Goal: Task Accomplishment & Management: Use online tool/utility

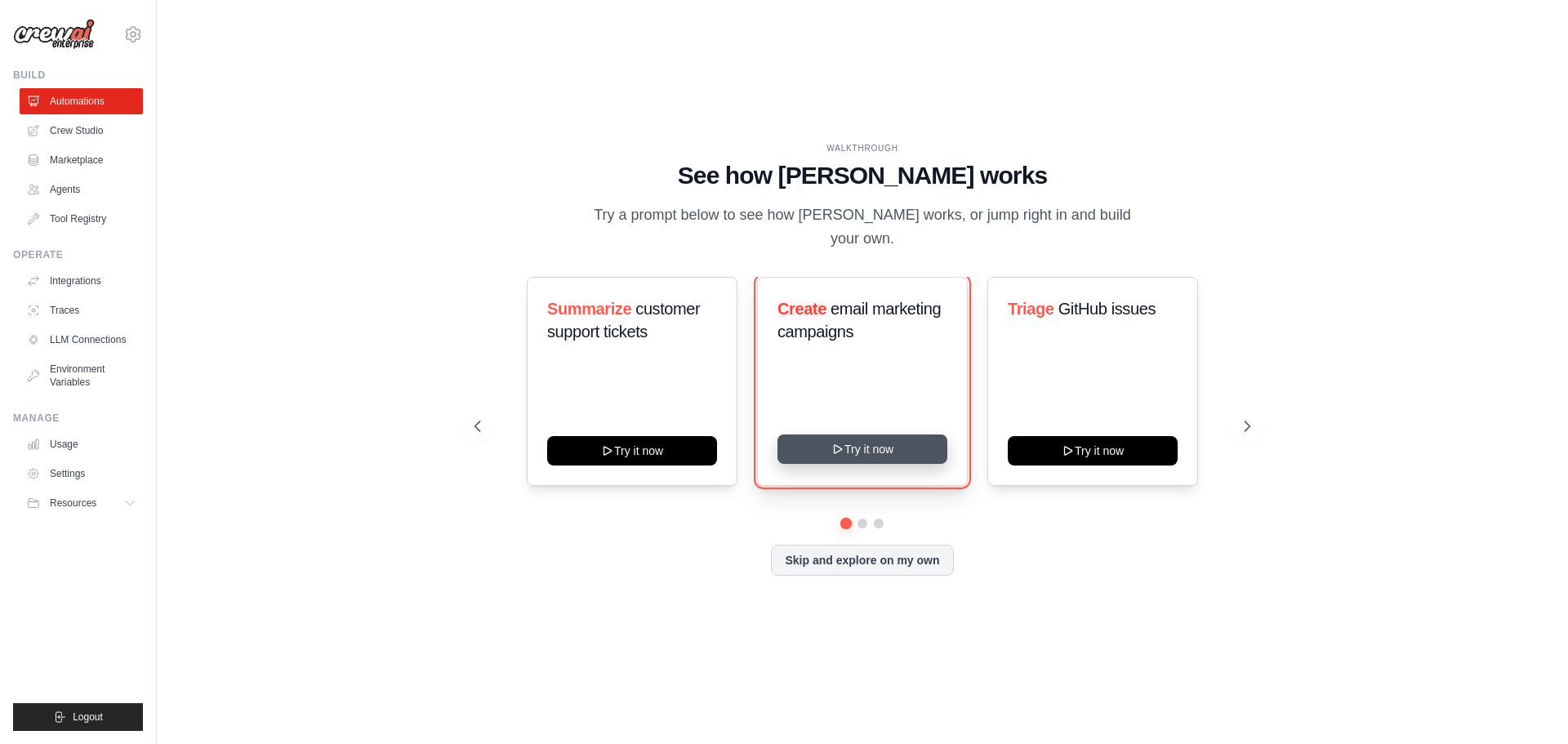
click at [844, 435] on button "Try it now" at bounding box center [861, 448] width 170 height 29
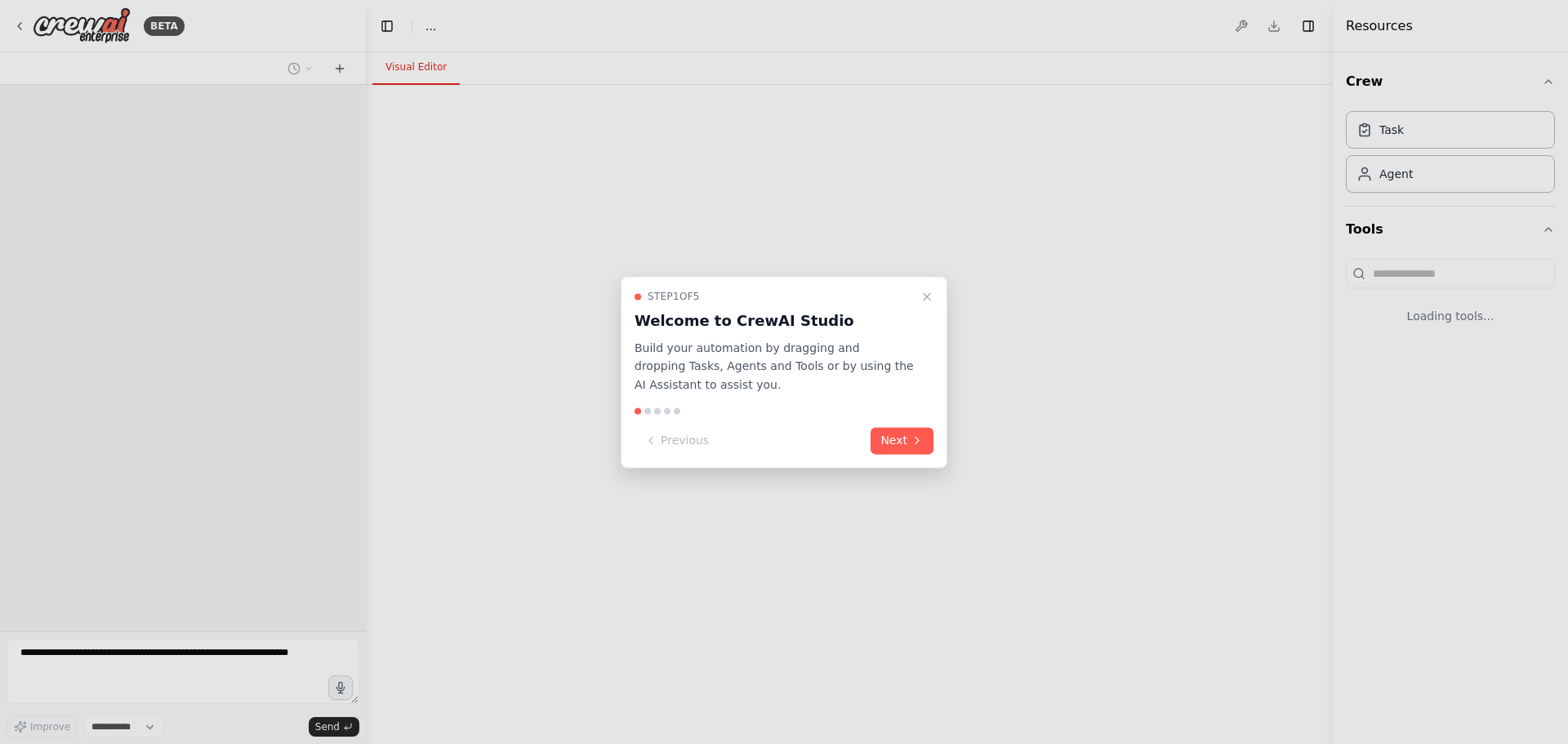
select select "****"
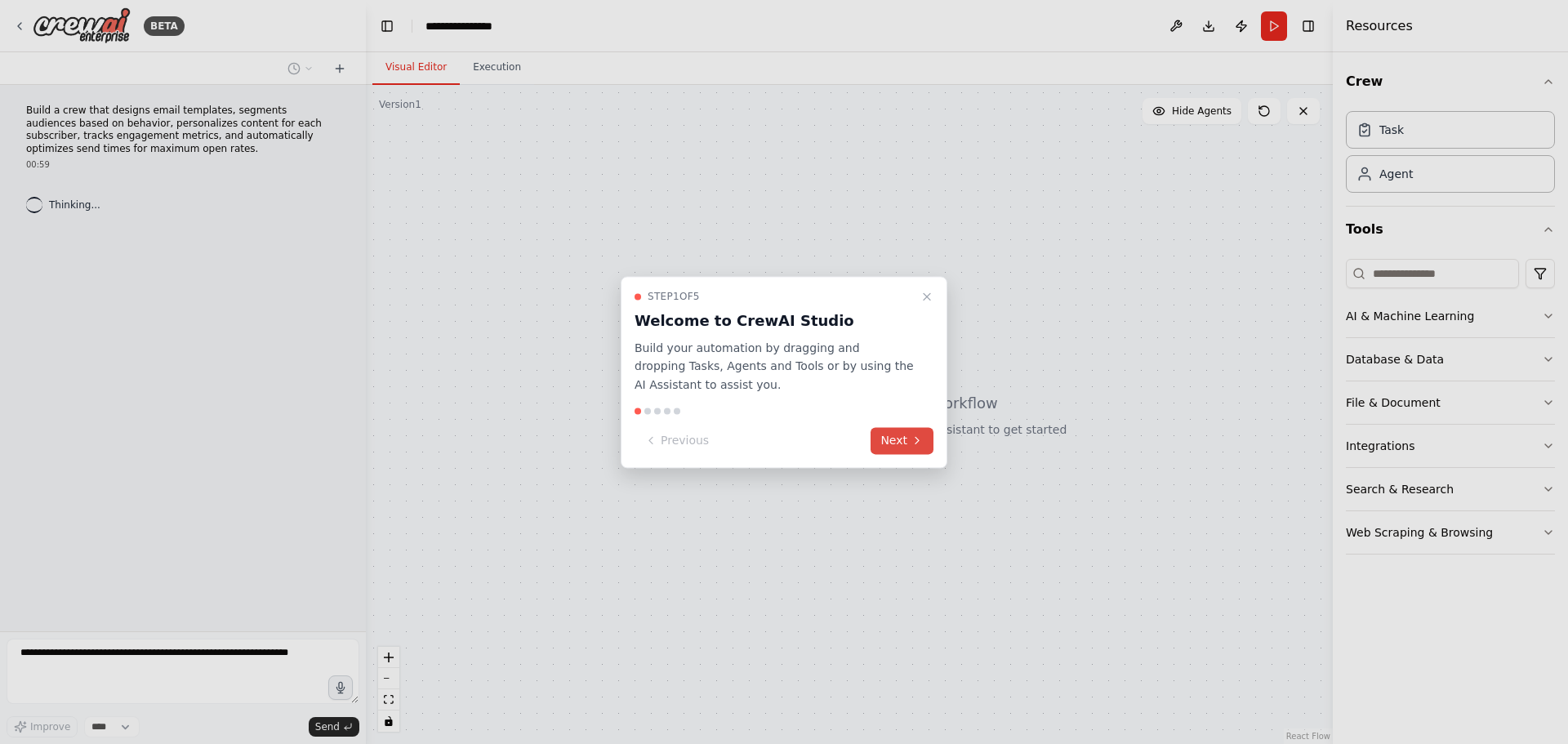
click at [911, 440] on icon at bounding box center [917, 441] width 13 height 13
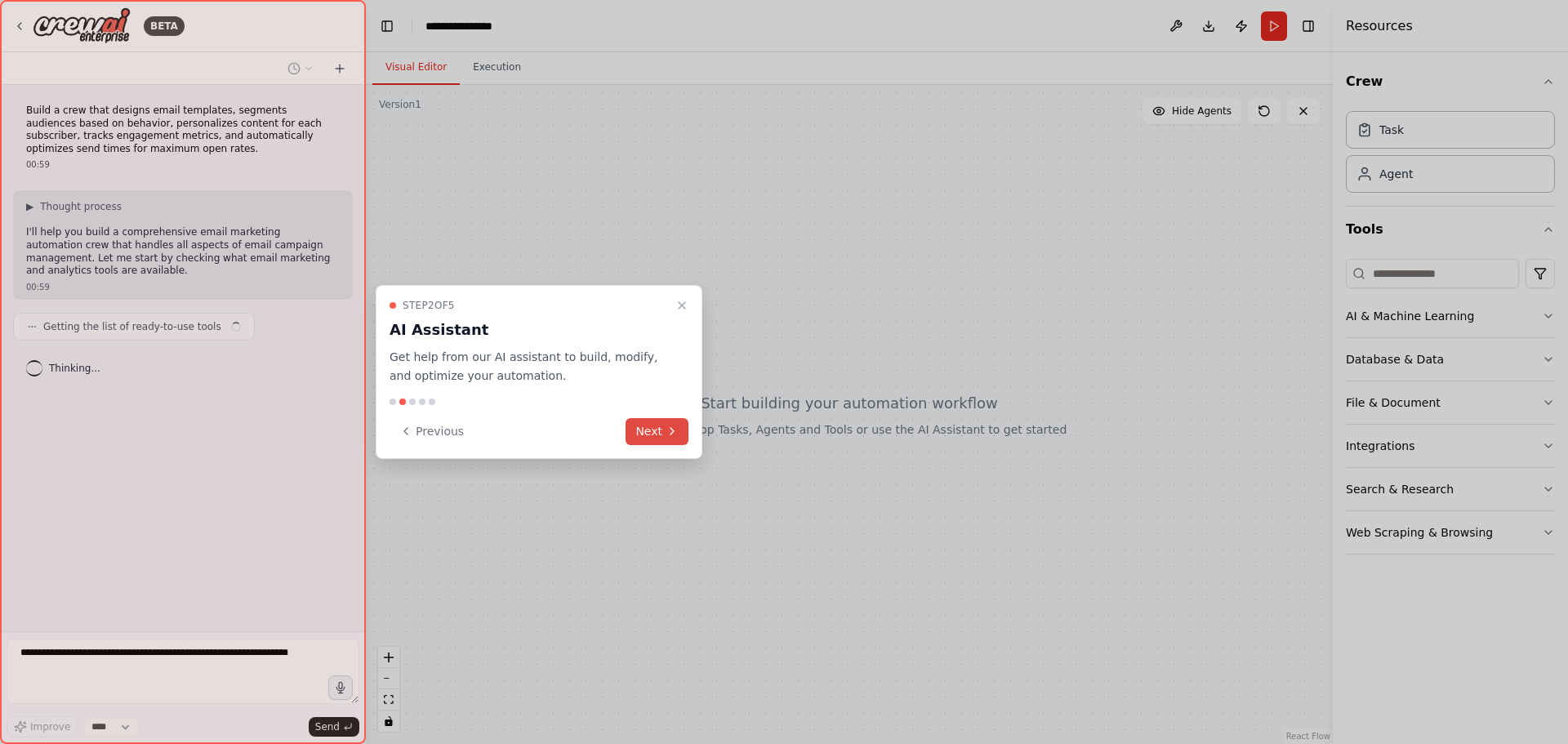
click at [653, 428] on button "Next" at bounding box center [657, 431] width 63 height 27
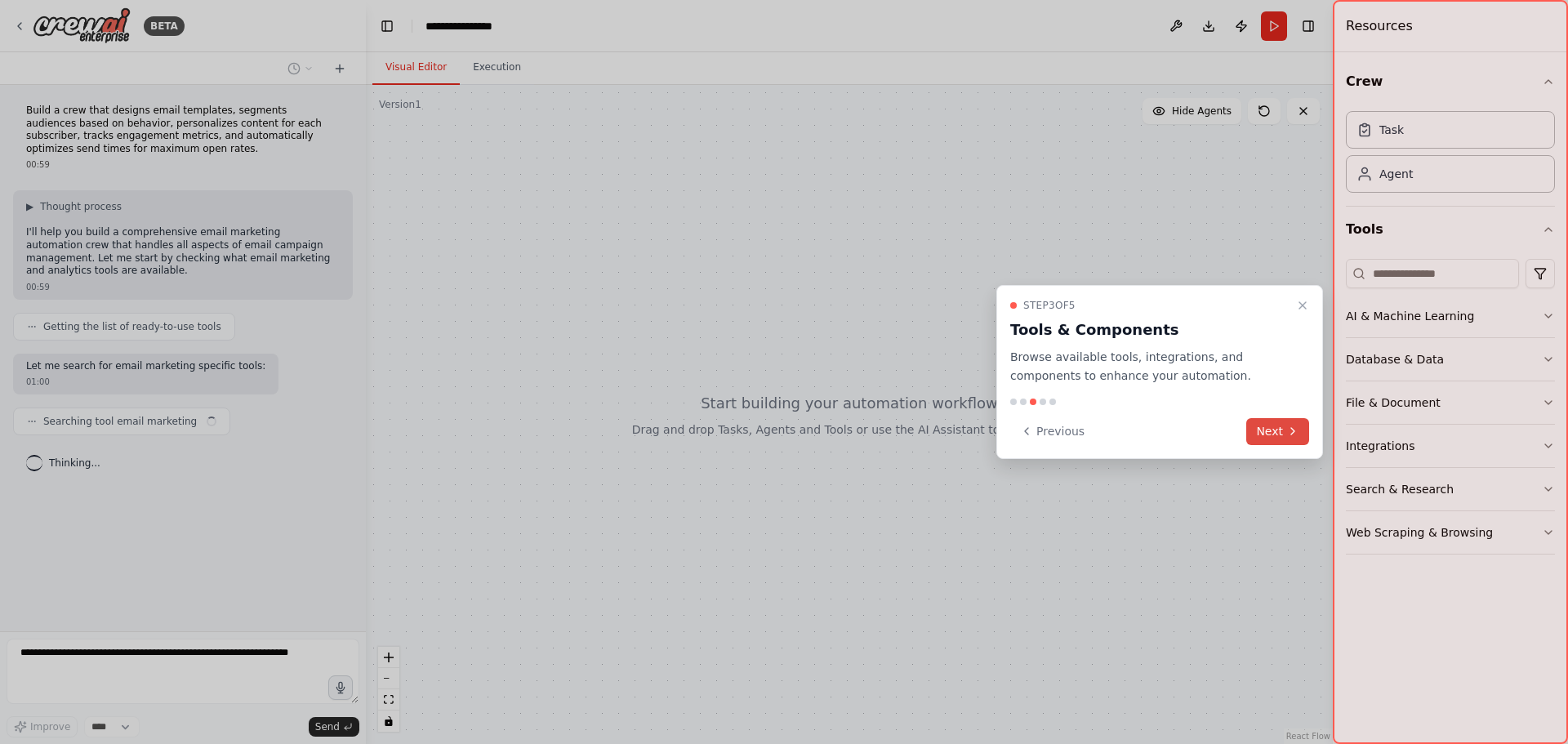
click at [1283, 435] on button "Next" at bounding box center [1277, 431] width 63 height 27
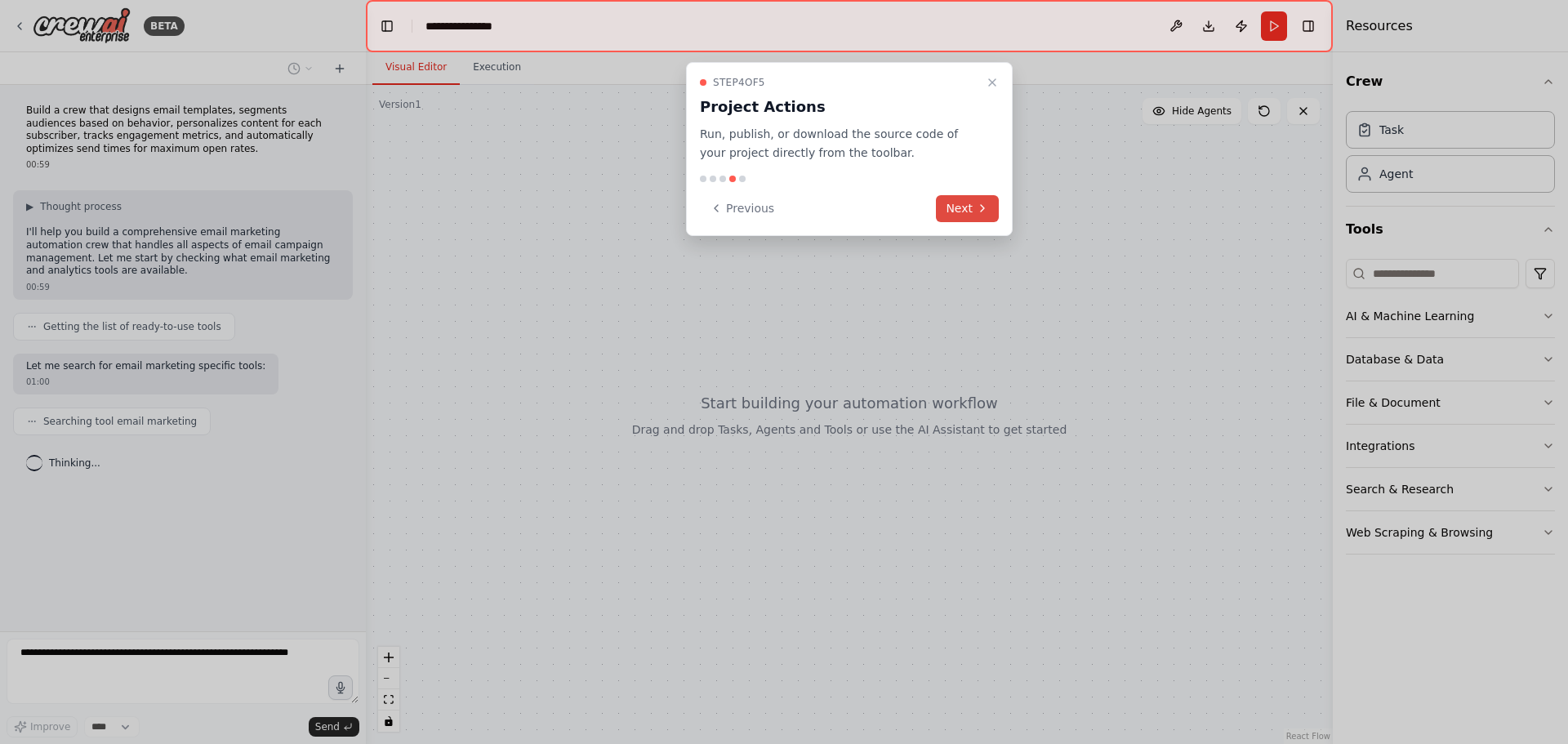
click at [957, 200] on button "Next" at bounding box center [967, 208] width 63 height 27
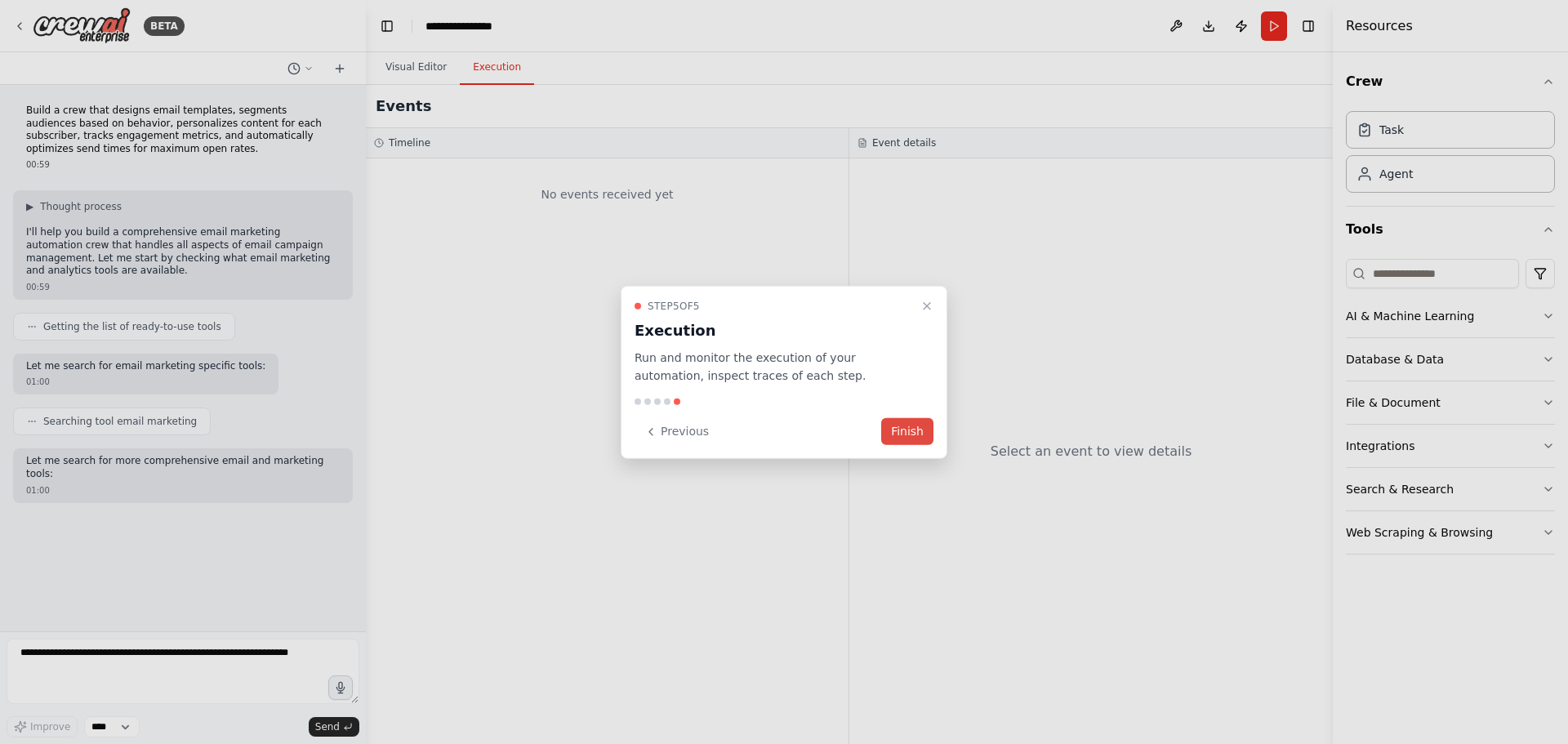
click at [903, 433] on button "Finish" at bounding box center [907, 431] width 52 height 27
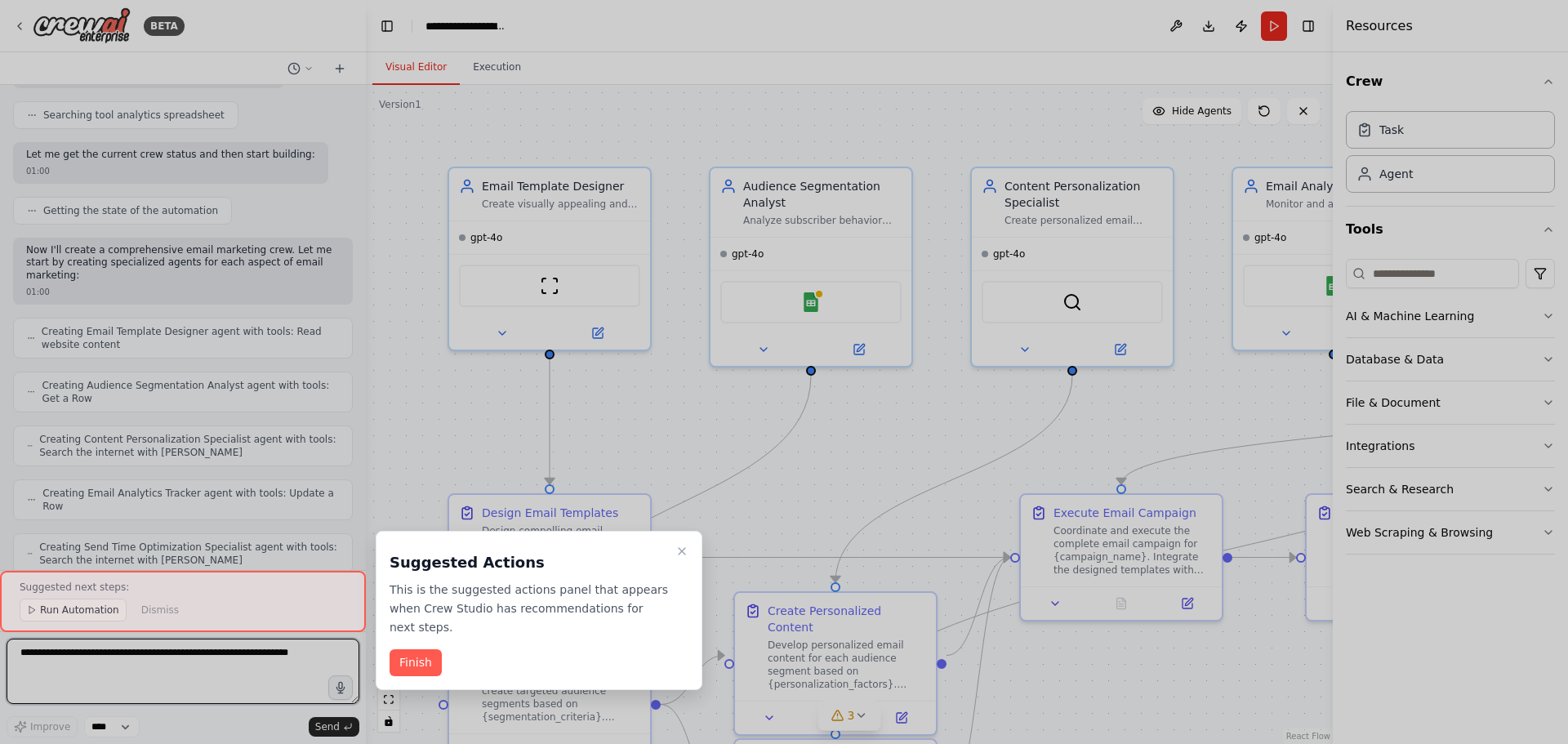
scroll to position [1623, 0]
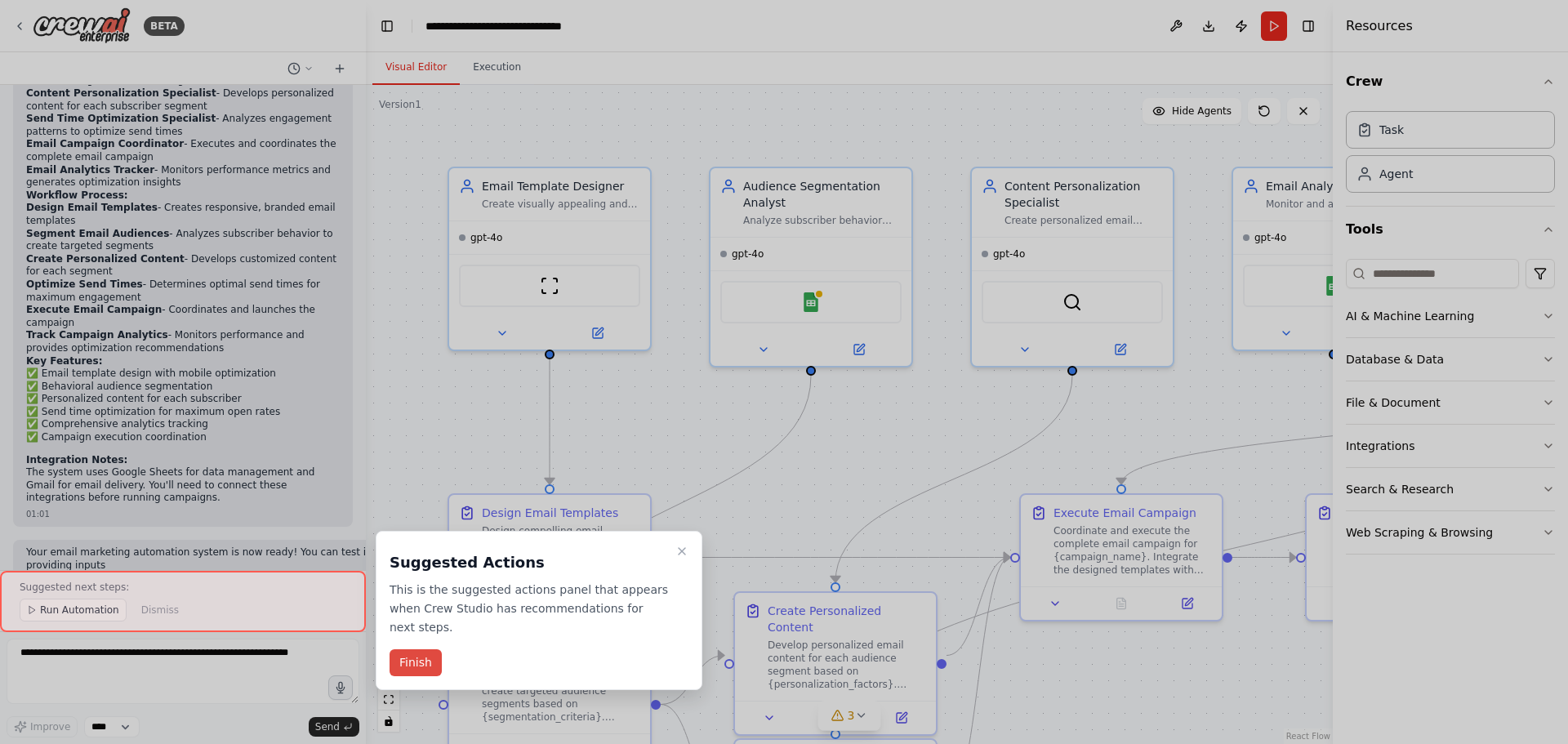
click at [414, 649] on button "Finish" at bounding box center [415, 662] width 52 height 27
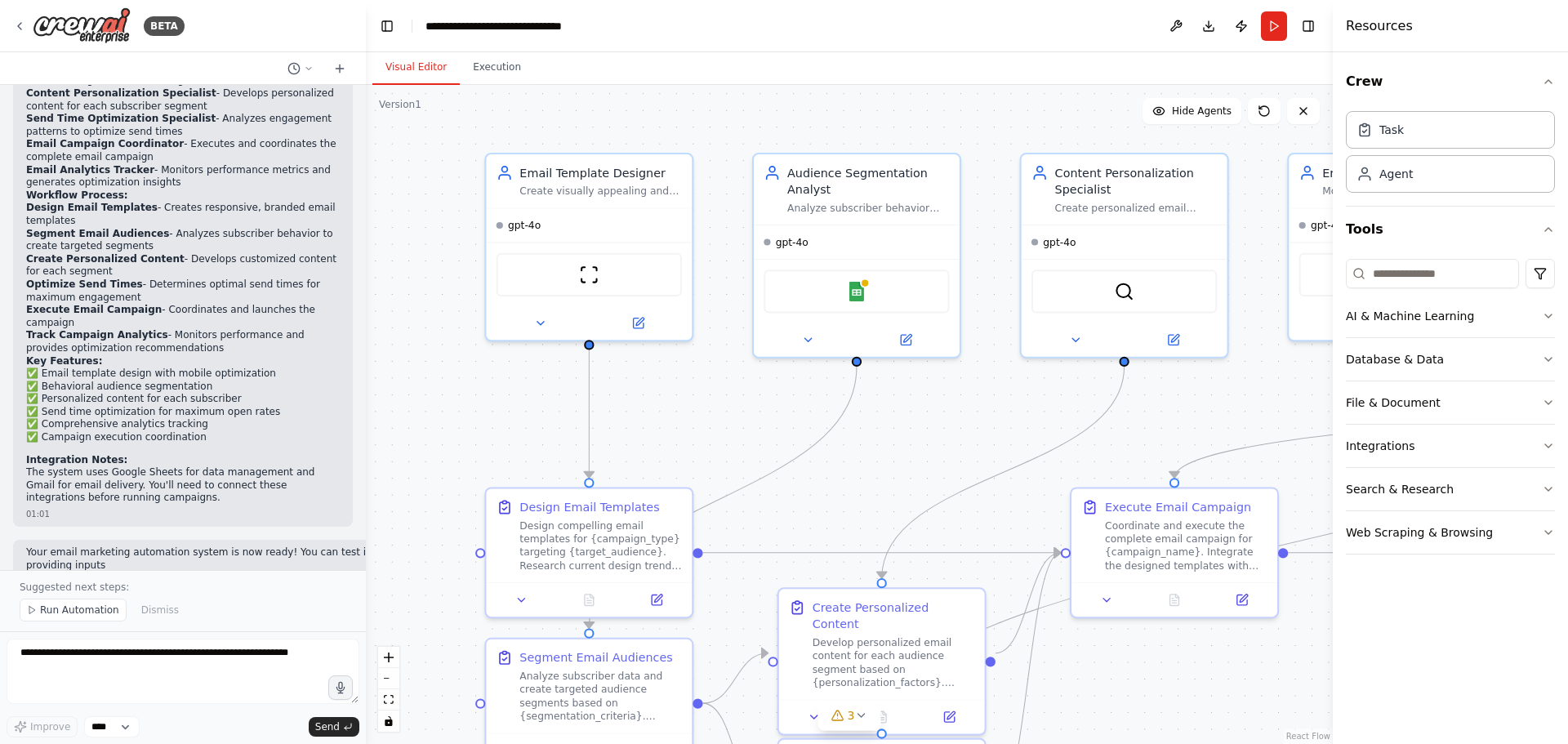
drag, startPoint x: 612, startPoint y: 415, endPoint x: 746, endPoint y: 410, distance: 134.1
click at [746, 410] on div ".deletable-edge-delete-btn { width: 20px; height: 20px; border: 0px solid #ffff…" at bounding box center [849, 414] width 967 height 659
click at [556, 190] on div "Create visually appealing and conversion-optimized email templates for {campaig…" at bounding box center [602, 188] width 162 height 13
click at [561, 186] on div "Create visually appealing and conversion-optimized email templates for {campaig…" at bounding box center [602, 188] width 162 height 13
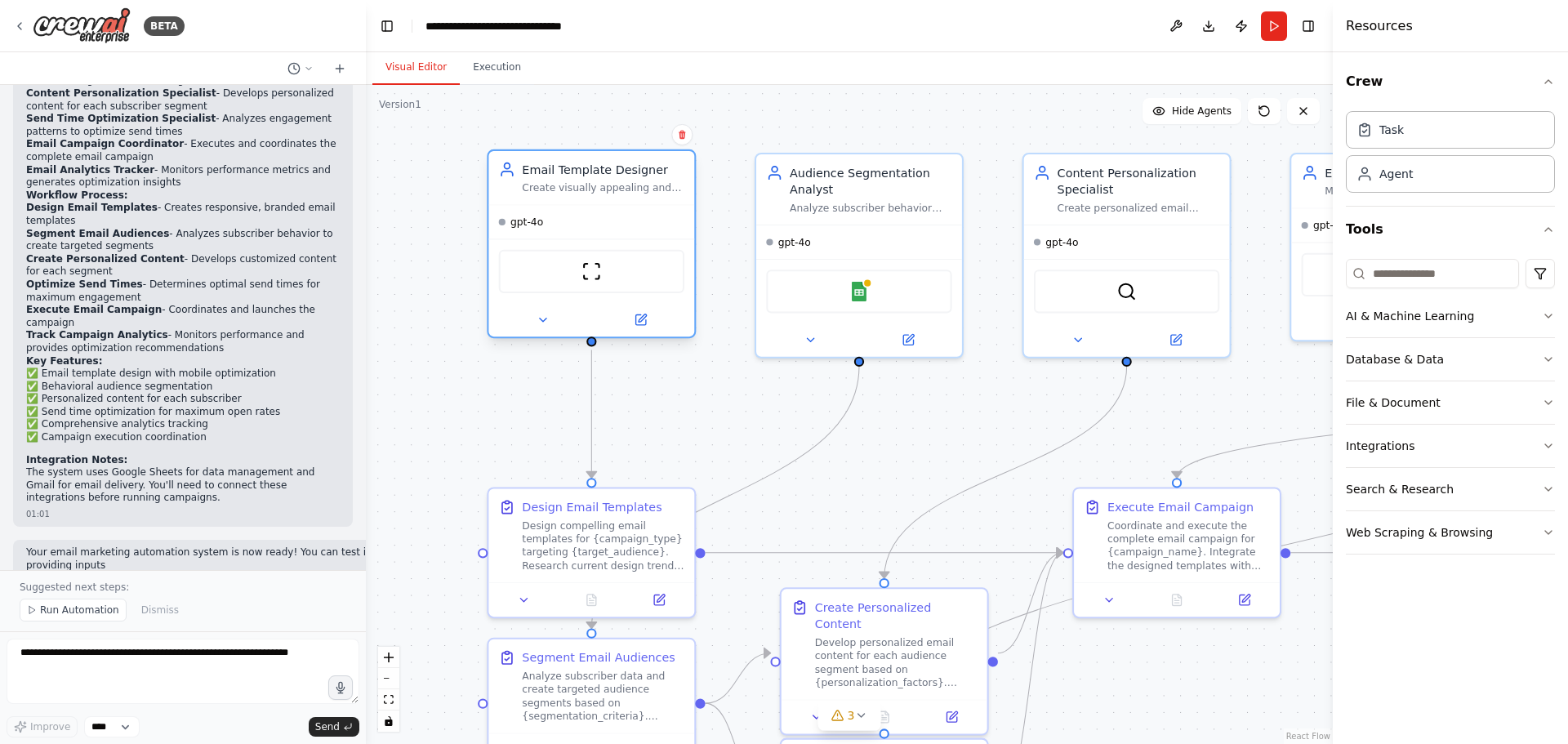
click at [561, 186] on div "Create visually appealing and conversion-optimized email templates for {campaig…" at bounding box center [602, 188] width 162 height 13
click at [591, 269] on img at bounding box center [591, 271] width 20 height 20
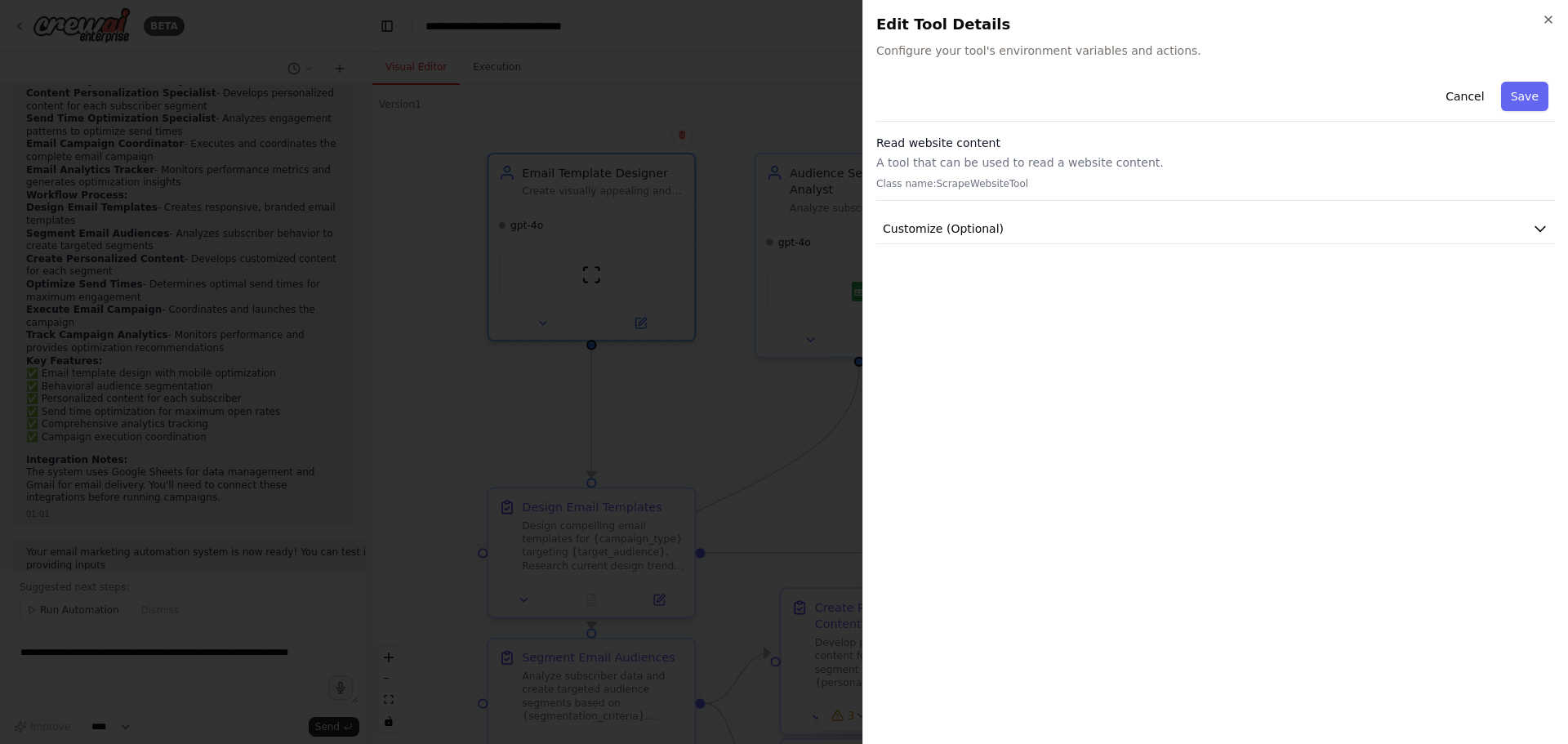
click at [759, 283] on div at bounding box center [784, 372] width 1568 height 744
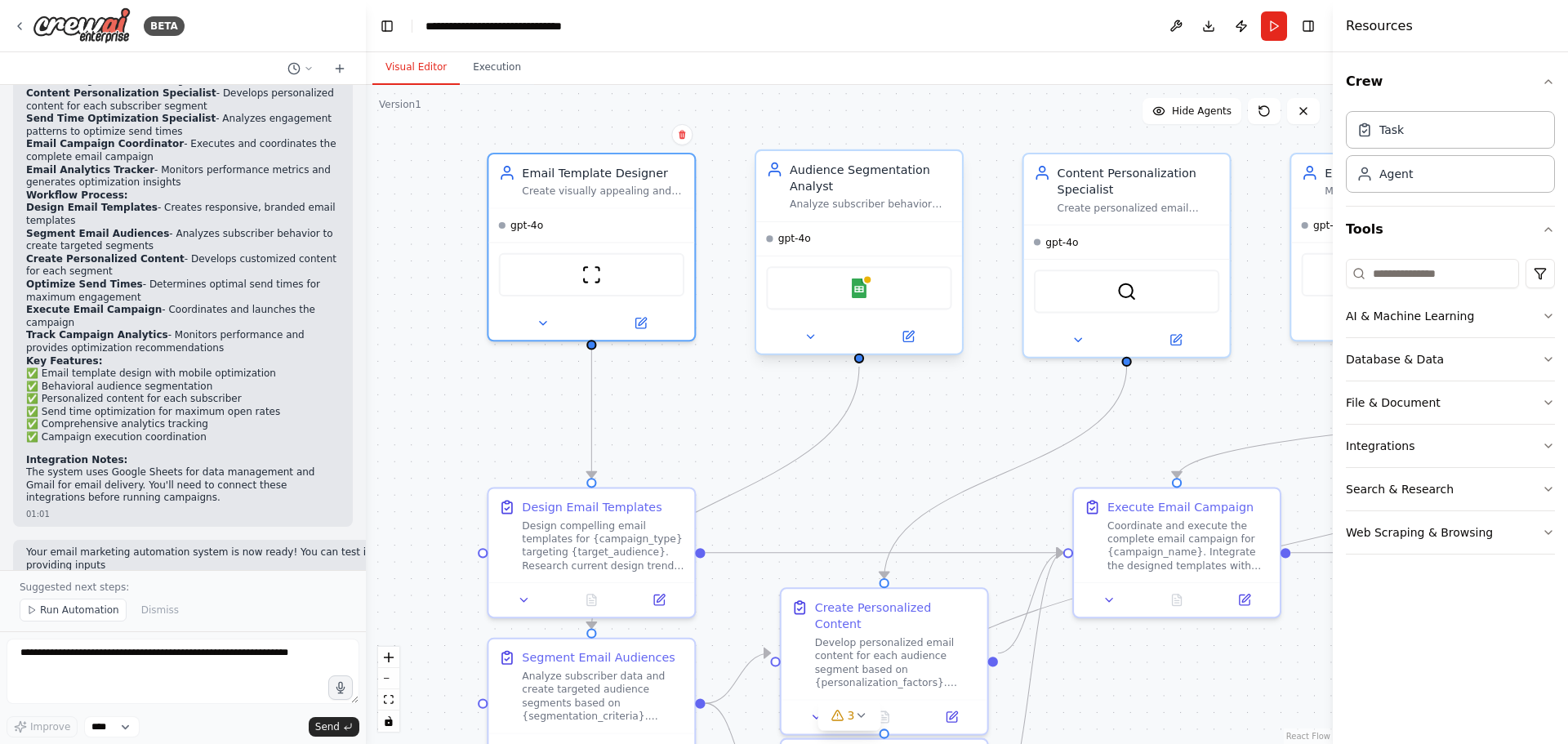
click at [825, 294] on div "Google Sheets" at bounding box center [858, 288] width 185 height 44
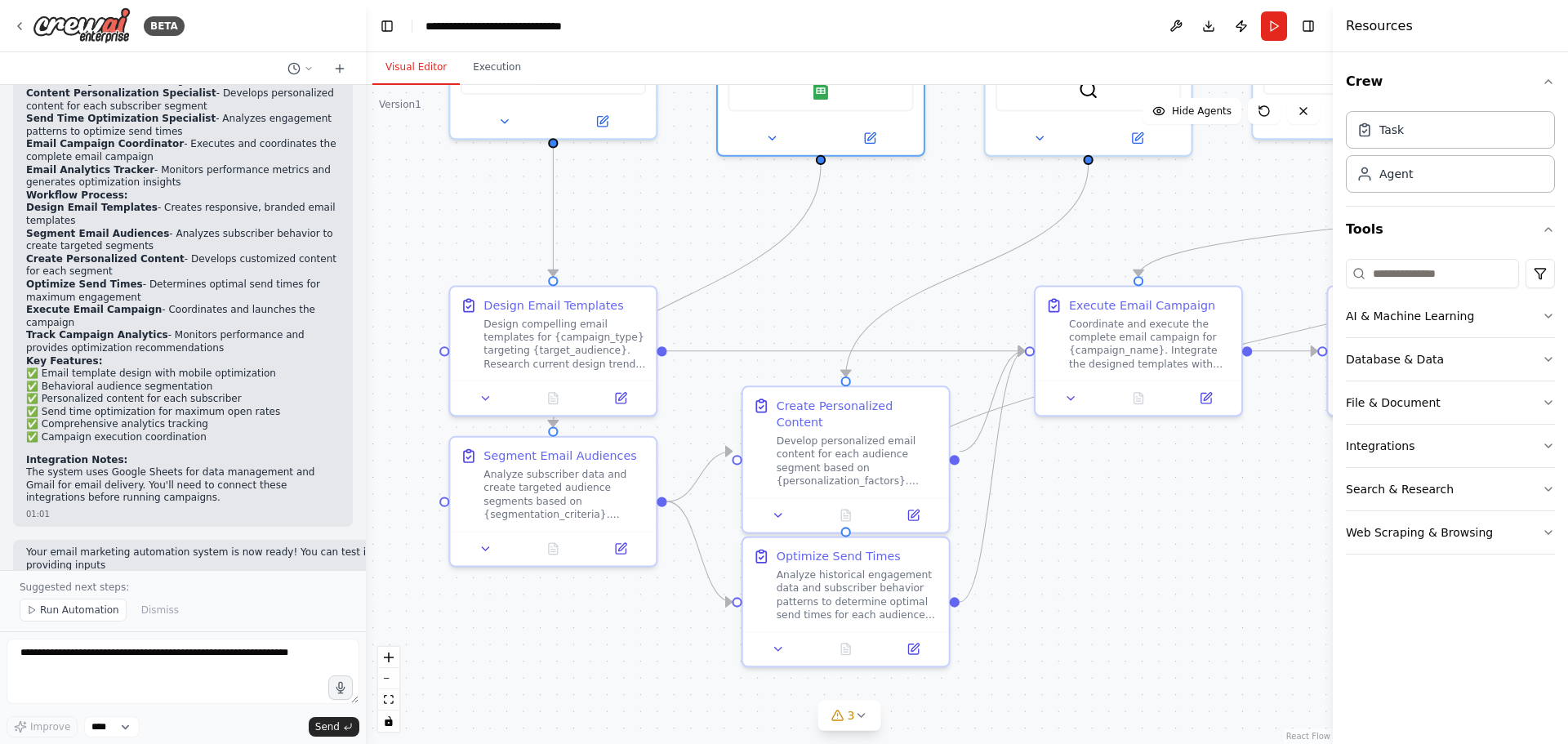
drag, startPoint x: 707, startPoint y: 450, endPoint x: 669, endPoint y: 248, distance: 205.5
click at [669, 248] on div ".deletable-edge-delete-btn { width: 20px; height: 20px; border: 0px solid #ffff…" at bounding box center [849, 414] width 967 height 659
click at [497, 360] on div "Design compelling email templates for {campaign_type} targeting {target_audienc…" at bounding box center [564, 340] width 162 height 54
click at [516, 354] on div "Design compelling email templates for {campaign_type} targeting {target_audienc…" at bounding box center [564, 340] width 162 height 54
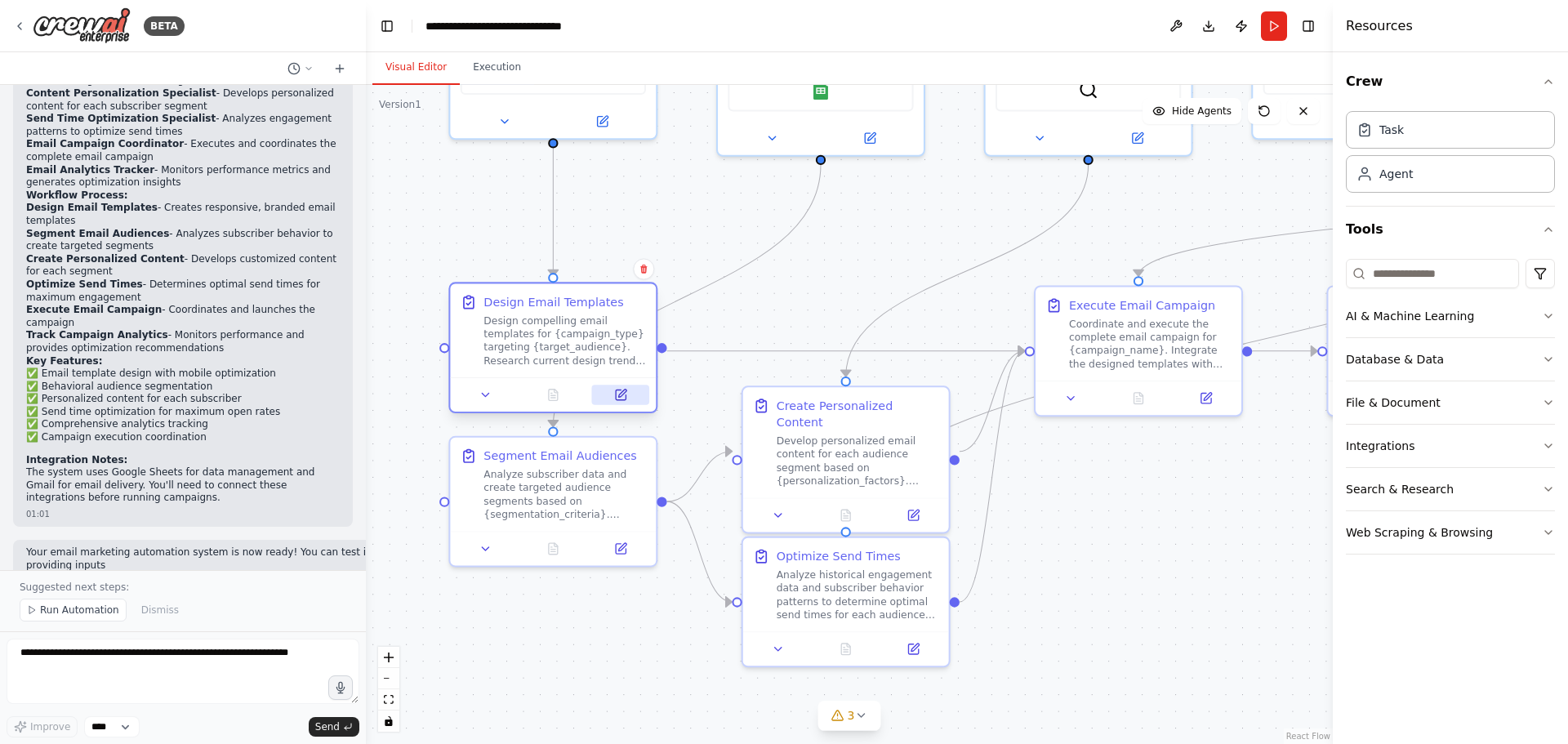
click at [622, 393] on icon at bounding box center [622, 393] width 9 height 9
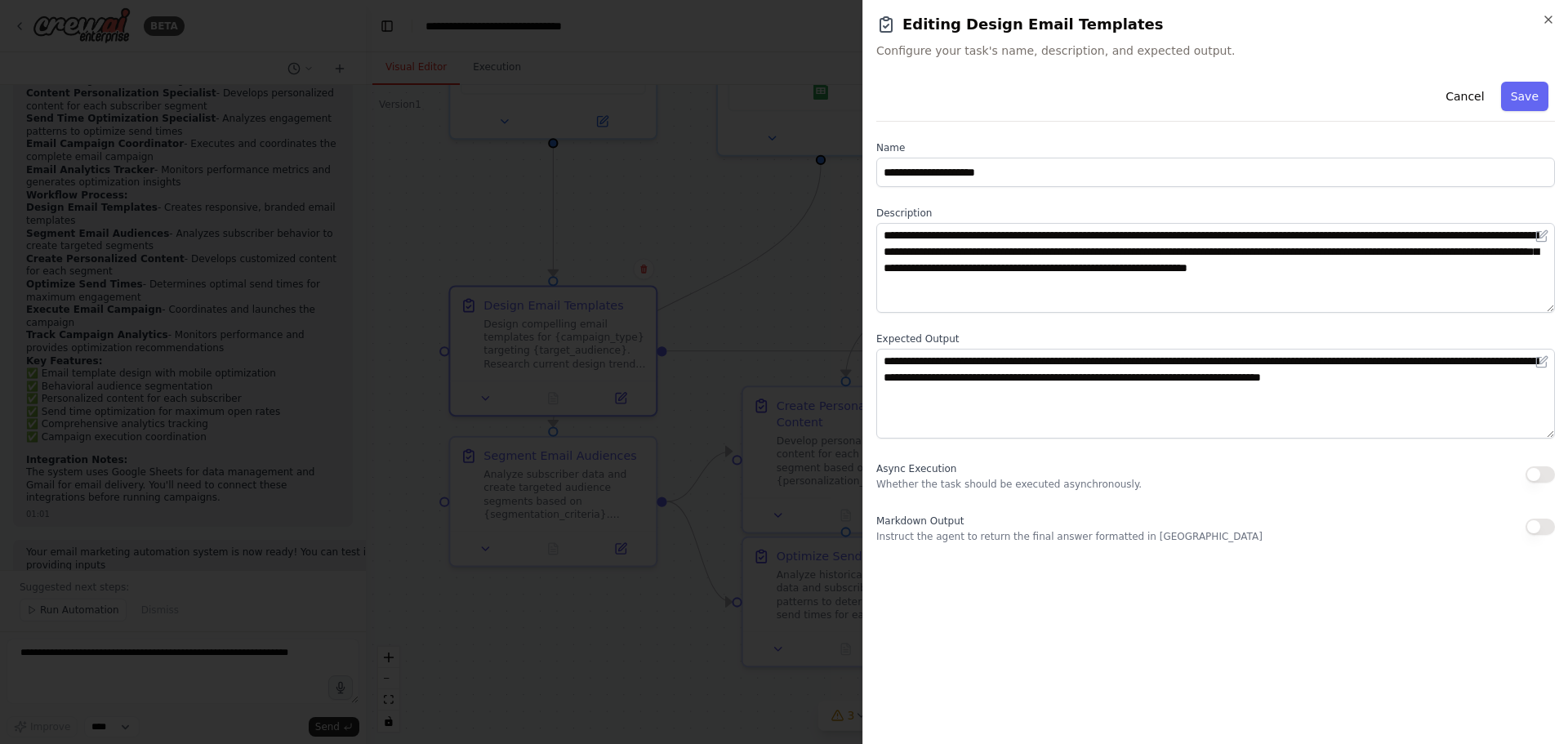
click at [759, 318] on div at bounding box center [784, 372] width 1568 height 744
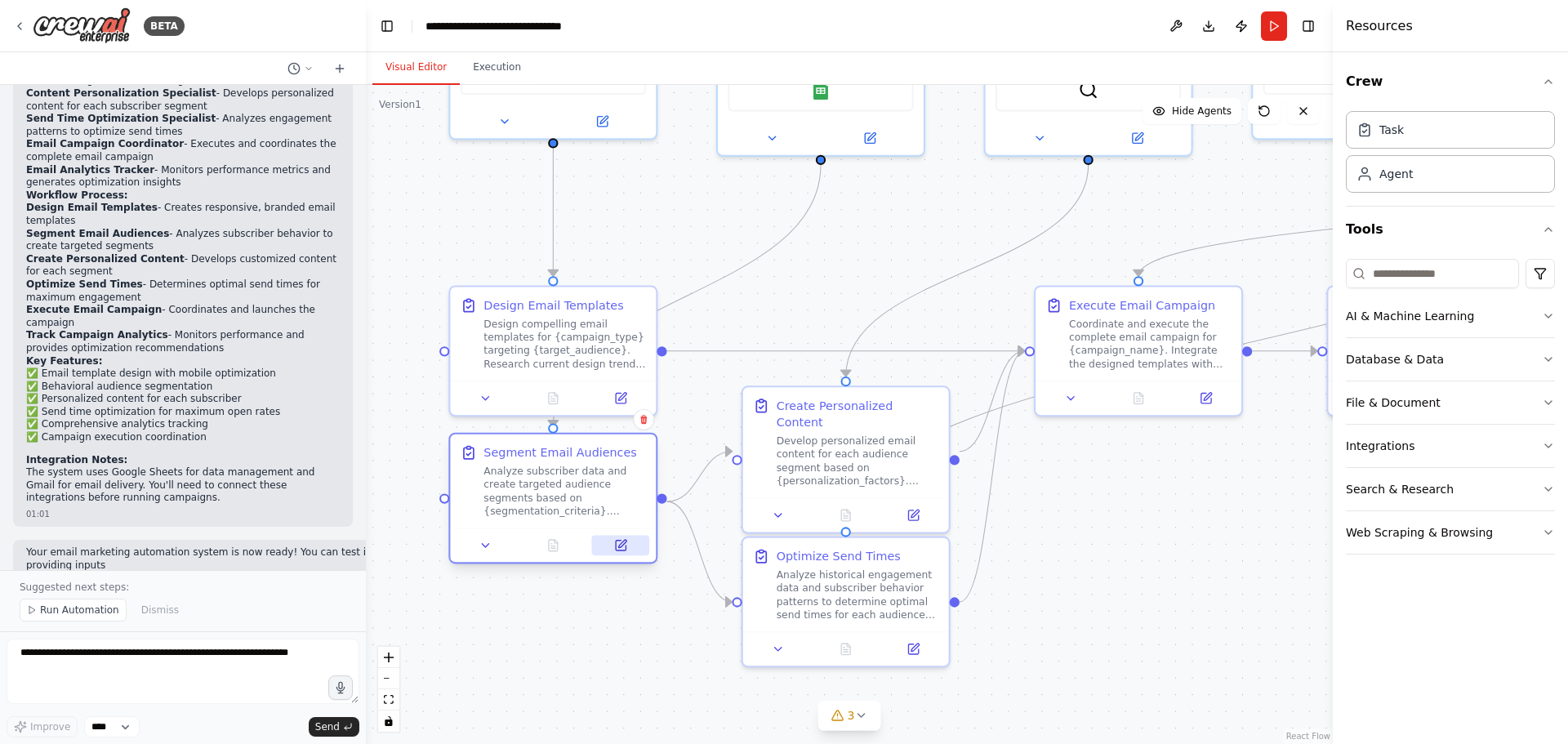
click at [620, 544] on icon at bounding box center [622, 544] width 9 height 9
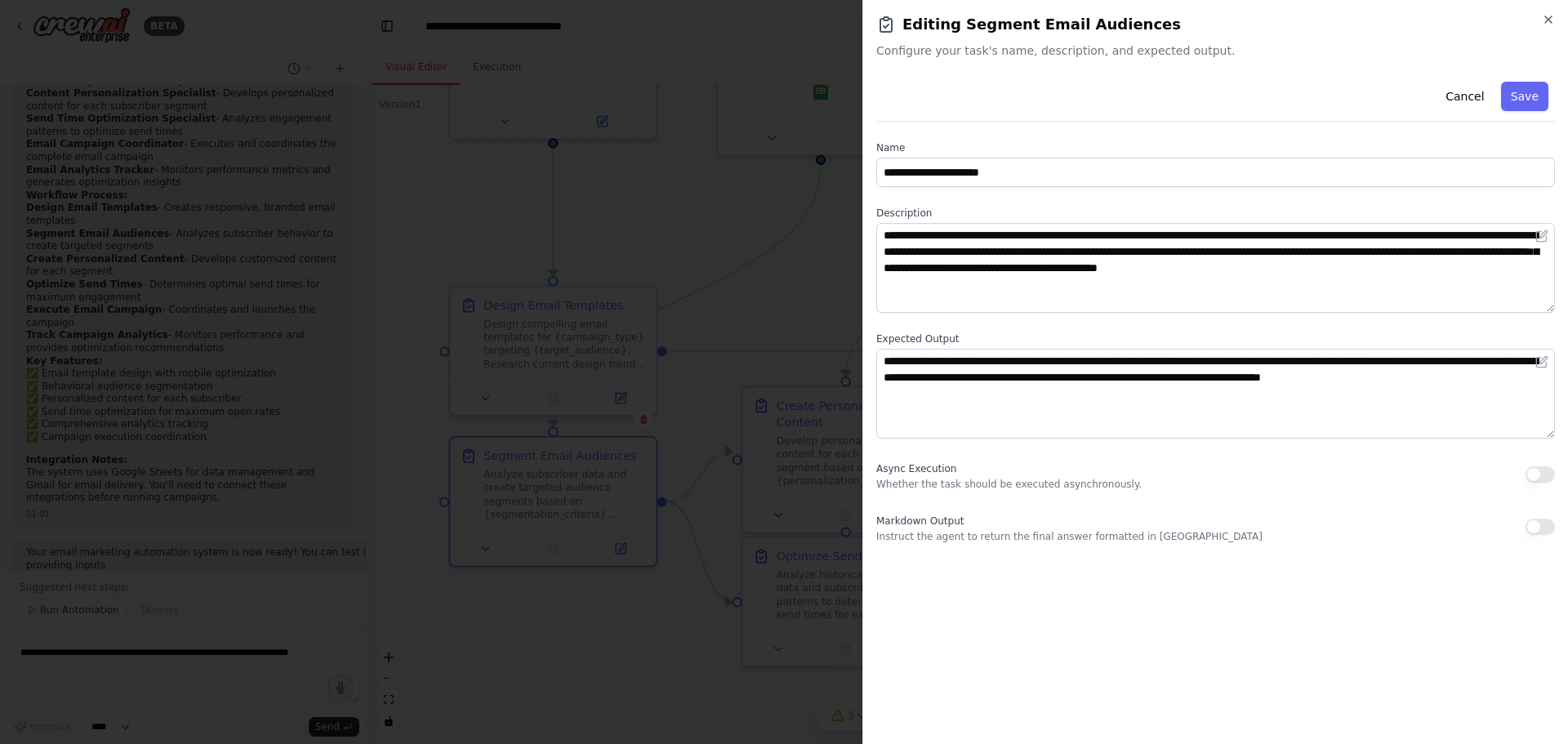
click at [723, 296] on div at bounding box center [784, 372] width 1568 height 744
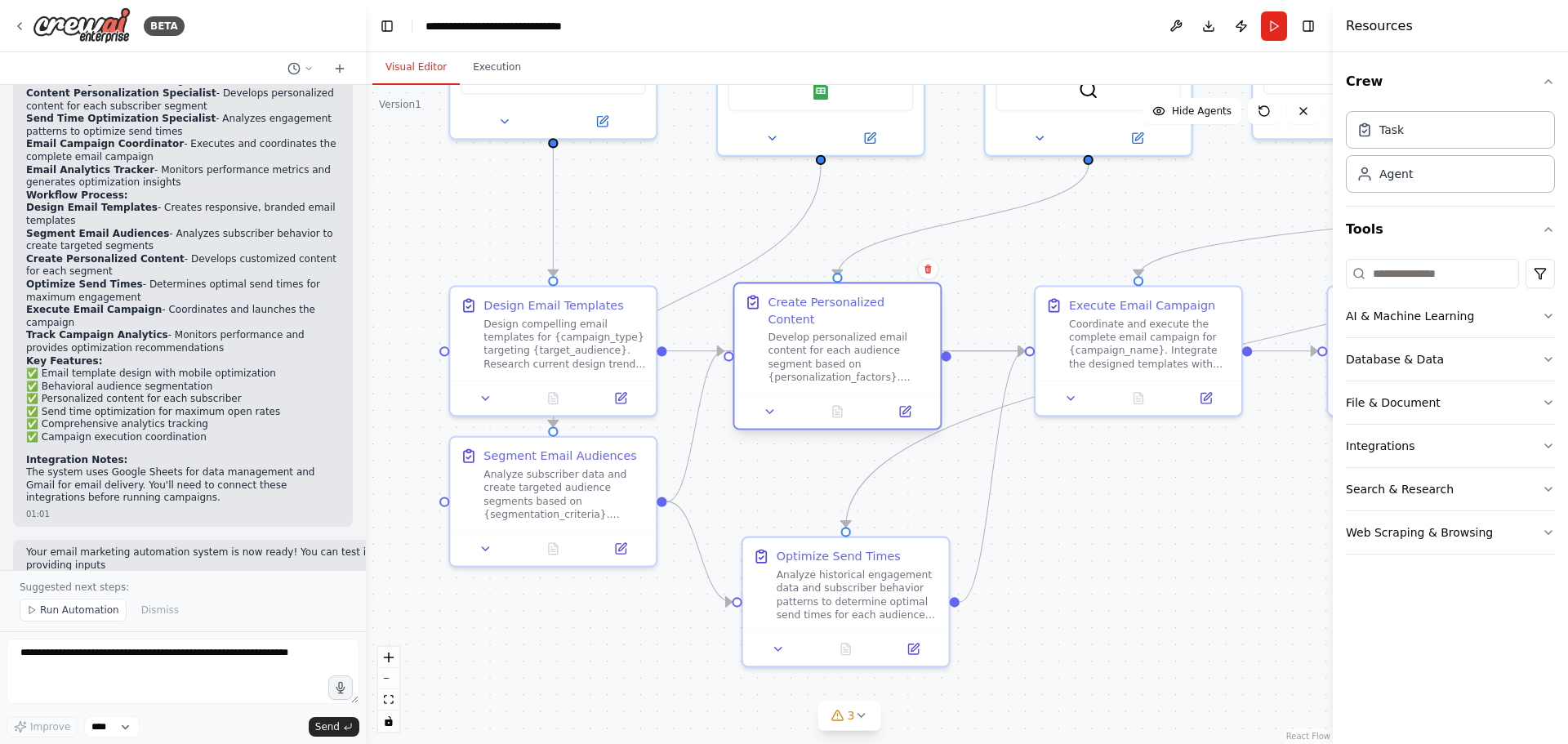
drag, startPoint x: 812, startPoint y: 468, endPoint x: 803, endPoint y: 360, distance: 108.4
click at [803, 360] on div "Create Personalized Content Develop personalized email content for each audienc…" at bounding box center [838, 338] width 206 height 110
click at [912, 644] on button at bounding box center [913, 645] width 57 height 20
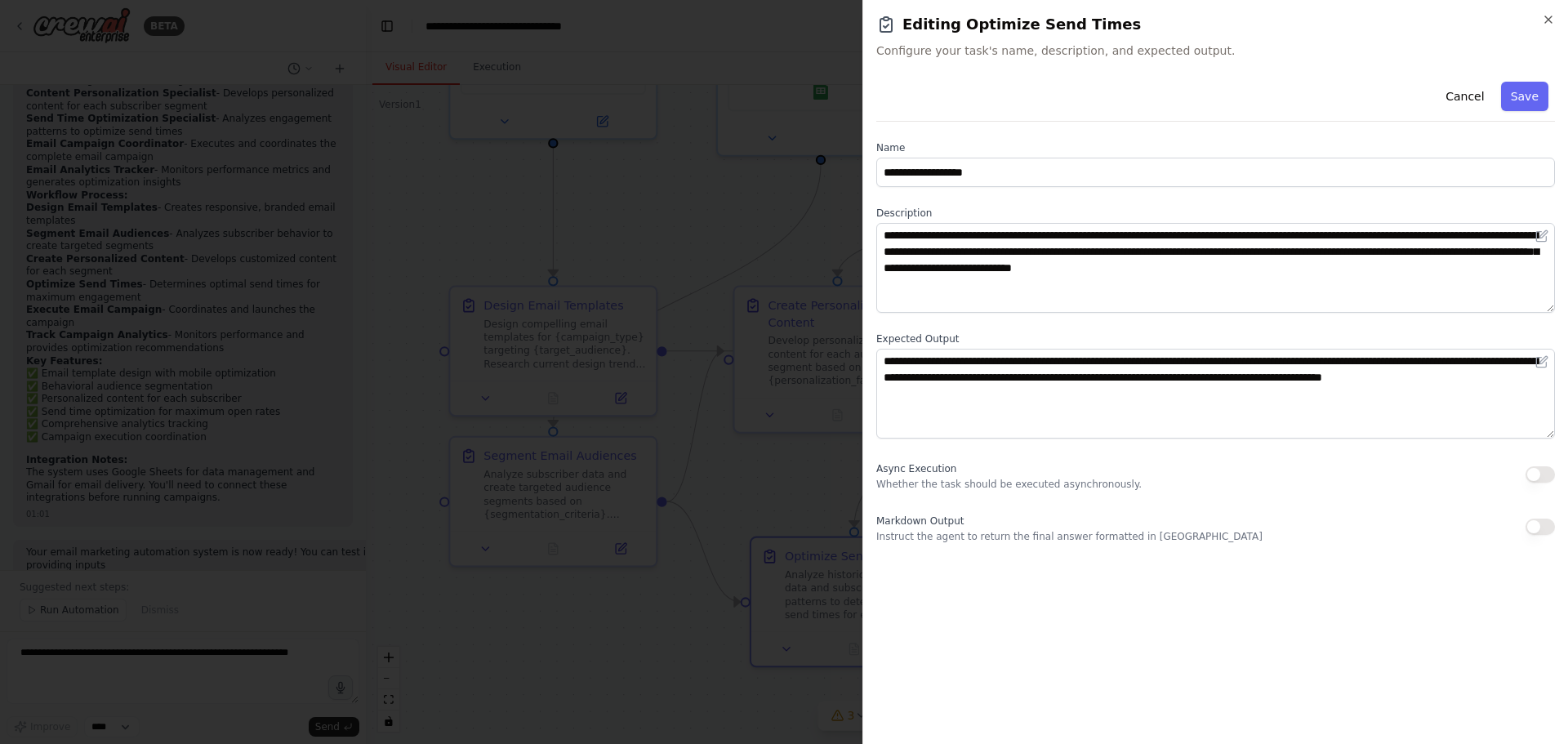
click at [825, 277] on div at bounding box center [784, 372] width 1568 height 744
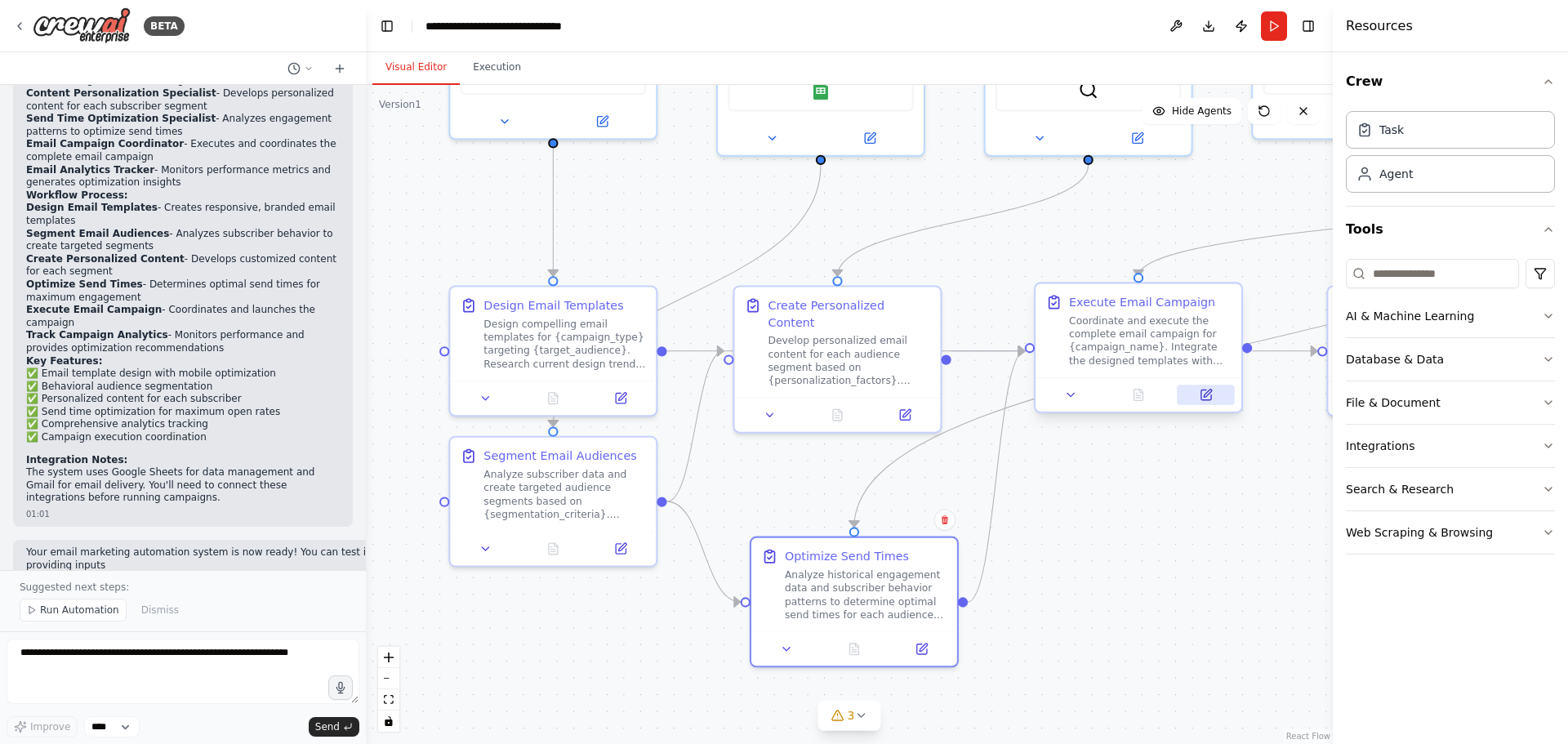
click at [1212, 396] on icon at bounding box center [1205, 394] width 13 height 13
click at [1210, 399] on icon at bounding box center [1205, 394] width 9 height 10
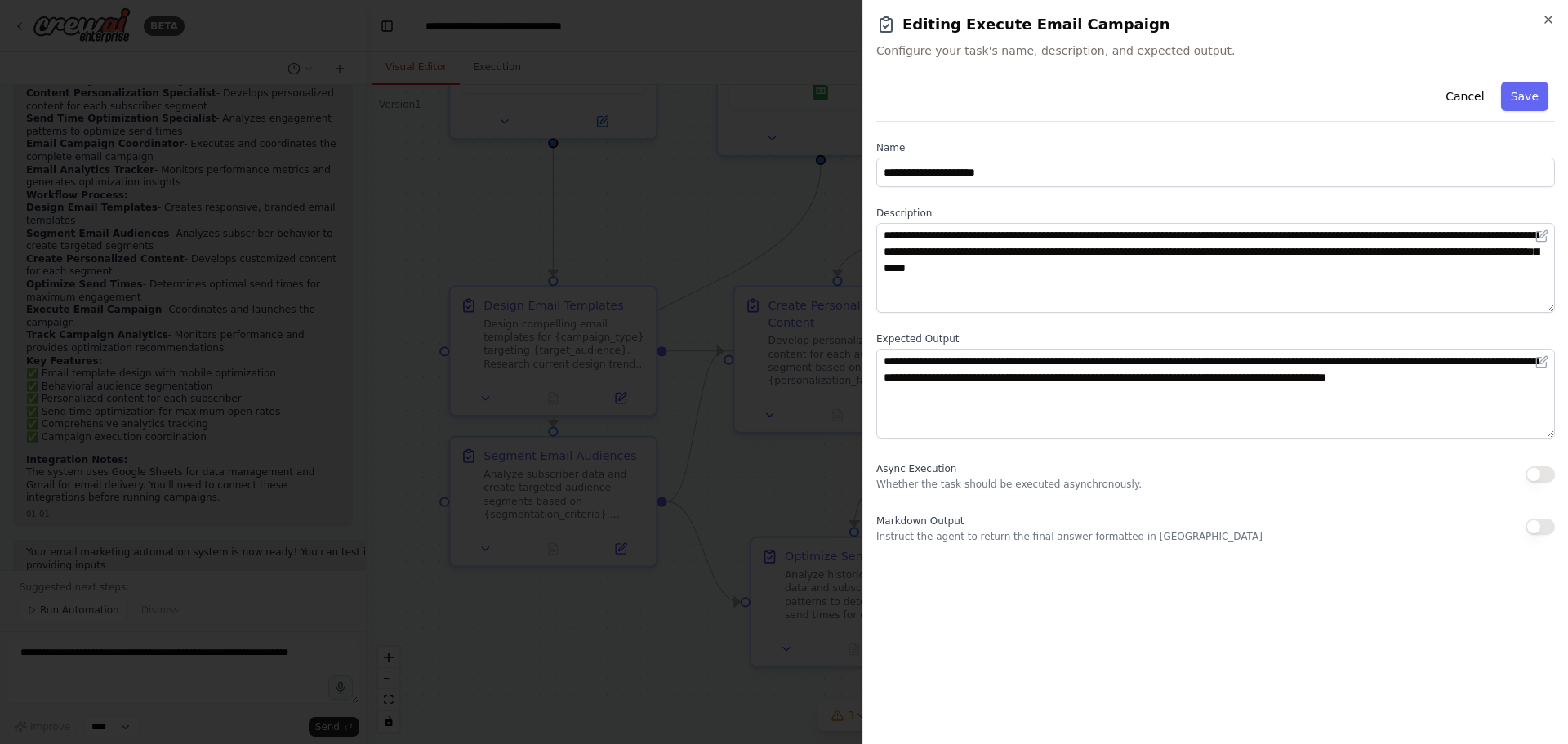
click at [647, 308] on div at bounding box center [784, 372] width 1568 height 744
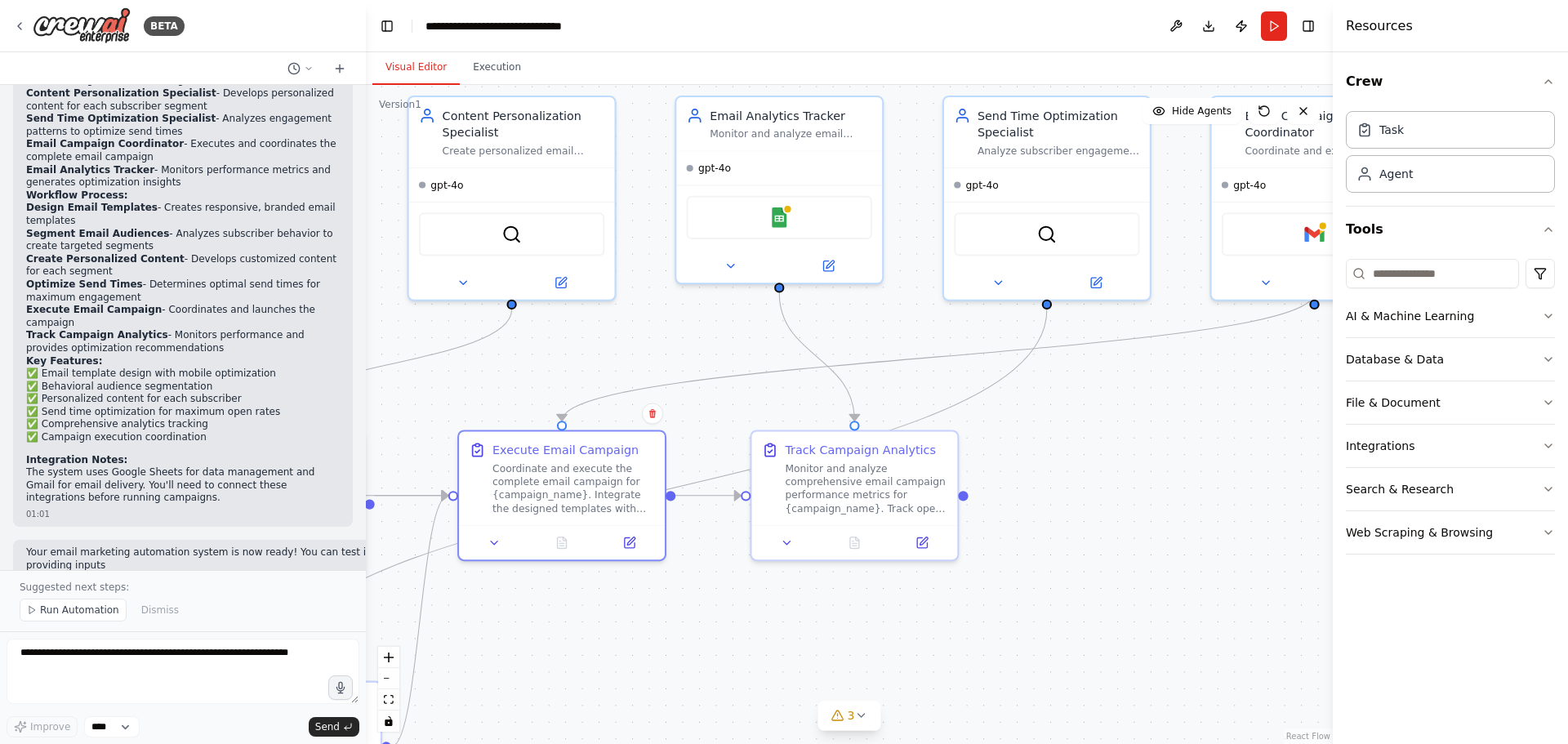
drag, startPoint x: 1120, startPoint y: 209, endPoint x: 544, endPoint y: 353, distance: 593.7
click at [544, 353] on div ".deletable-edge-delete-btn { width: 20px; height: 20px; border: 0px solid #ffff…" at bounding box center [849, 414] width 967 height 659
click at [663, 384] on icon "Edge from f2c70bde-3971-48c0-b76a-441ee2cfa41f to f81ab270-29ae-456c-b75c-8979e…" at bounding box center [937, 357] width 752 height 128
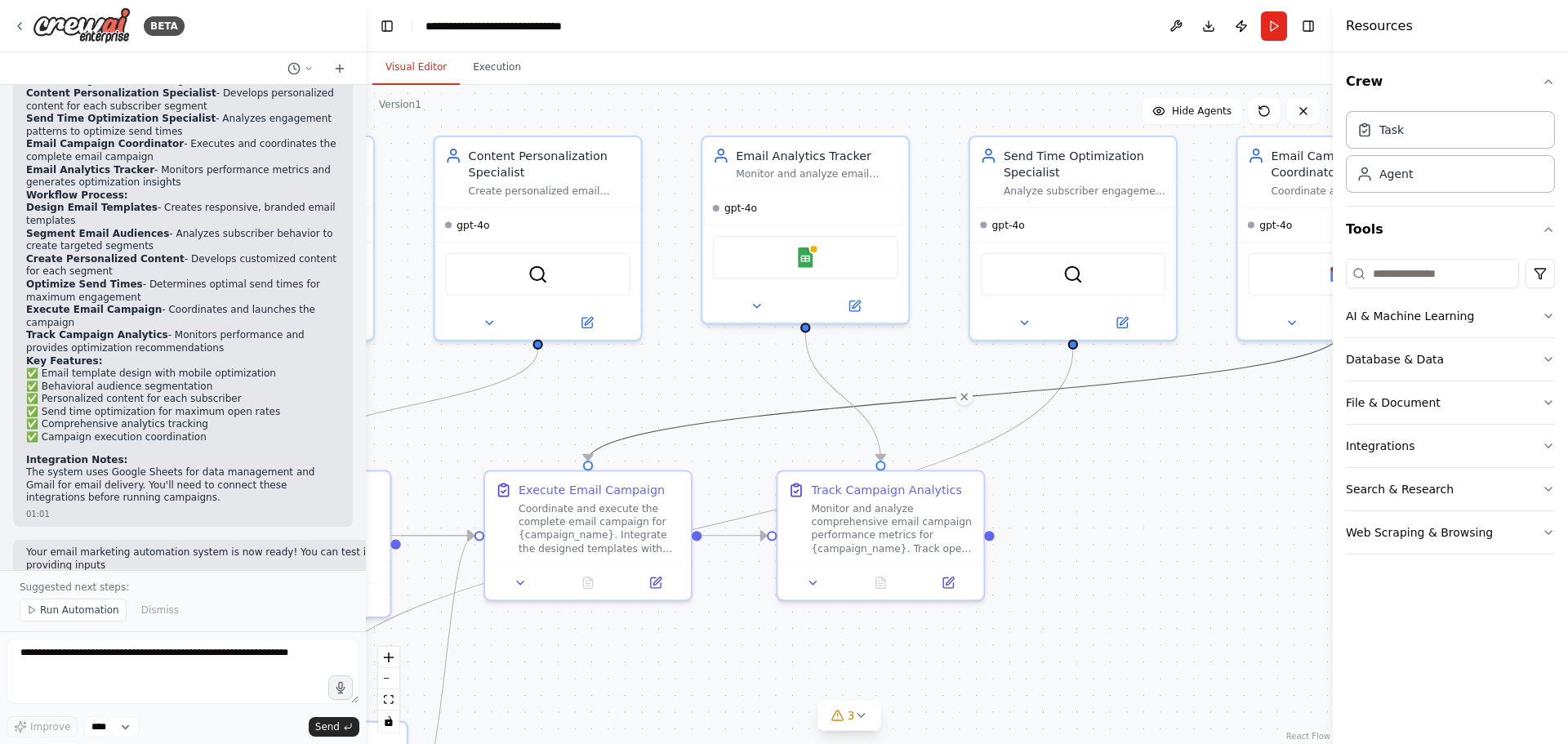
drag, startPoint x: 1255, startPoint y: 402, endPoint x: 1289, endPoint y: 429, distance: 43.4
click at [1289, 429] on div ".deletable-edge-delete-btn { width: 20px; height: 20px; border: 0px solid #ffff…" at bounding box center [849, 414] width 967 height 659
click at [1055, 166] on div "Send Time Optimization Specialist" at bounding box center [1085, 160] width 162 height 33
click at [1122, 317] on icon at bounding box center [1124, 317] width 9 height 9
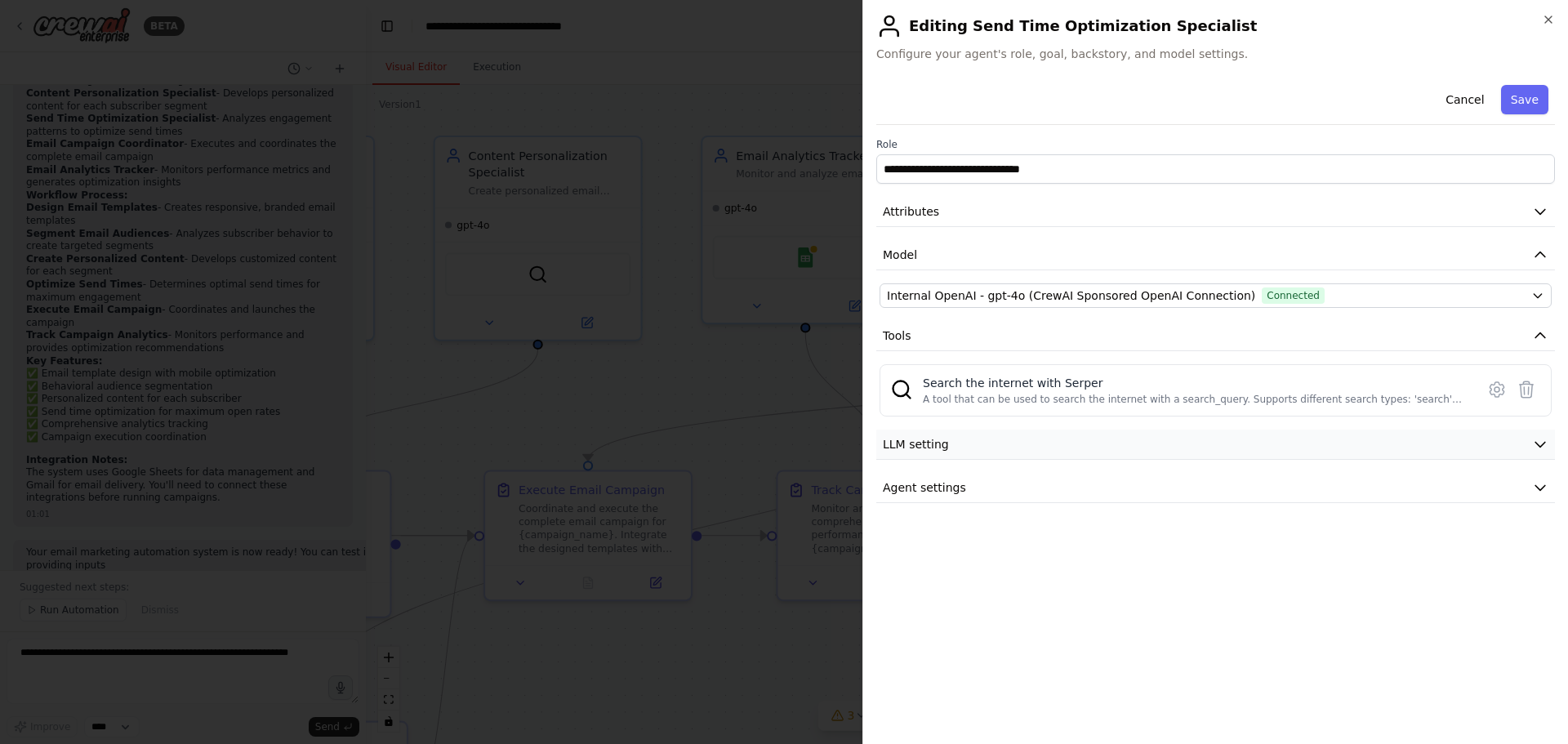
click at [900, 433] on button "LLM setting" at bounding box center [1215, 445] width 678 height 30
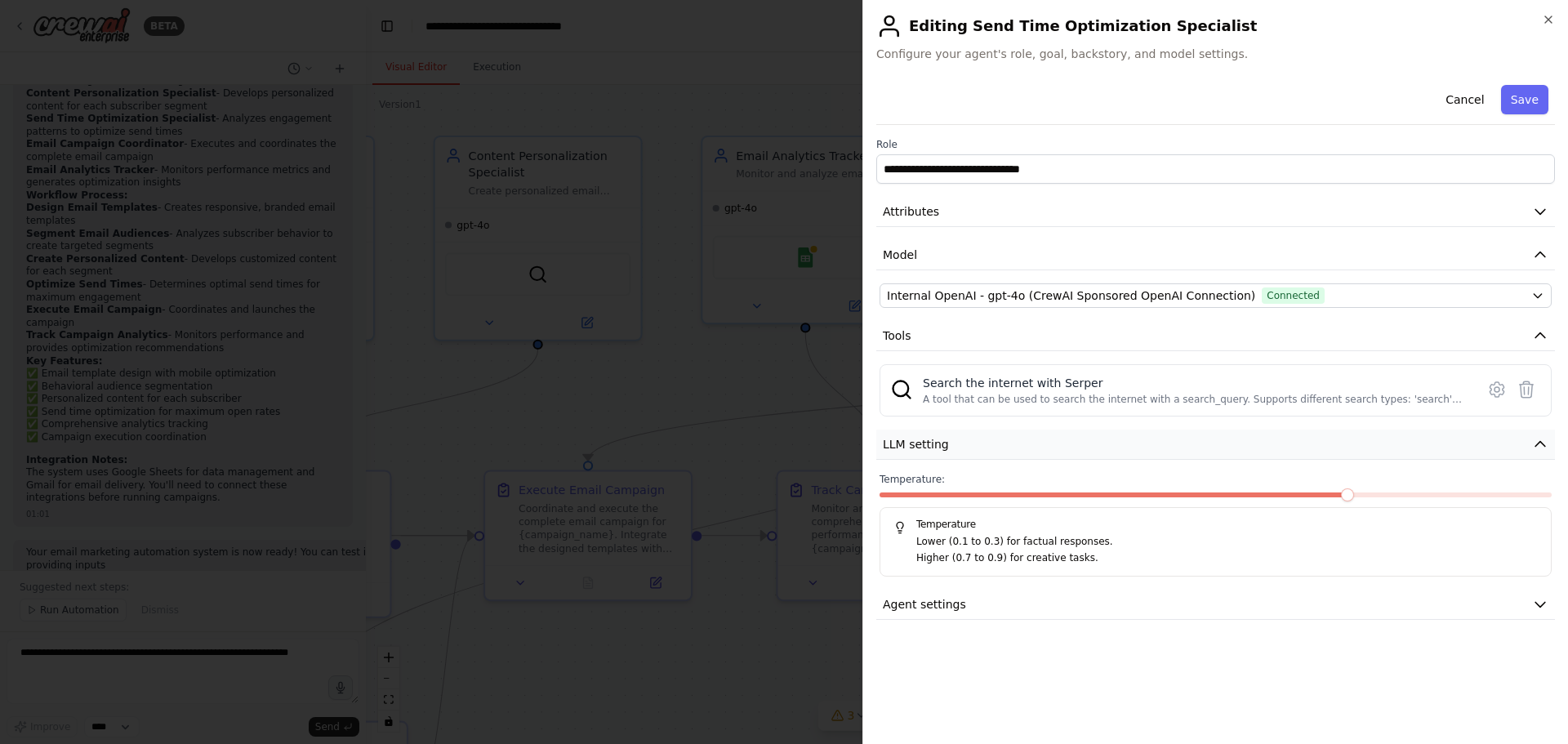
click at [912, 445] on span "LLM setting" at bounding box center [916, 444] width 66 height 16
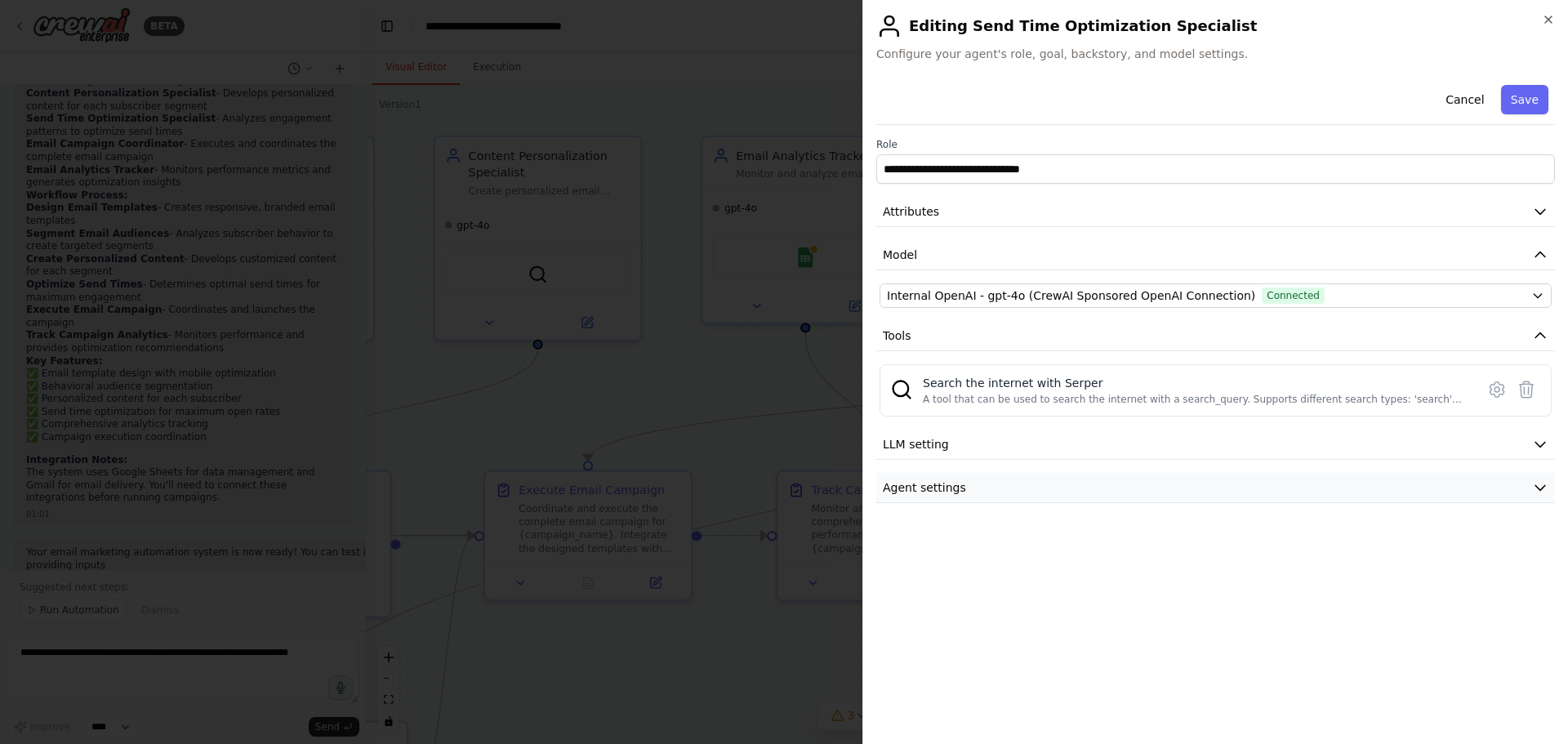
click at [912, 486] on span "Agent settings" at bounding box center [924, 487] width 84 height 16
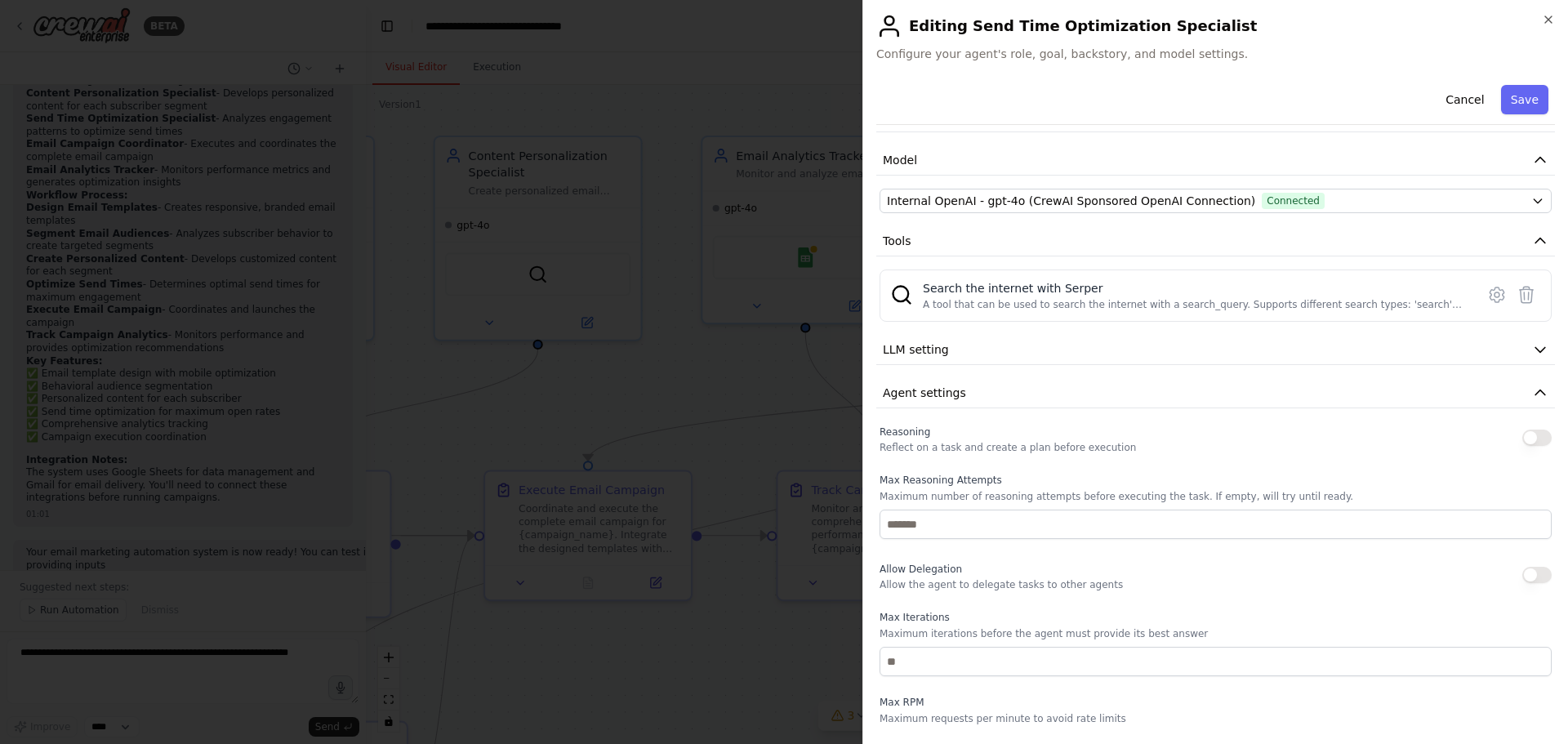
scroll to position [0, 0]
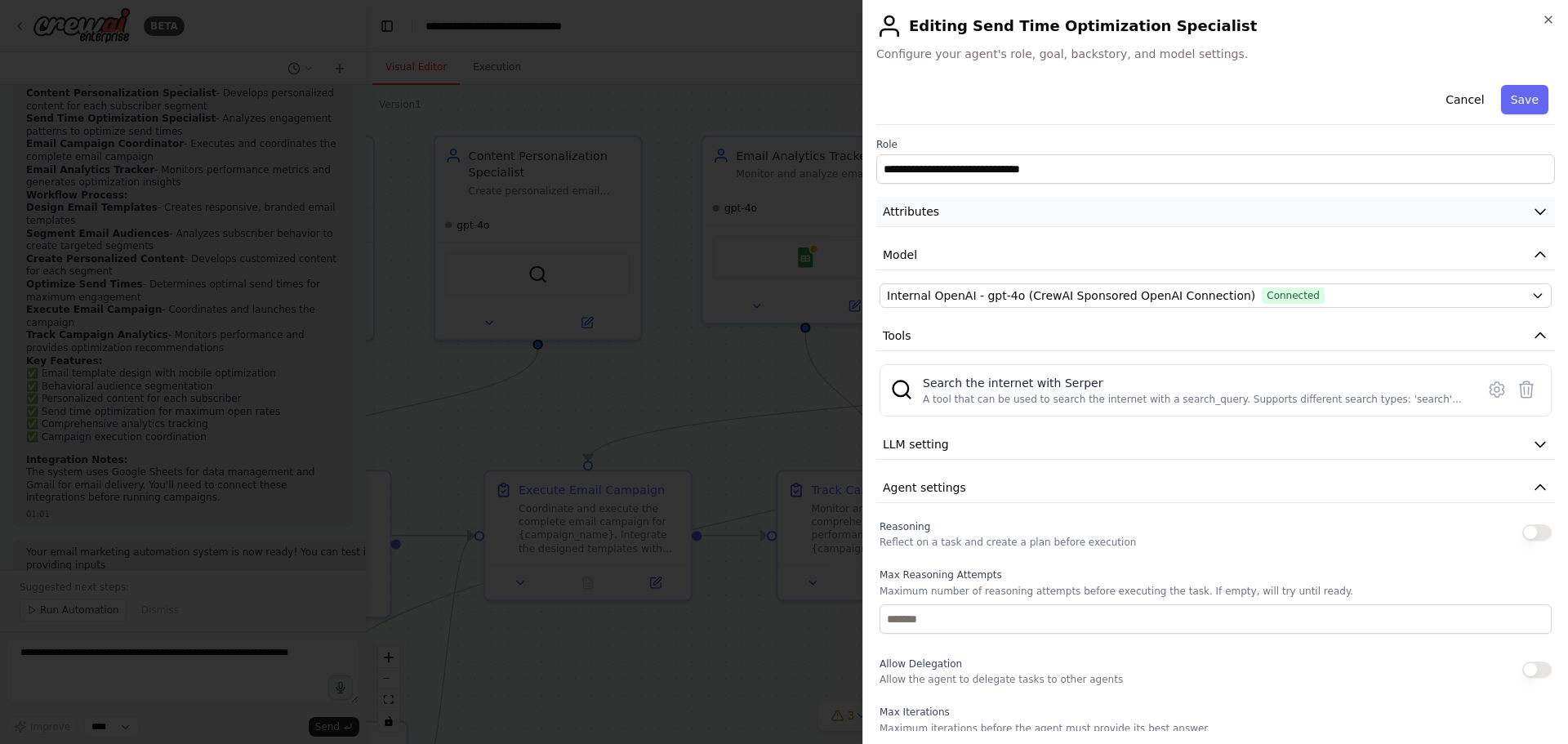
click at [902, 211] on span "Attributes" at bounding box center [910, 211] width 56 height 16
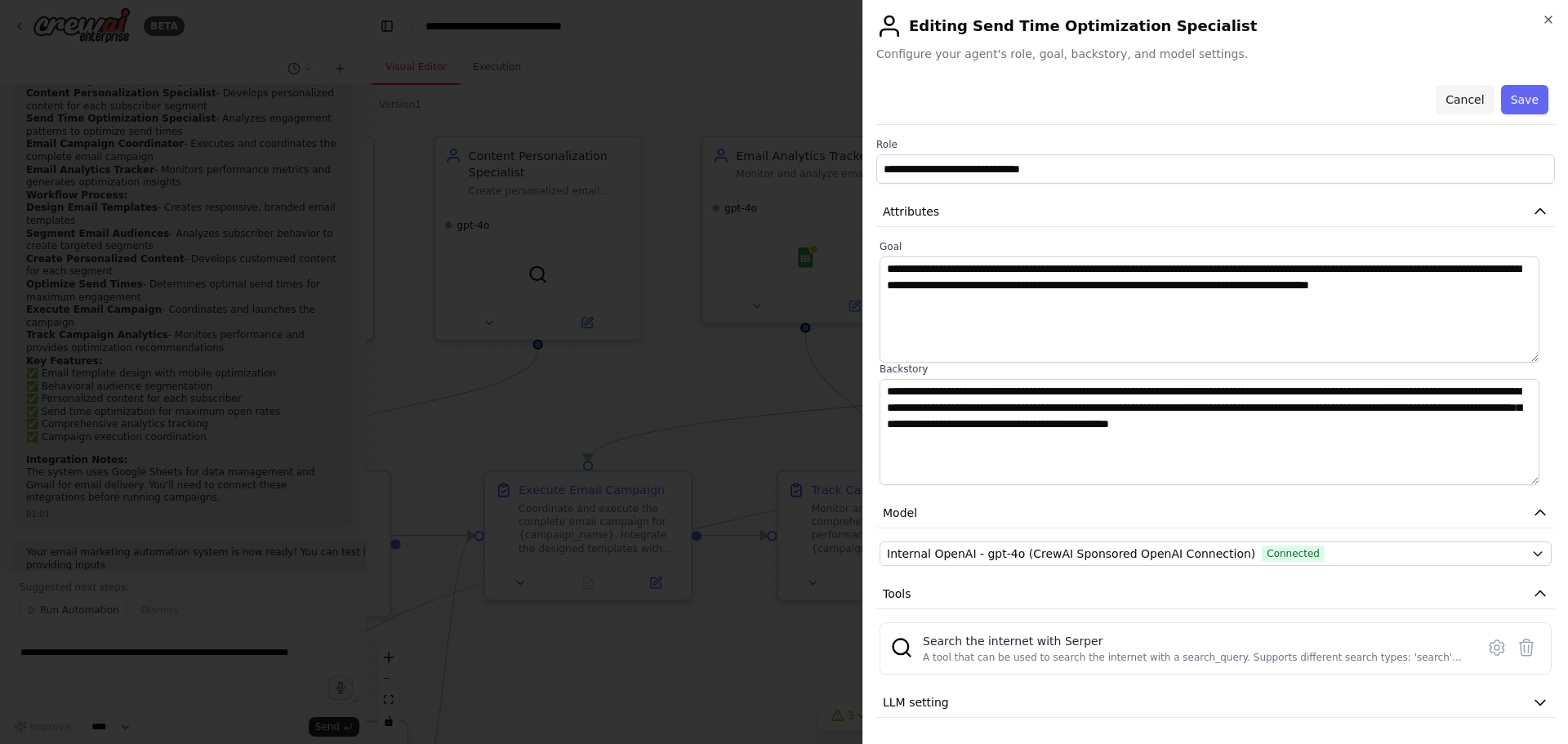
click at [1457, 105] on button "Cancel" at bounding box center [1464, 99] width 58 height 29
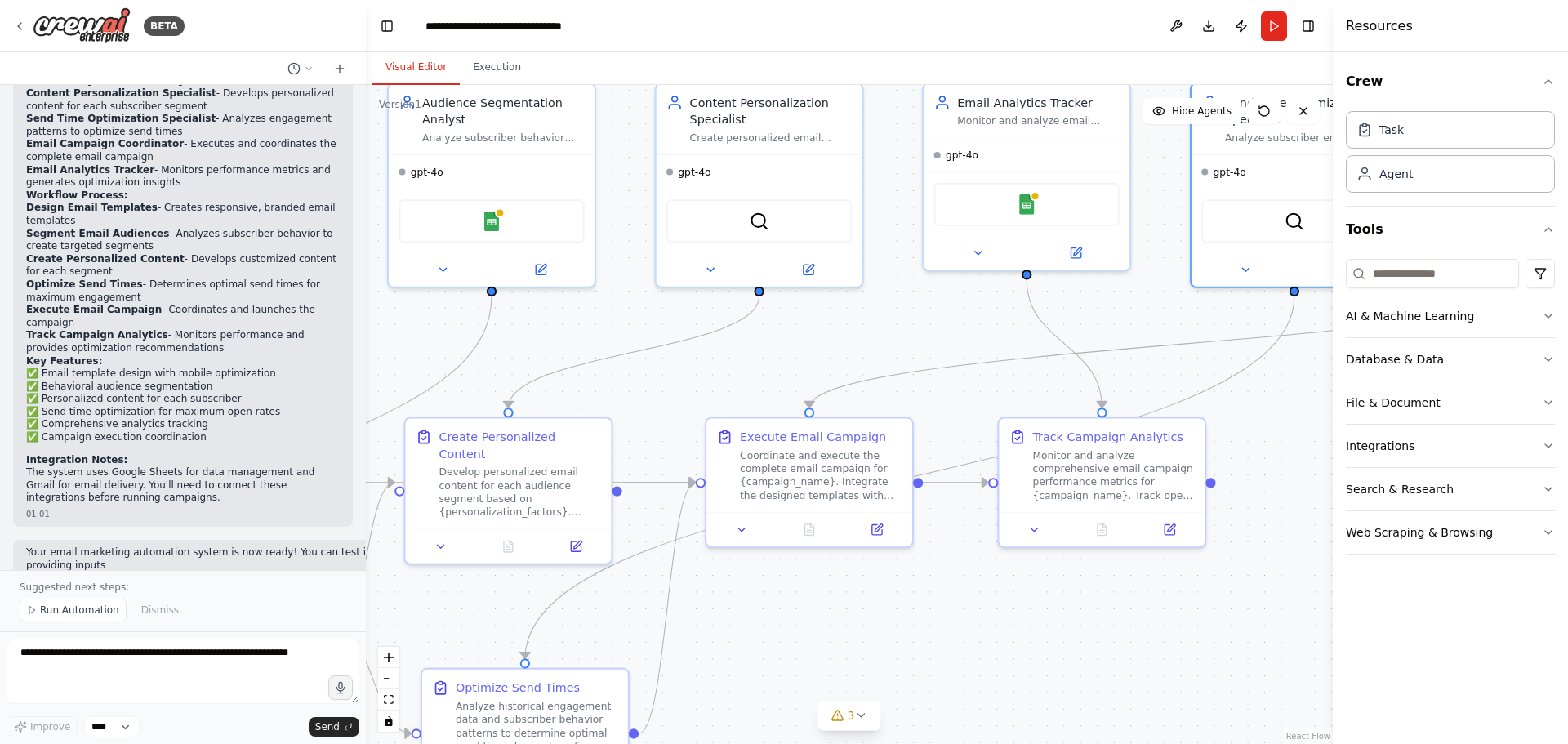
drag, startPoint x: 556, startPoint y: 393, endPoint x: 819, endPoint y: 333, distance: 269.8
click at [819, 333] on div ".deletable-edge-delete-btn { width: 20px; height: 20px; border: 0px solid #ffff…" at bounding box center [849, 414] width 967 height 659
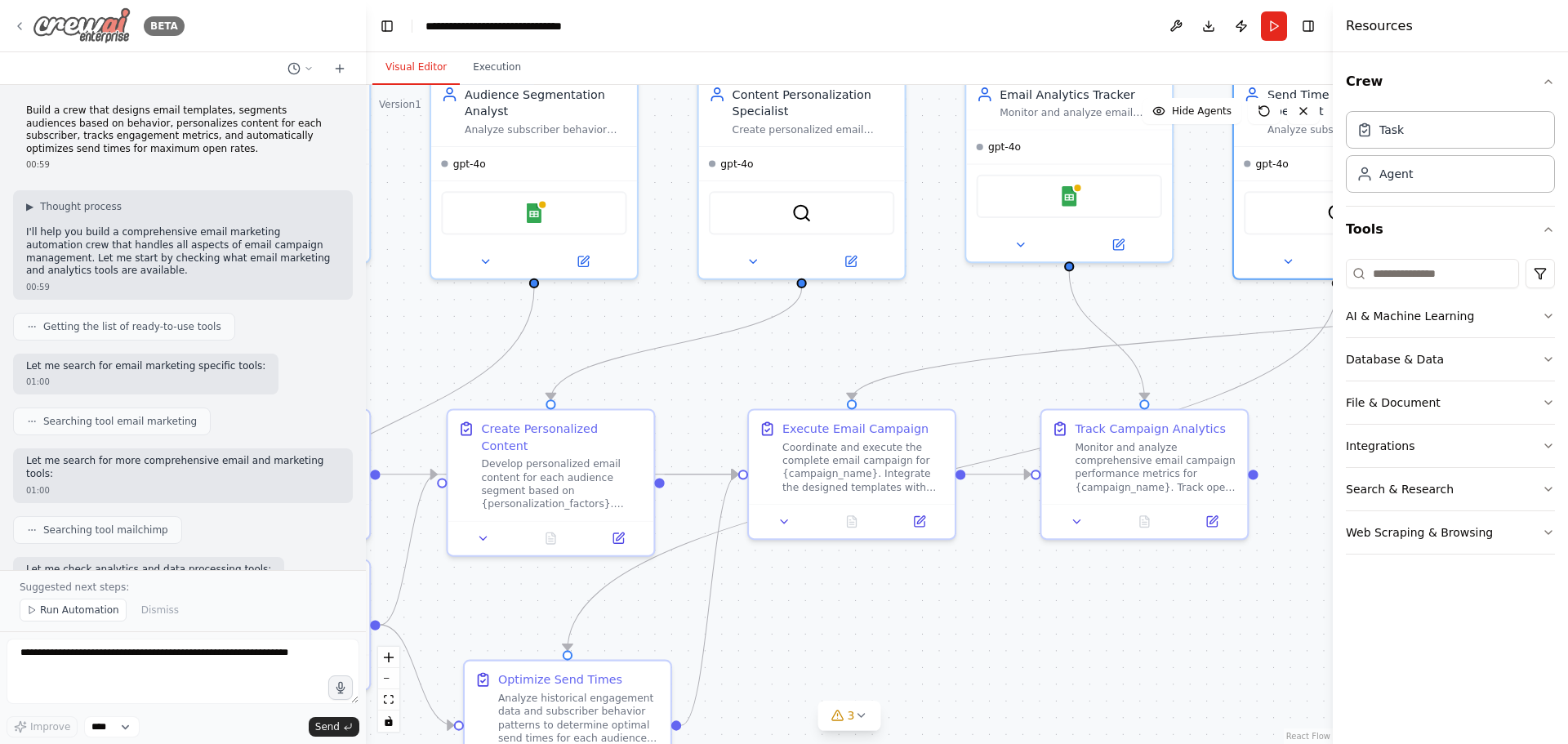
click at [78, 24] on img at bounding box center [81, 26] width 98 height 37
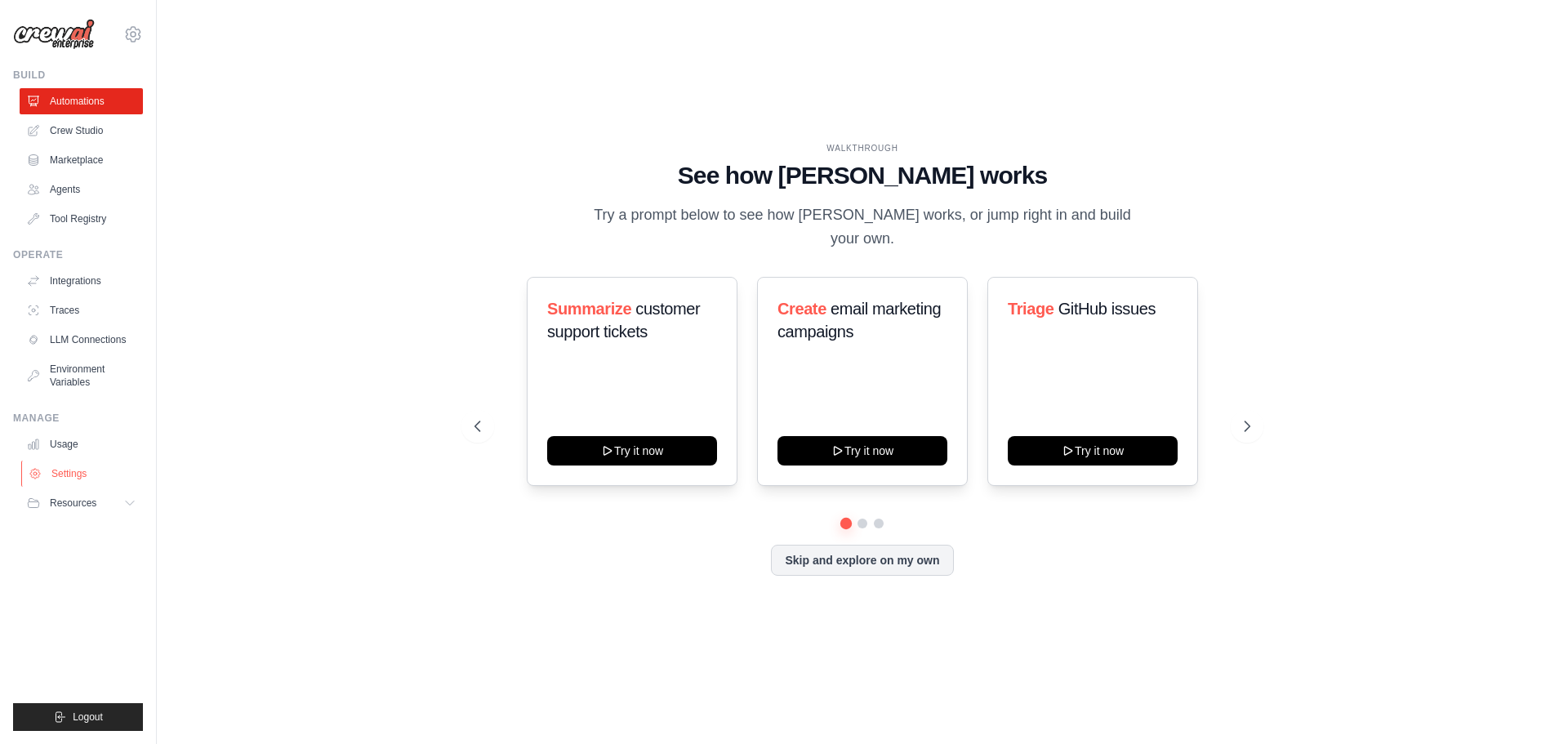
click at [65, 465] on link "Settings" at bounding box center [83, 474] width 123 height 27
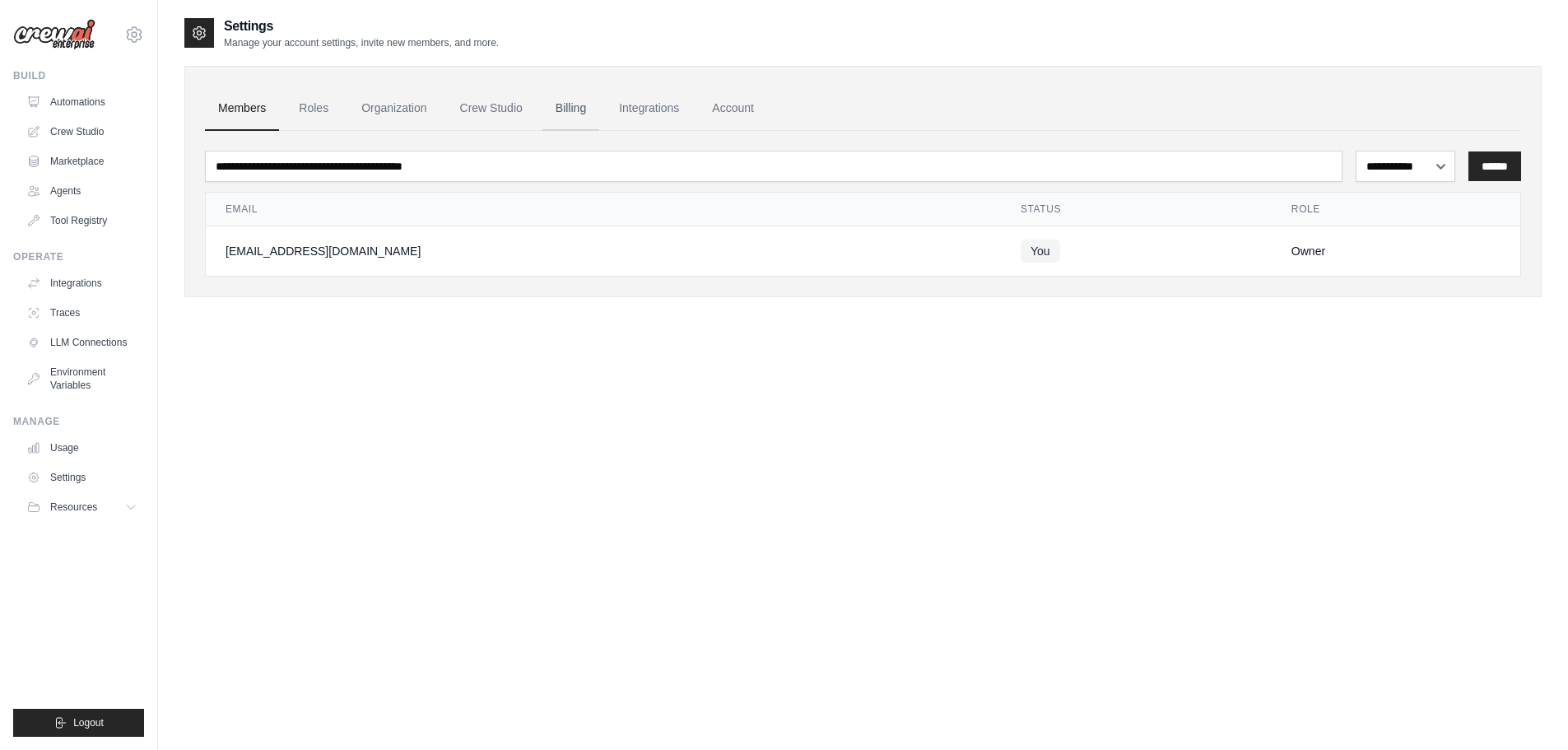
click at [568, 102] on link "Billing" at bounding box center [571, 108] width 56 height 44
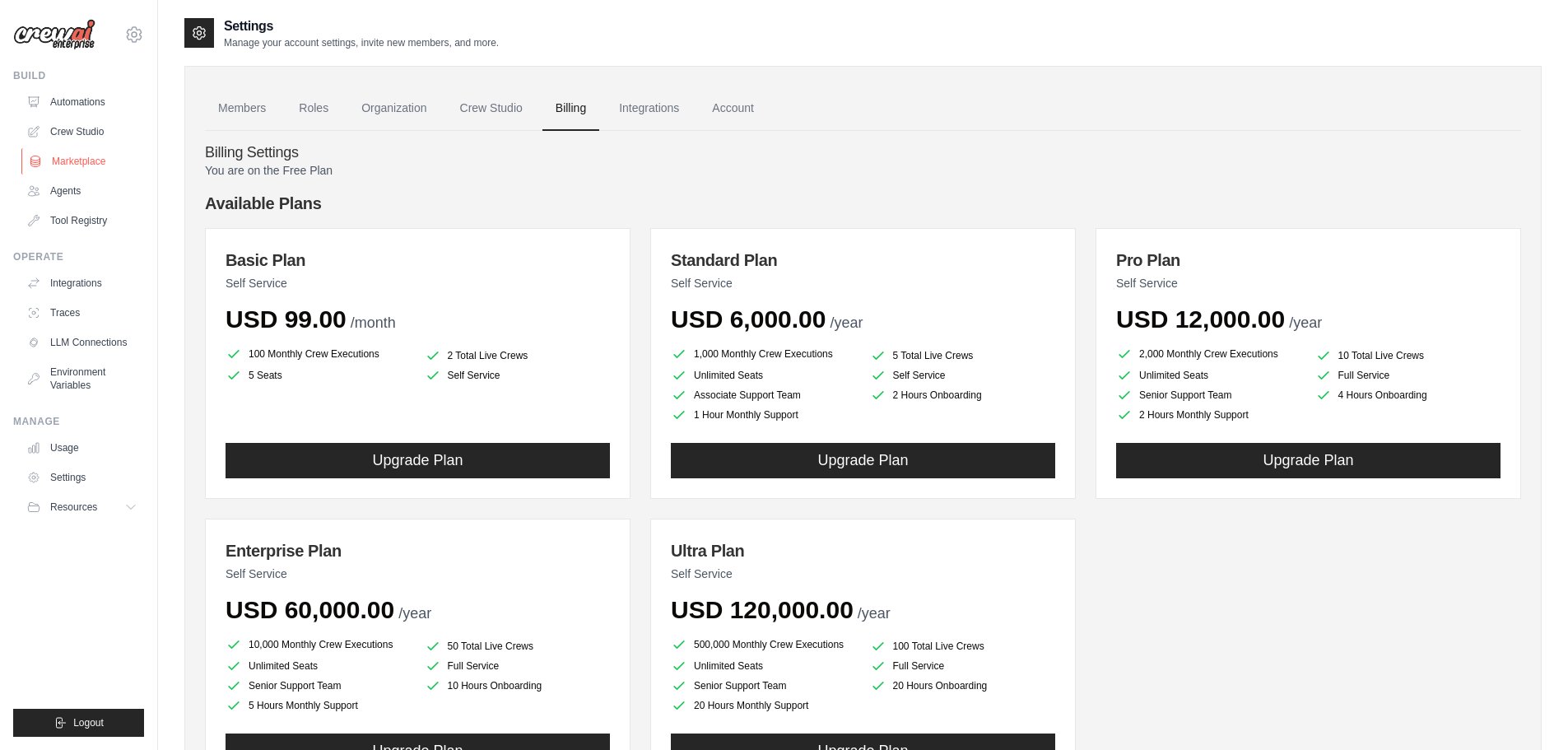
click at [73, 164] on link "Marketplace" at bounding box center [83, 162] width 124 height 27
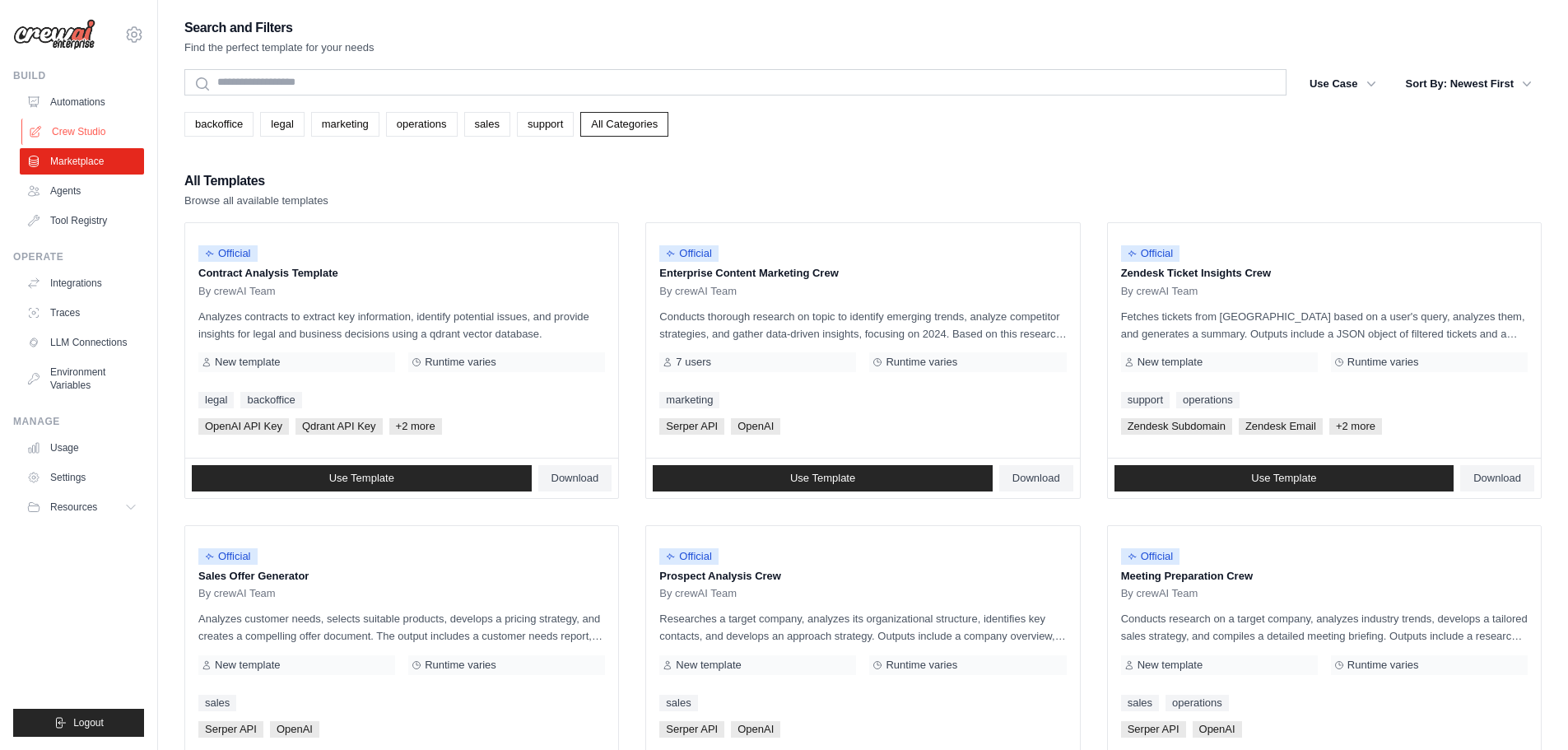
click at [72, 132] on link "Crew Studio" at bounding box center [83, 132] width 124 height 27
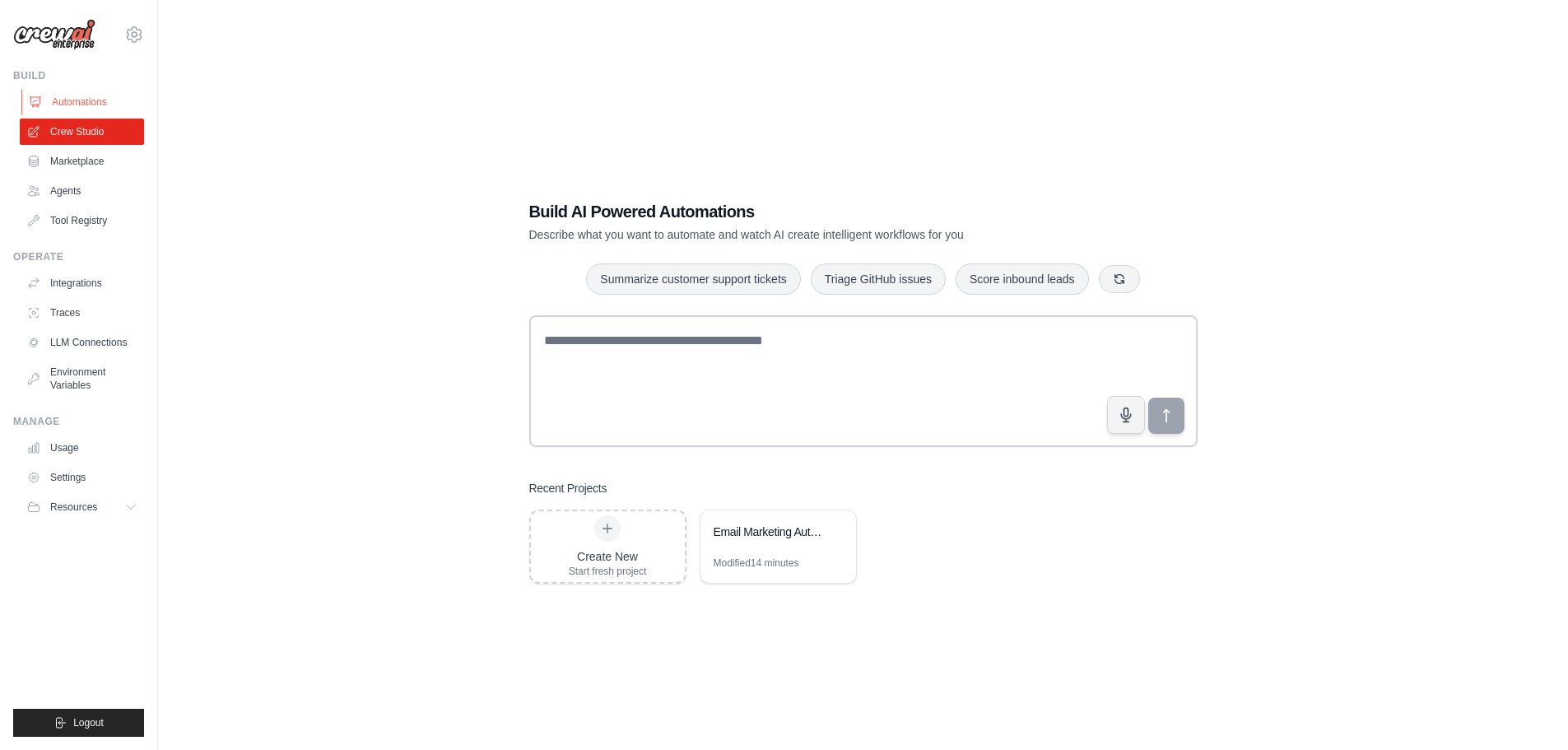
click at [78, 100] on link "Automations" at bounding box center [83, 102] width 124 height 27
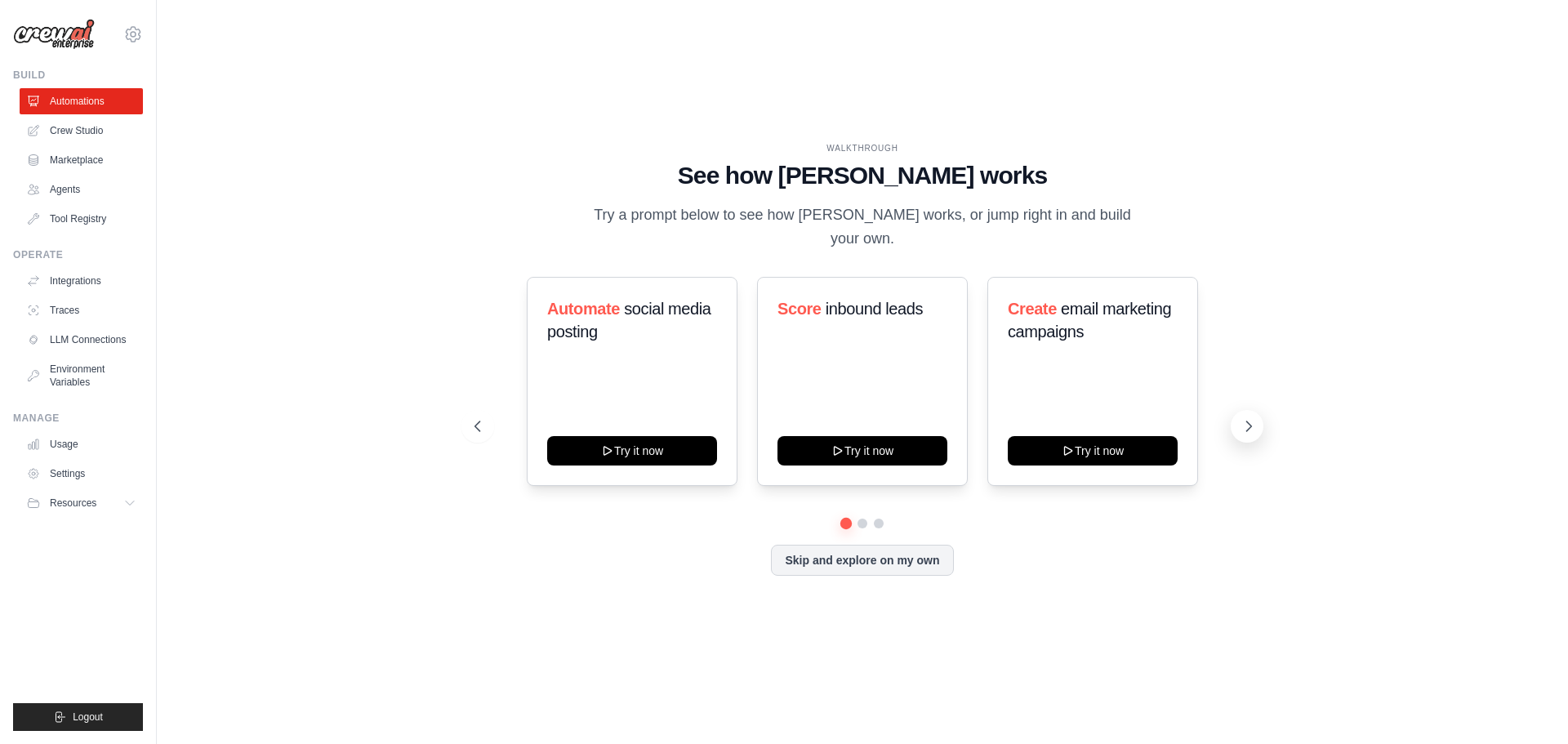
click at [1247, 422] on icon at bounding box center [1249, 427] width 5 height 10
click at [67, 190] on link "Agents" at bounding box center [83, 190] width 123 height 27
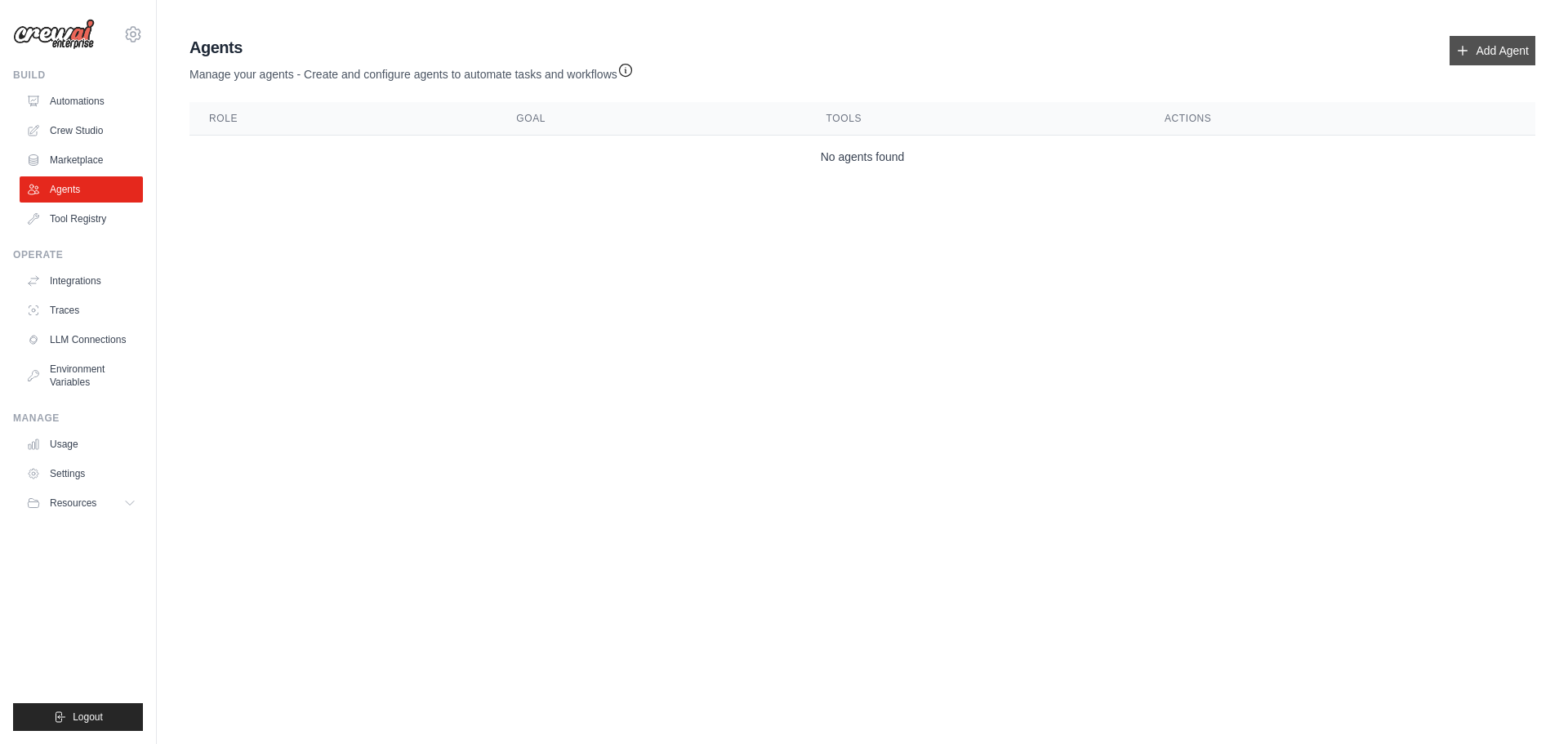
click at [1489, 45] on link "Add Agent" at bounding box center [1492, 50] width 85 height 29
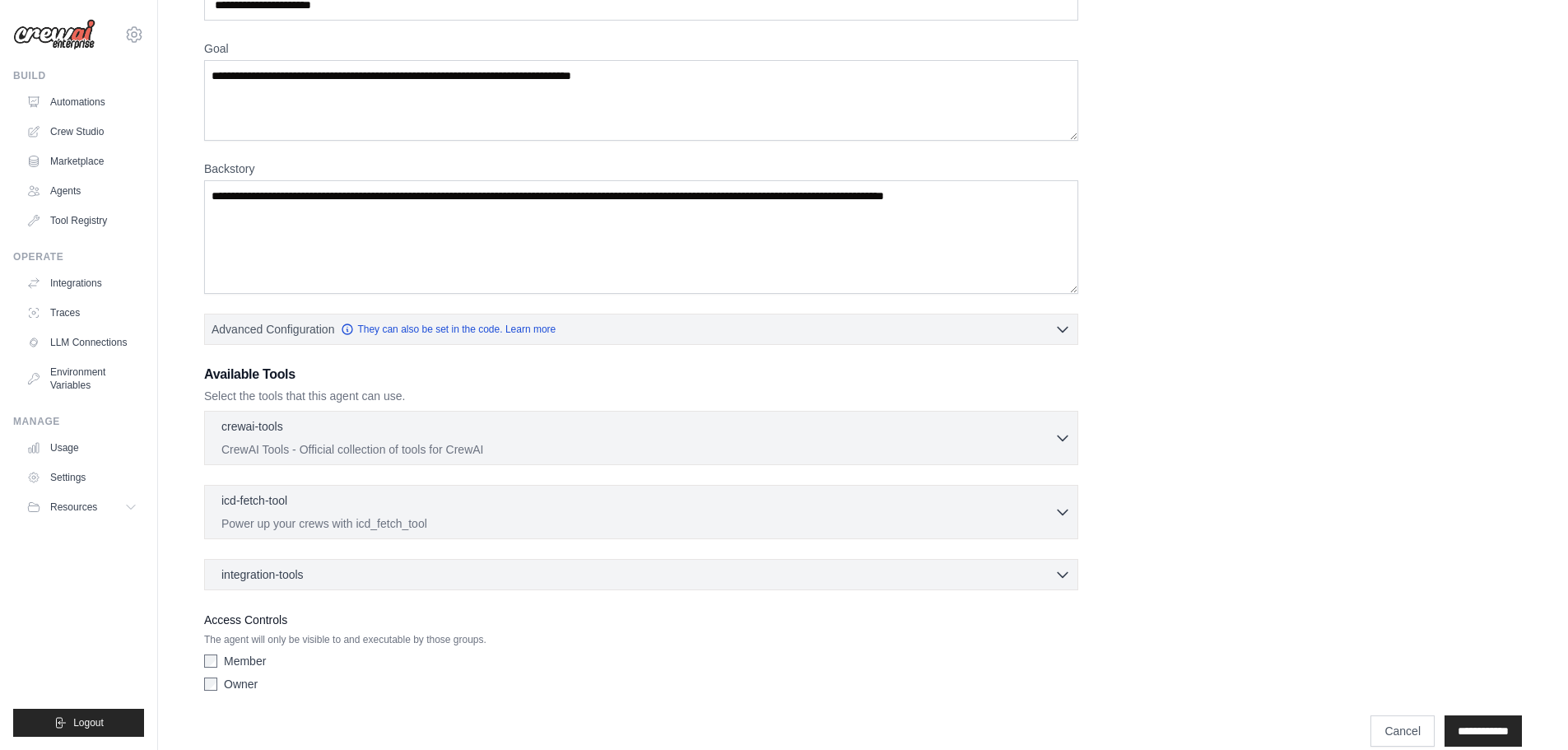
scroll to position [133, 0]
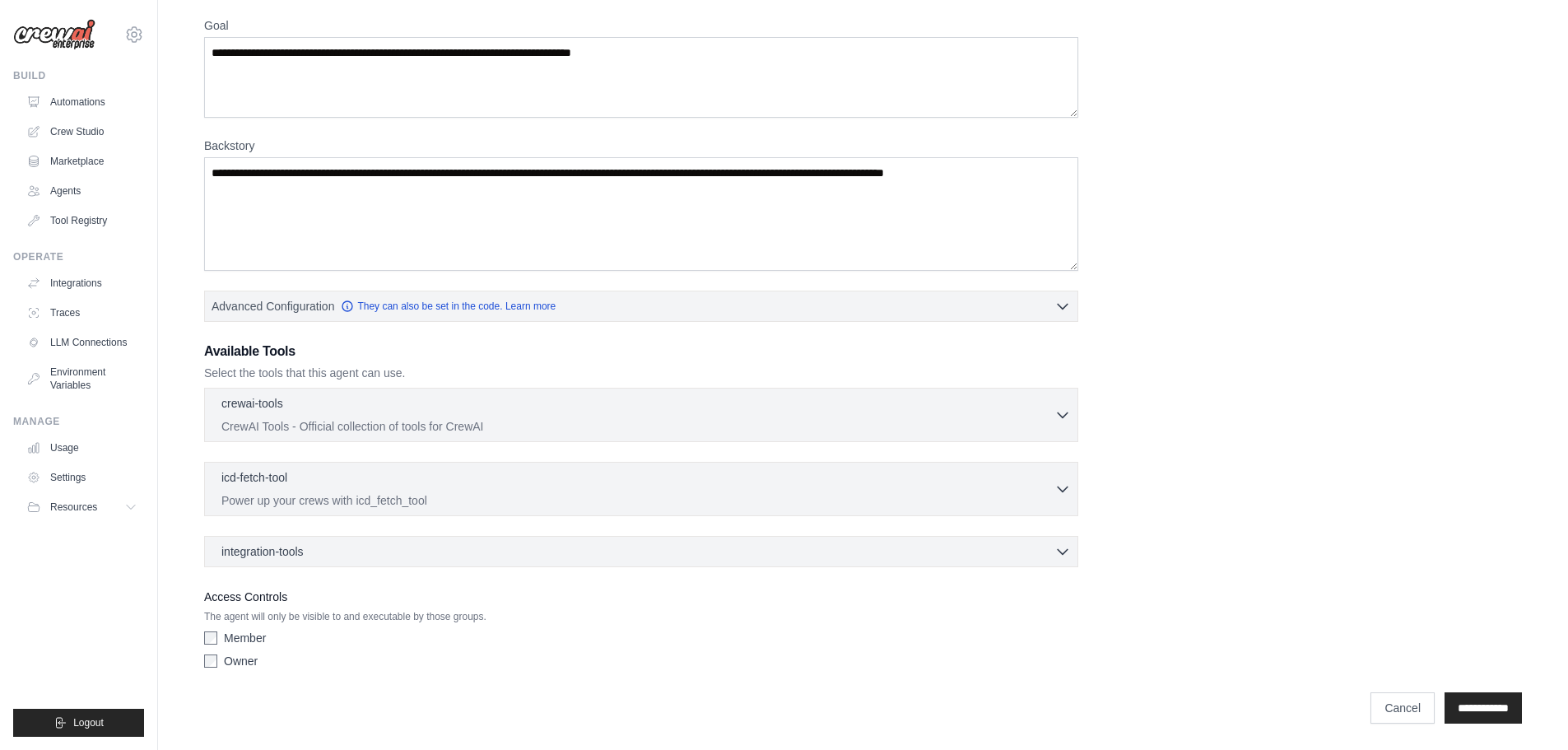
click at [438, 394] on div "crewai-tools 0 selected CrewAI Tools - Official collection of tools for CrewAI …" at bounding box center [640, 415] width 874 height 55
click at [430, 425] on p "CrewAI Tools - Official collection of tools for CrewAI" at bounding box center [638, 425] width 833 height 16
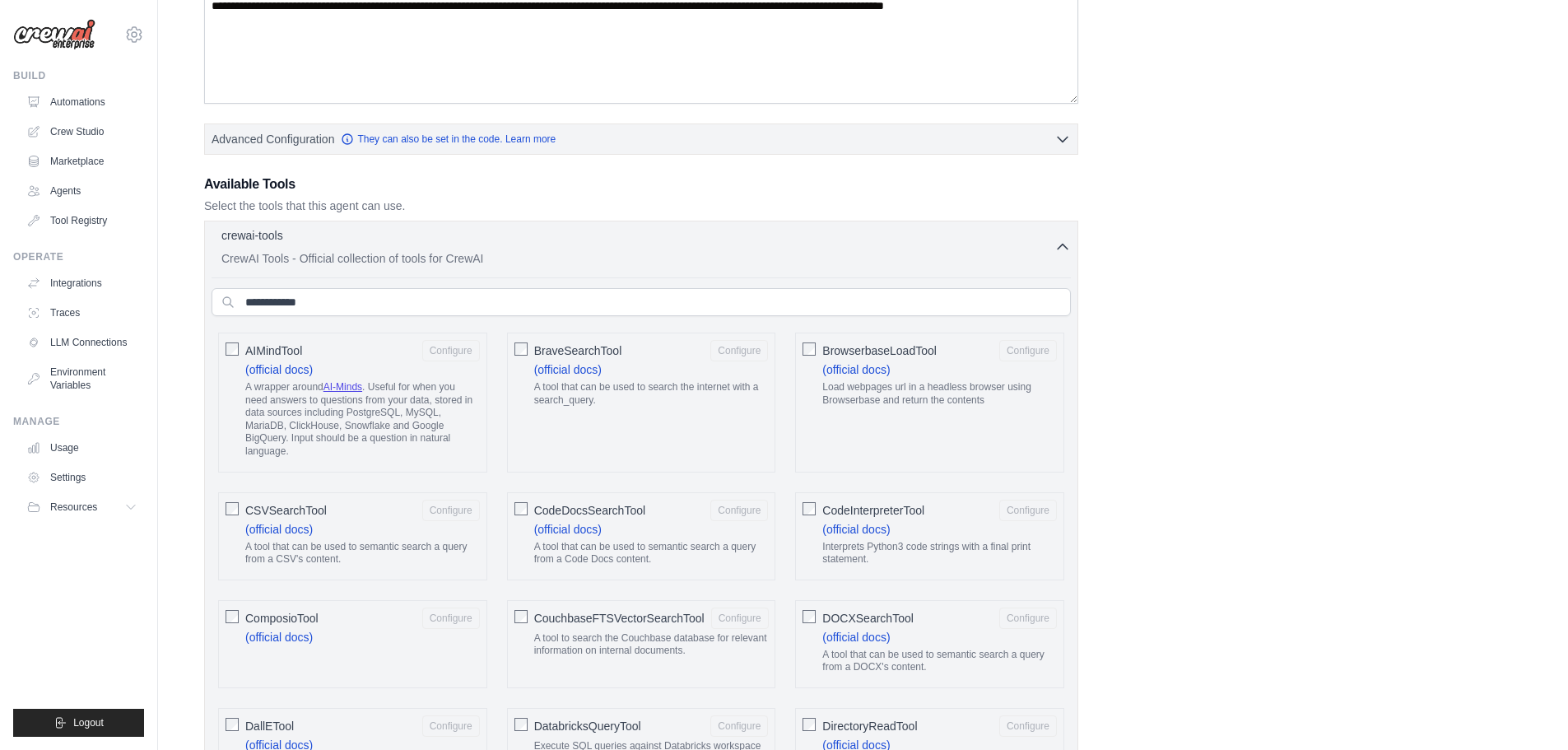
scroll to position [289, 0]
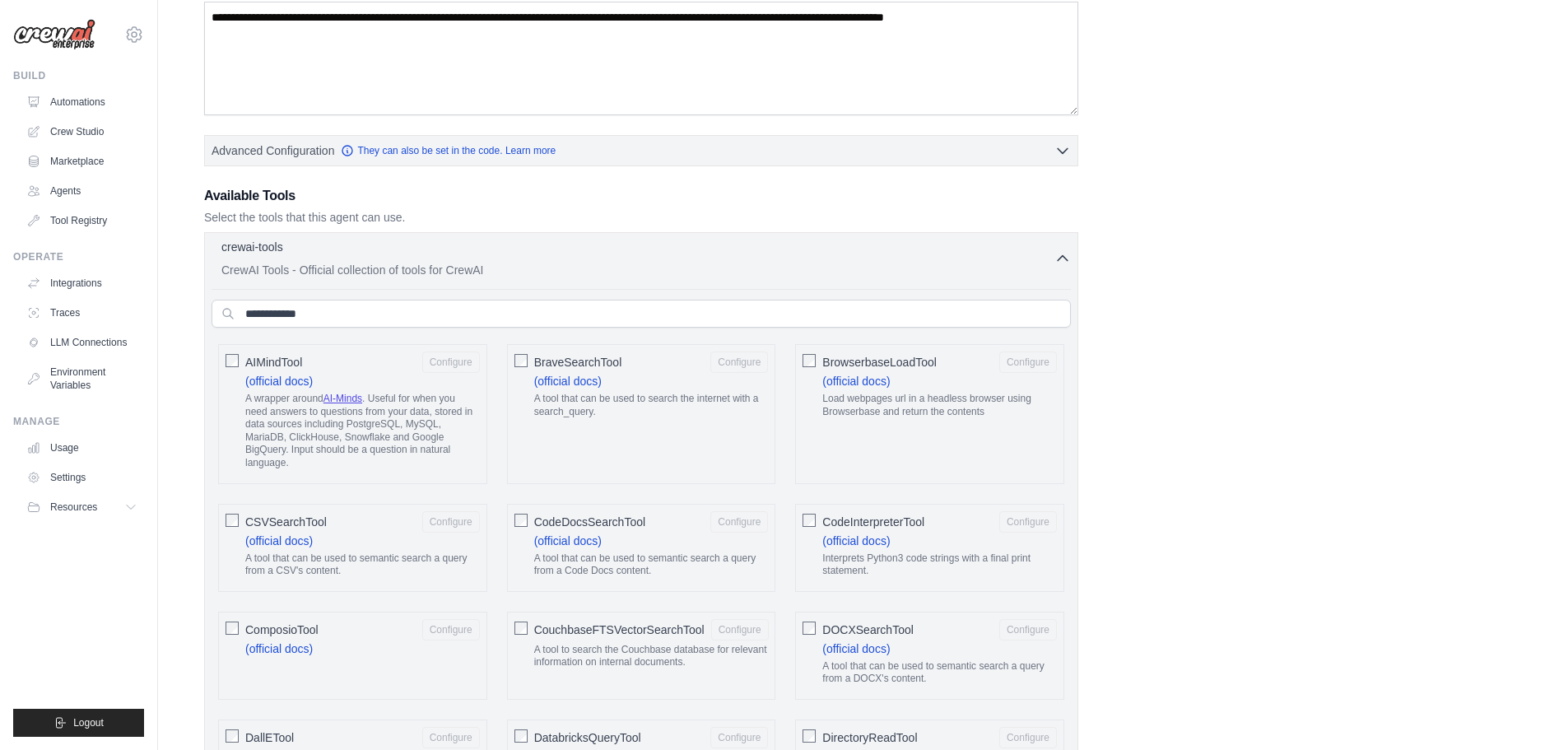
click at [372, 276] on p "CrewAI Tools - Official collection of tools for CrewAI" at bounding box center [638, 269] width 833 height 16
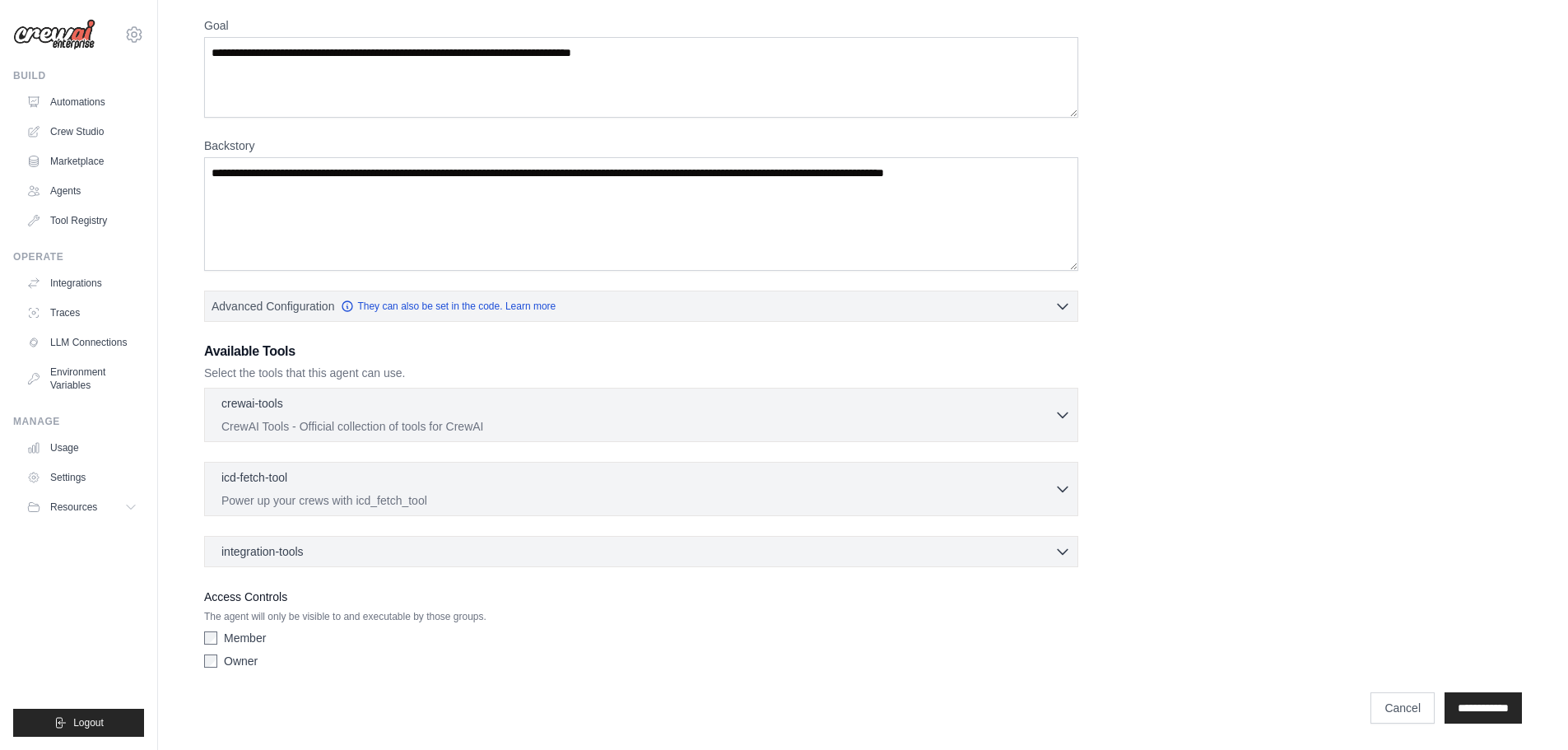
scroll to position [0, 0]
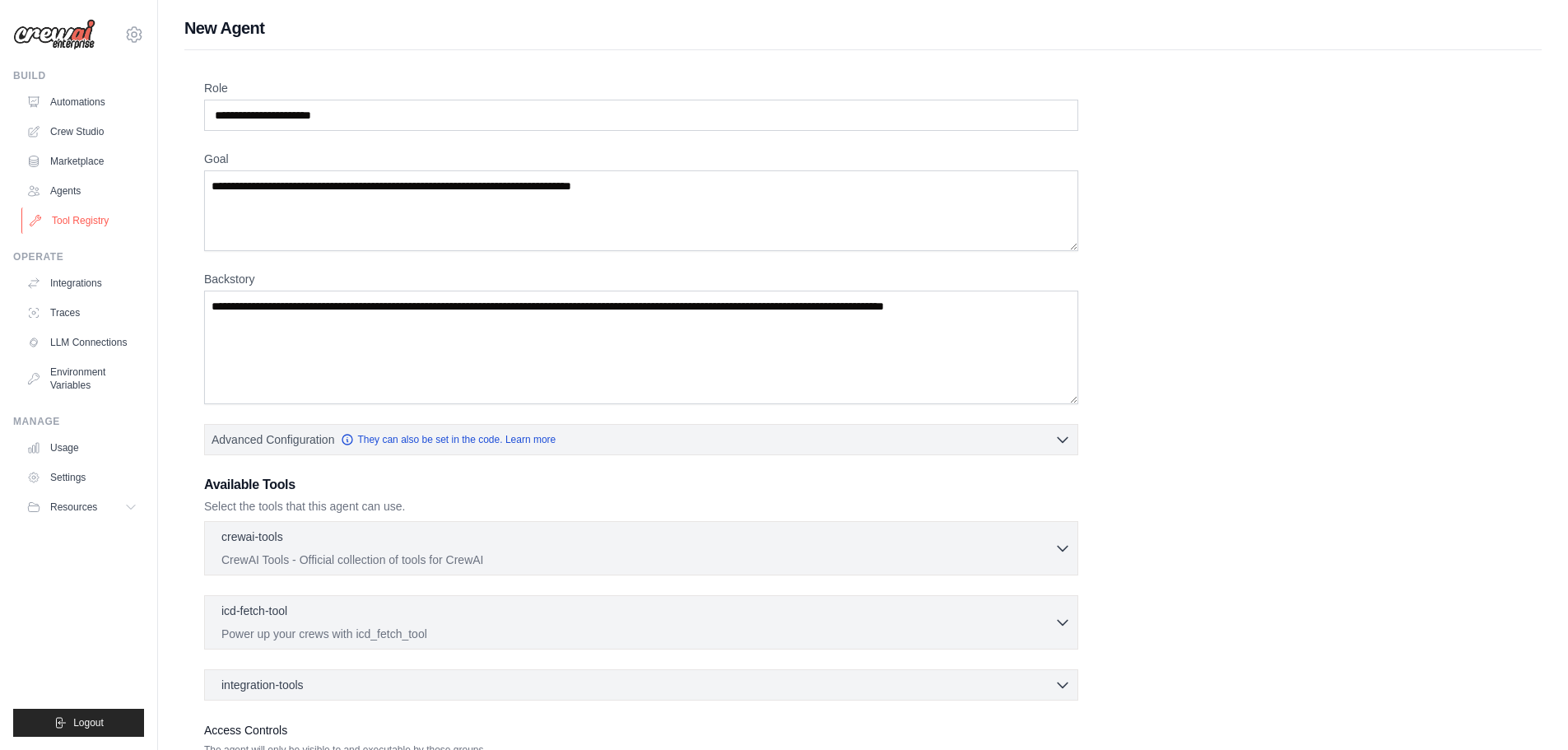
click at [89, 232] on link "Tool Registry" at bounding box center [83, 221] width 124 height 27
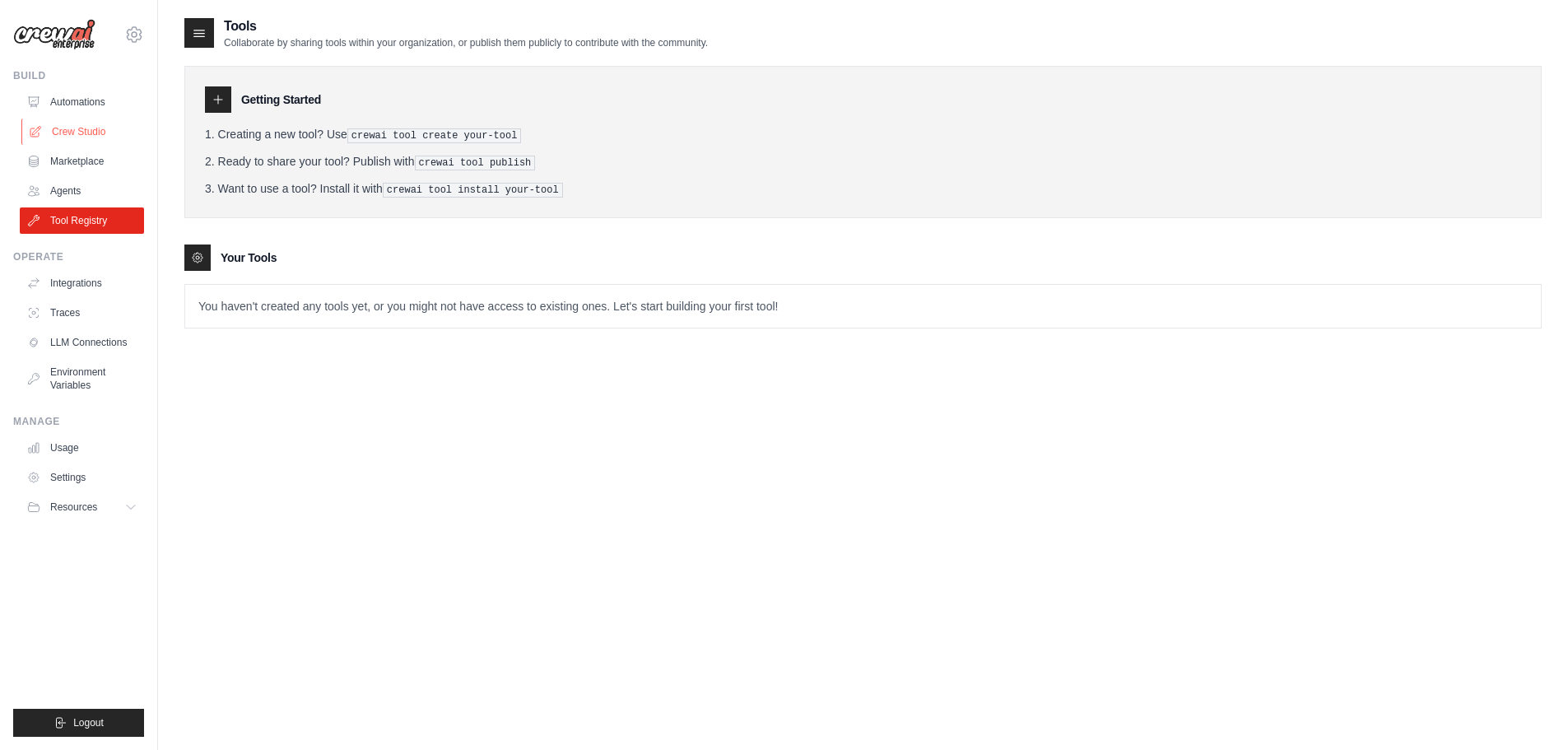
click at [73, 128] on link "Crew Studio" at bounding box center [83, 132] width 124 height 27
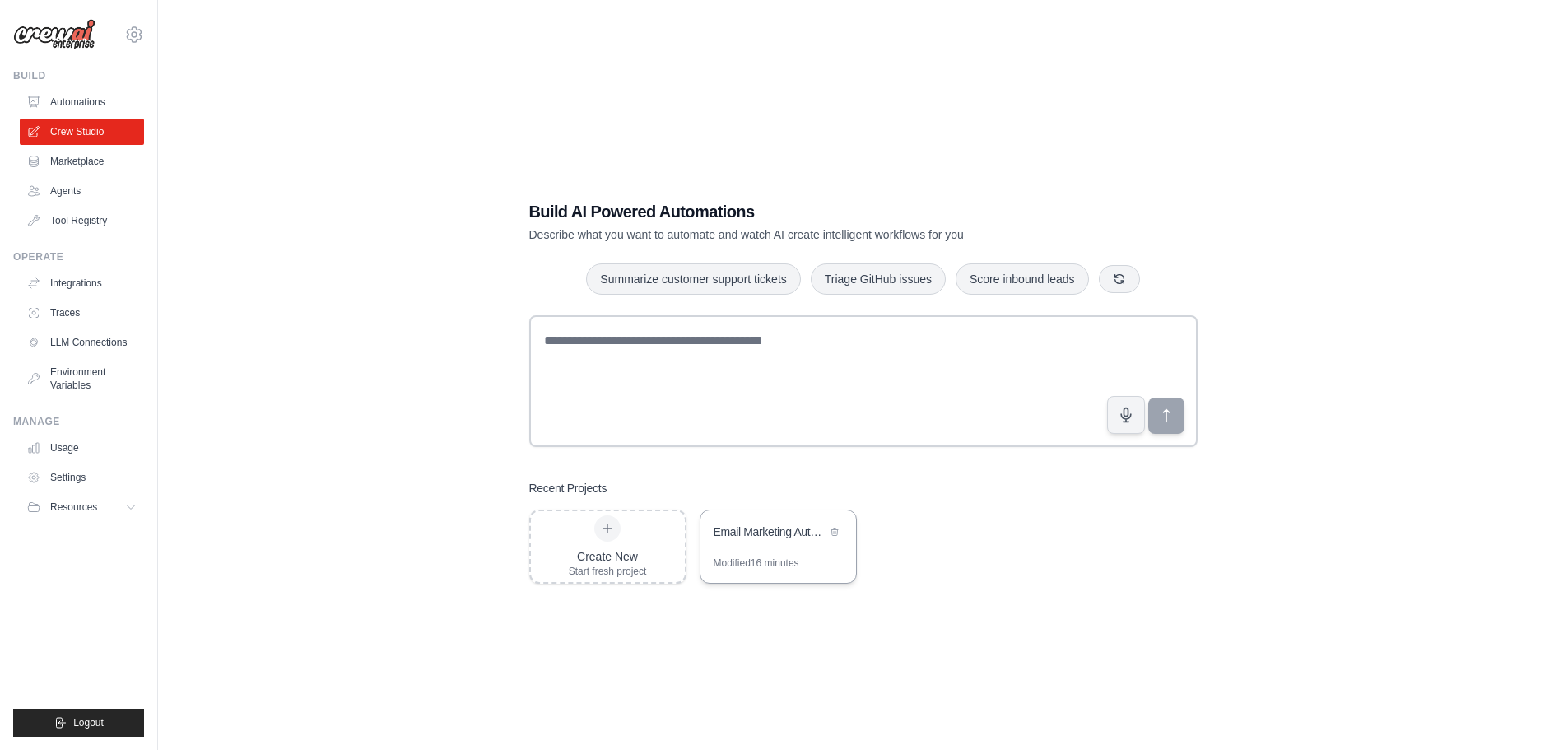
click at [778, 553] on div "Email Marketing Automation System" at bounding box center [778, 534] width 155 height 46
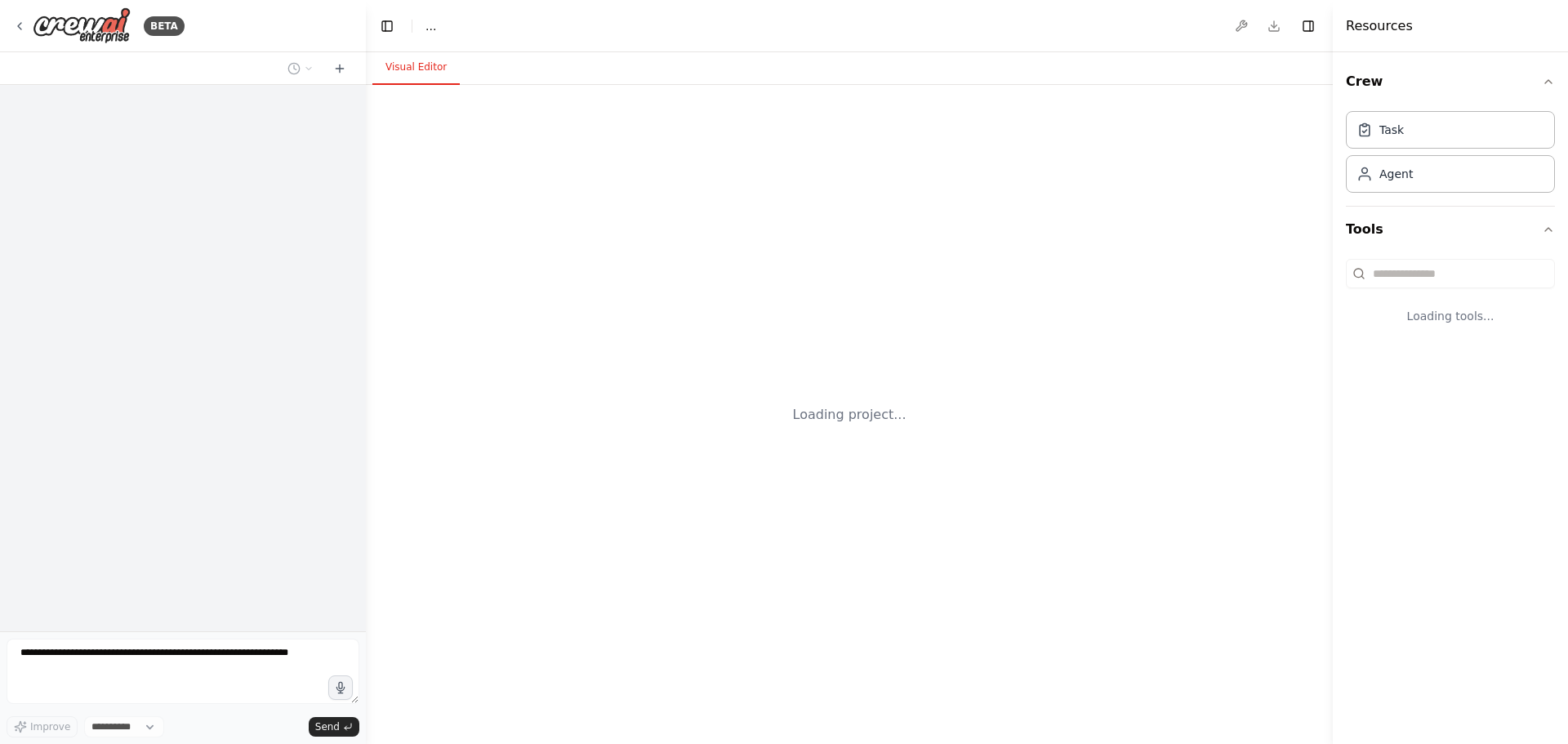
select select "****"
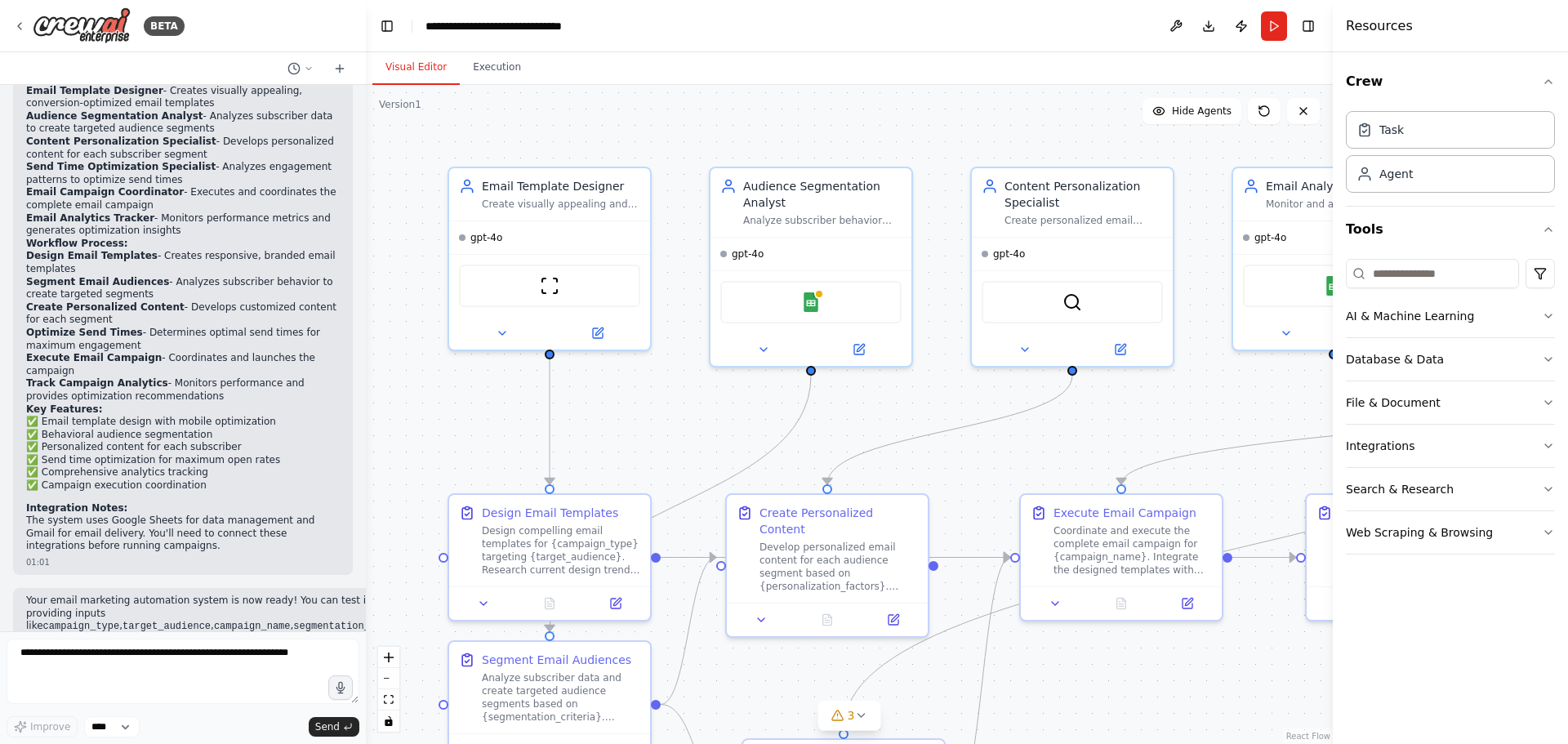
scroll to position [1562, 0]
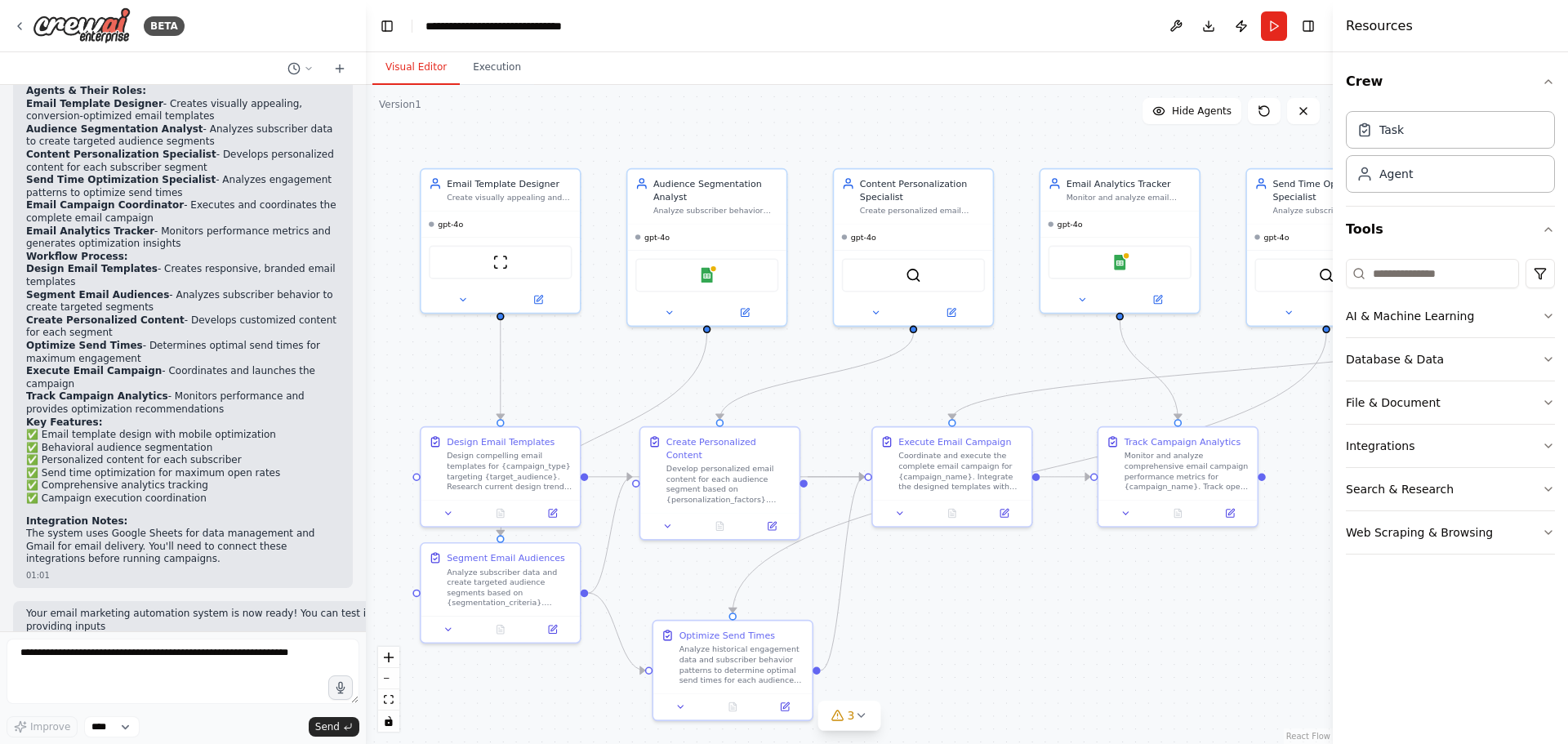
drag, startPoint x: 681, startPoint y: 430, endPoint x: 604, endPoint y: 376, distance: 94.0
click at [604, 376] on div ".deletable-edge-delete-btn { width: 20px; height: 20px; border: 0px solid #ffff…" at bounding box center [849, 414] width 967 height 659
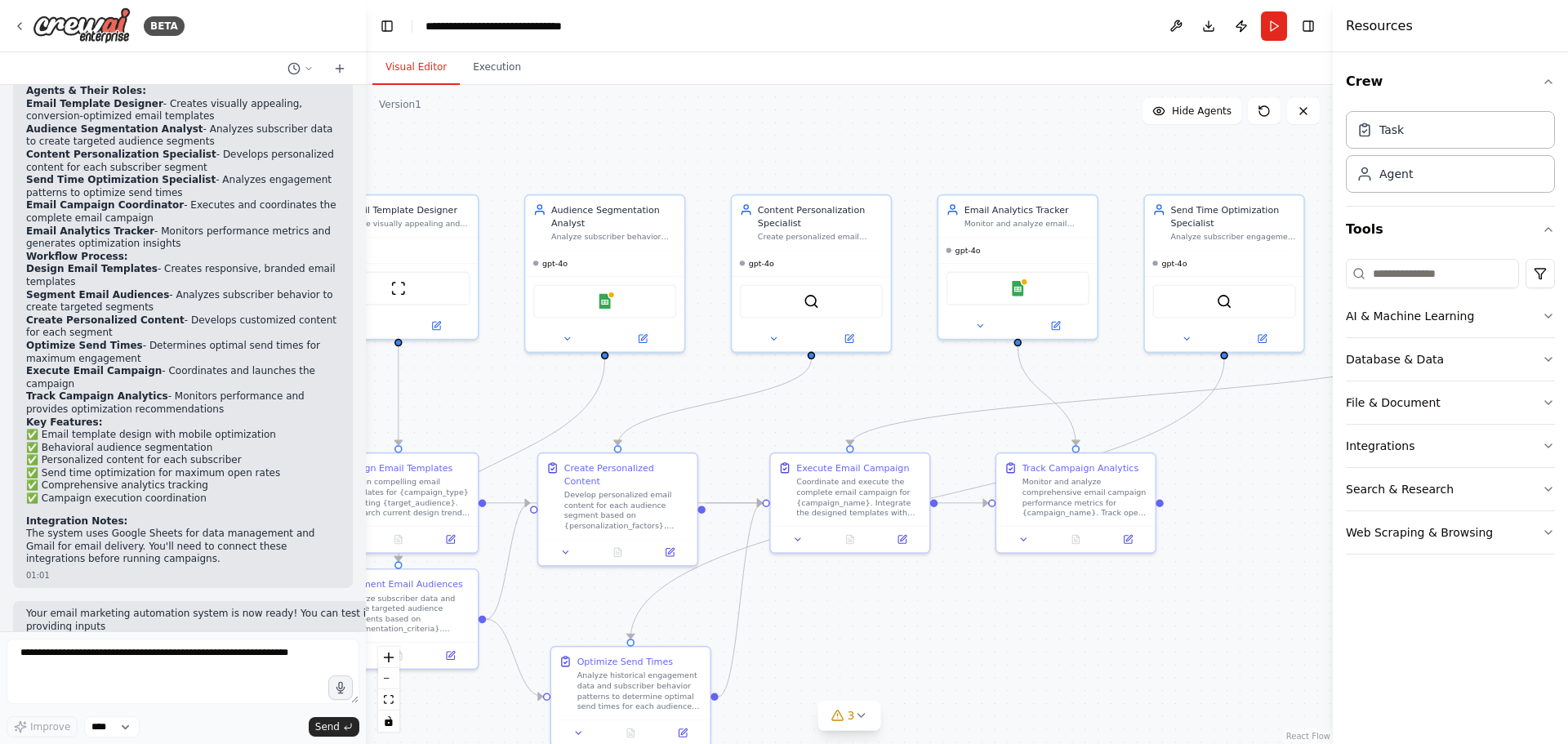
drag, startPoint x: 991, startPoint y: 377, endPoint x: 888, endPoint y: 404, distance: 106.5
click at [888, 404] on div ".deletable-edge-delete-btn { width: 20px; height: 20px; border: 0px solid #ffff…" at bounding box center [849, 414] width 967 height 659
click at [1060, 330] on button at bounding box center [1055, 323] width 73 height 15
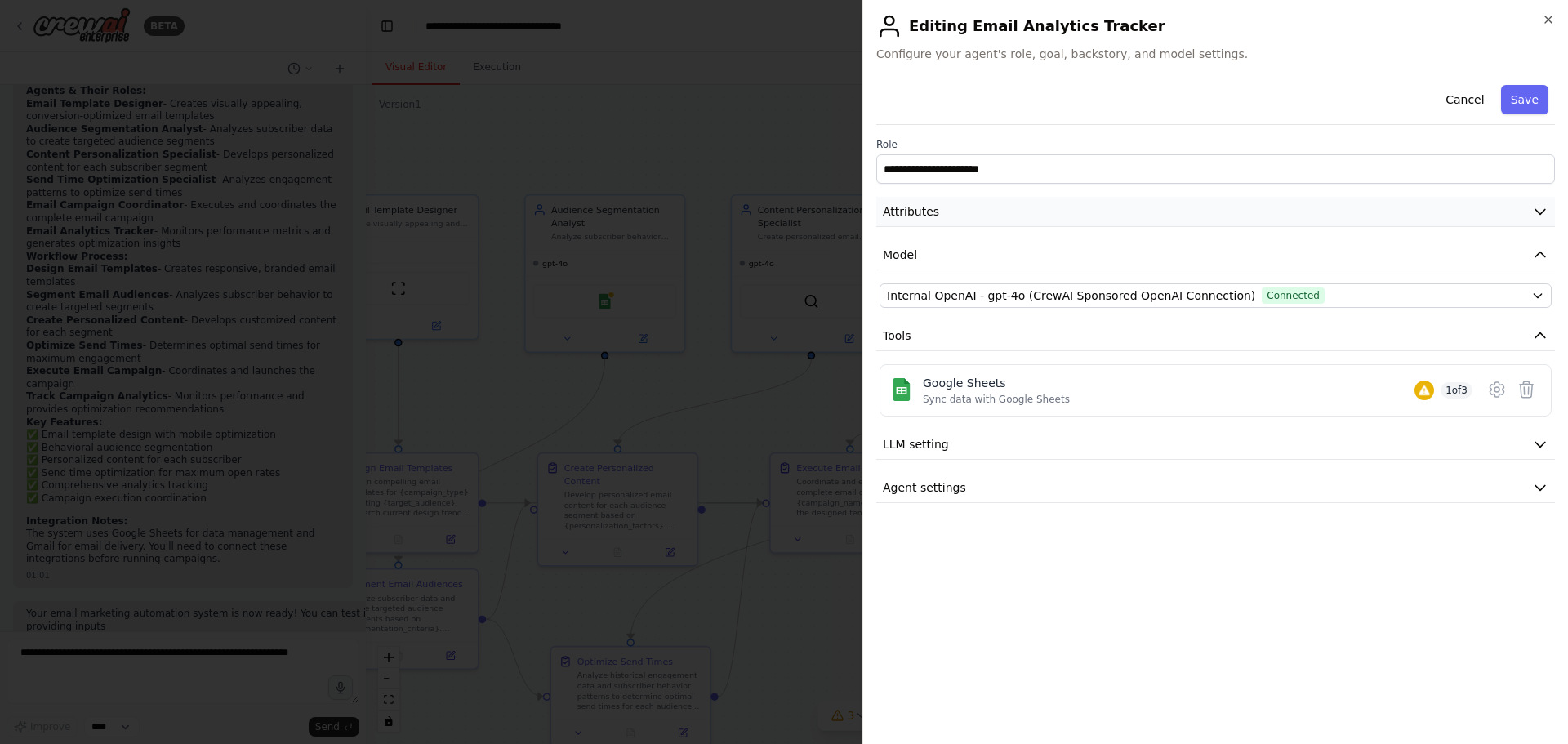
click at [953, 211] on button "Attributes" at bounding box center [1215, 212] width 678 height 30
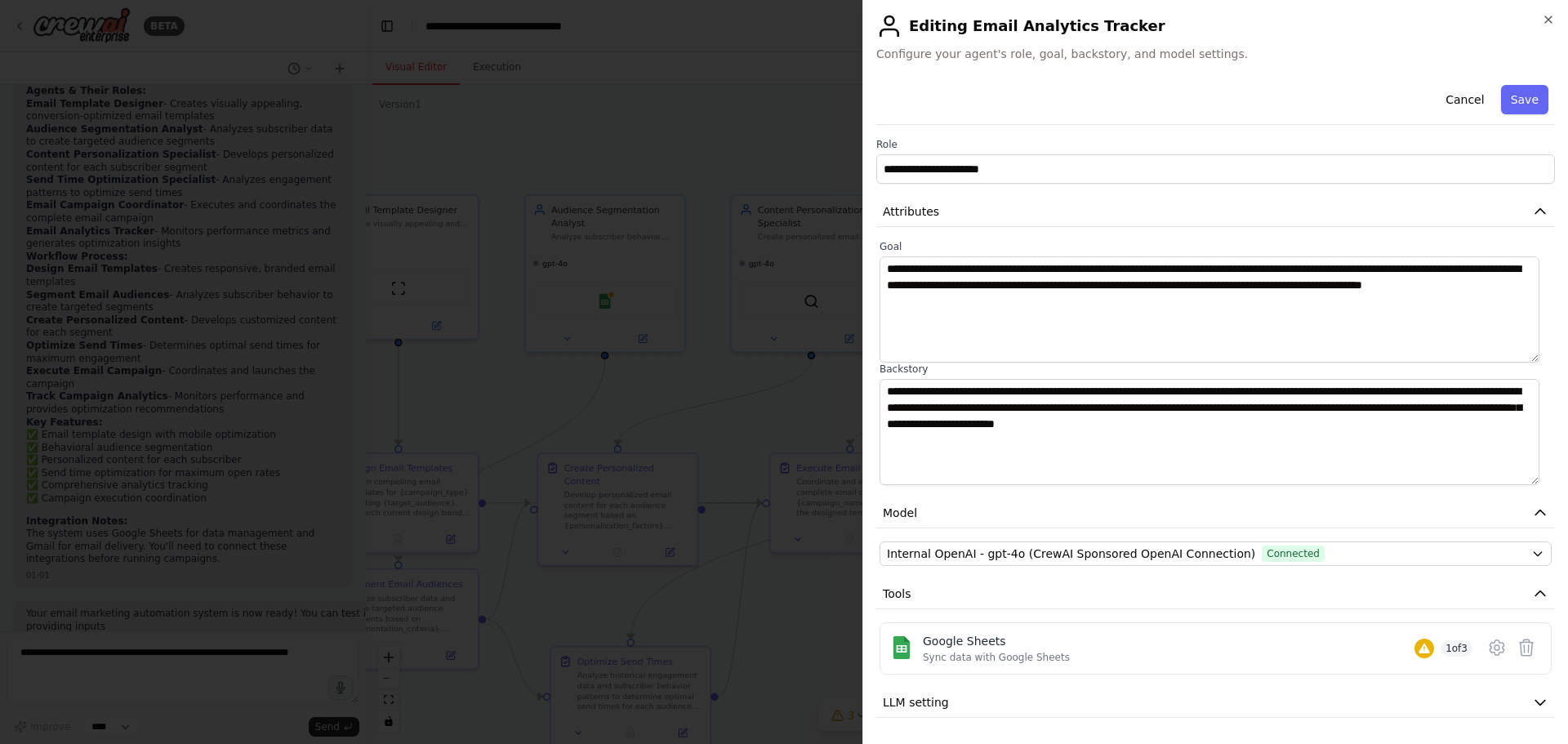
scroll to position [44, 0]
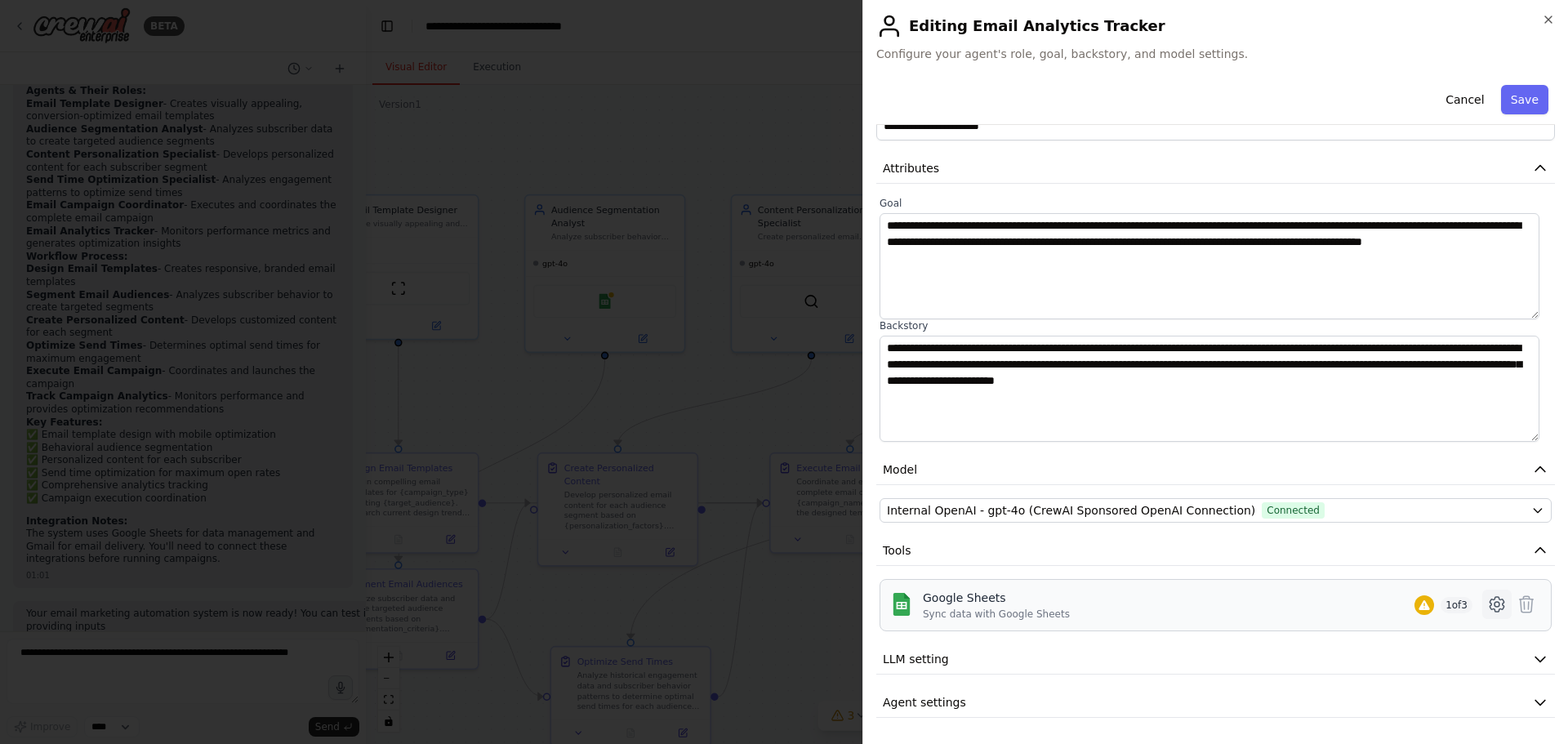
click at [1486, 602] on icon at bounding box center [1496, 604] width 20 height 20
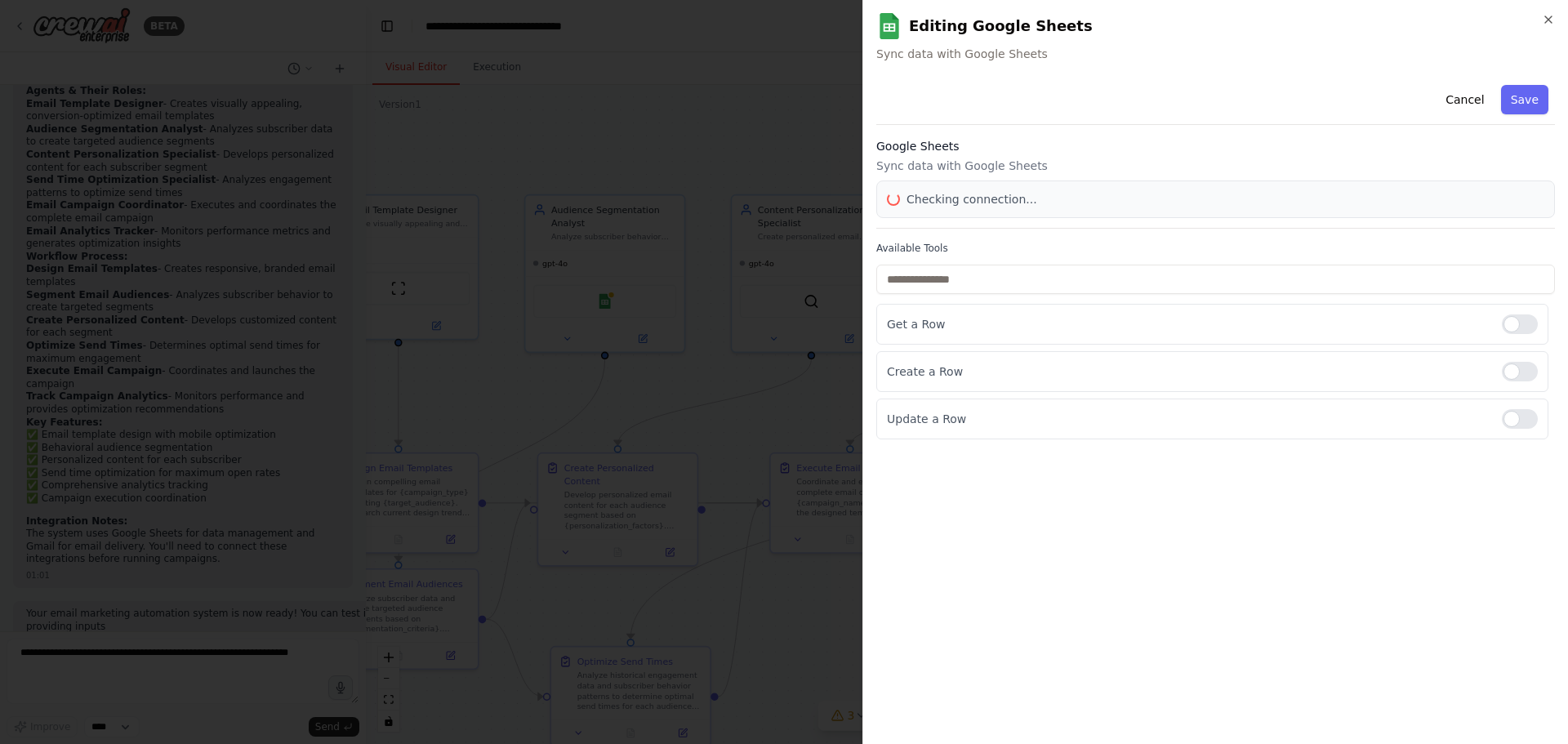
scroll to position [0, 0]
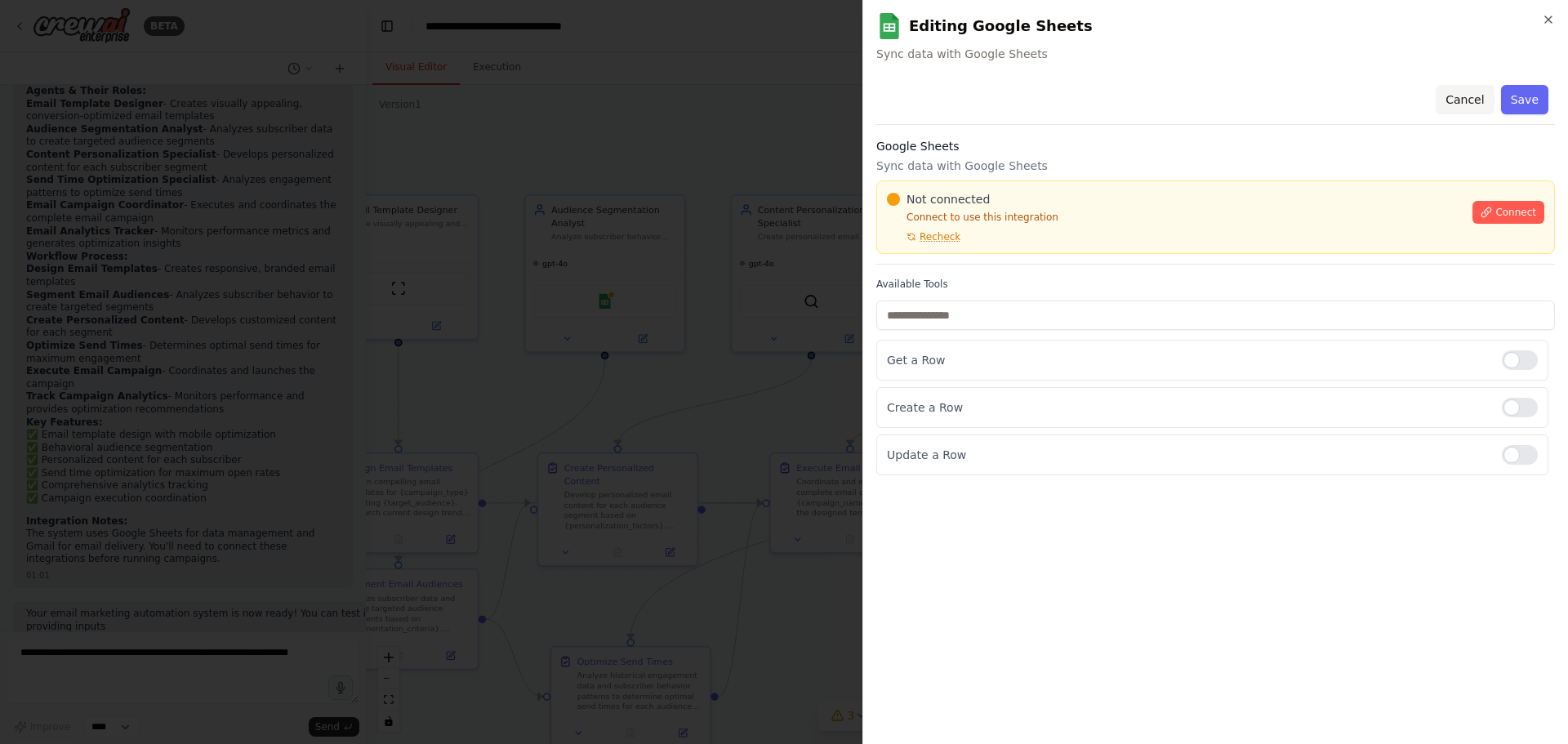
click at [1468, 99] on button "Cancel" at bounding box center [1464, 99] width 58 height 29
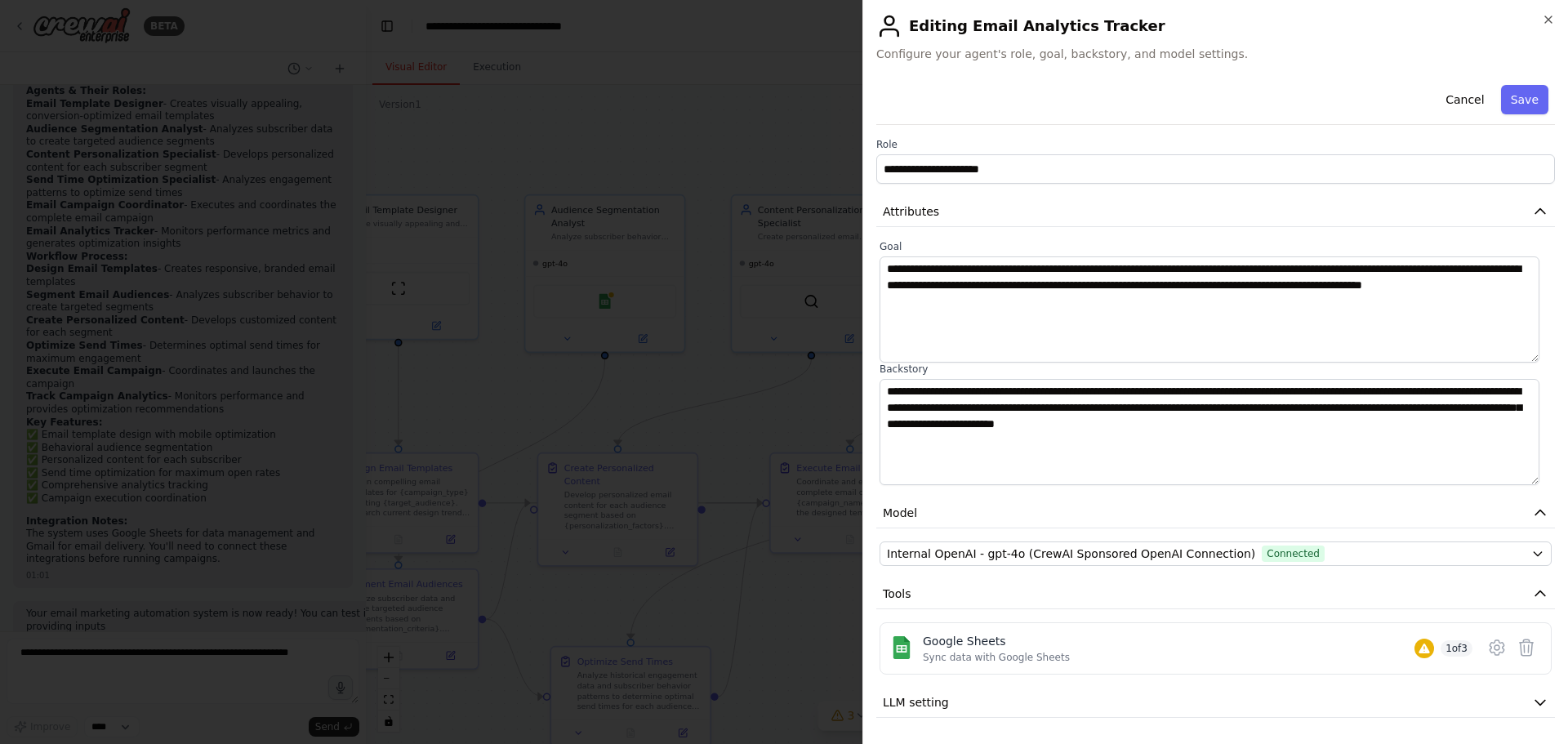
scroll to position [44, 0]
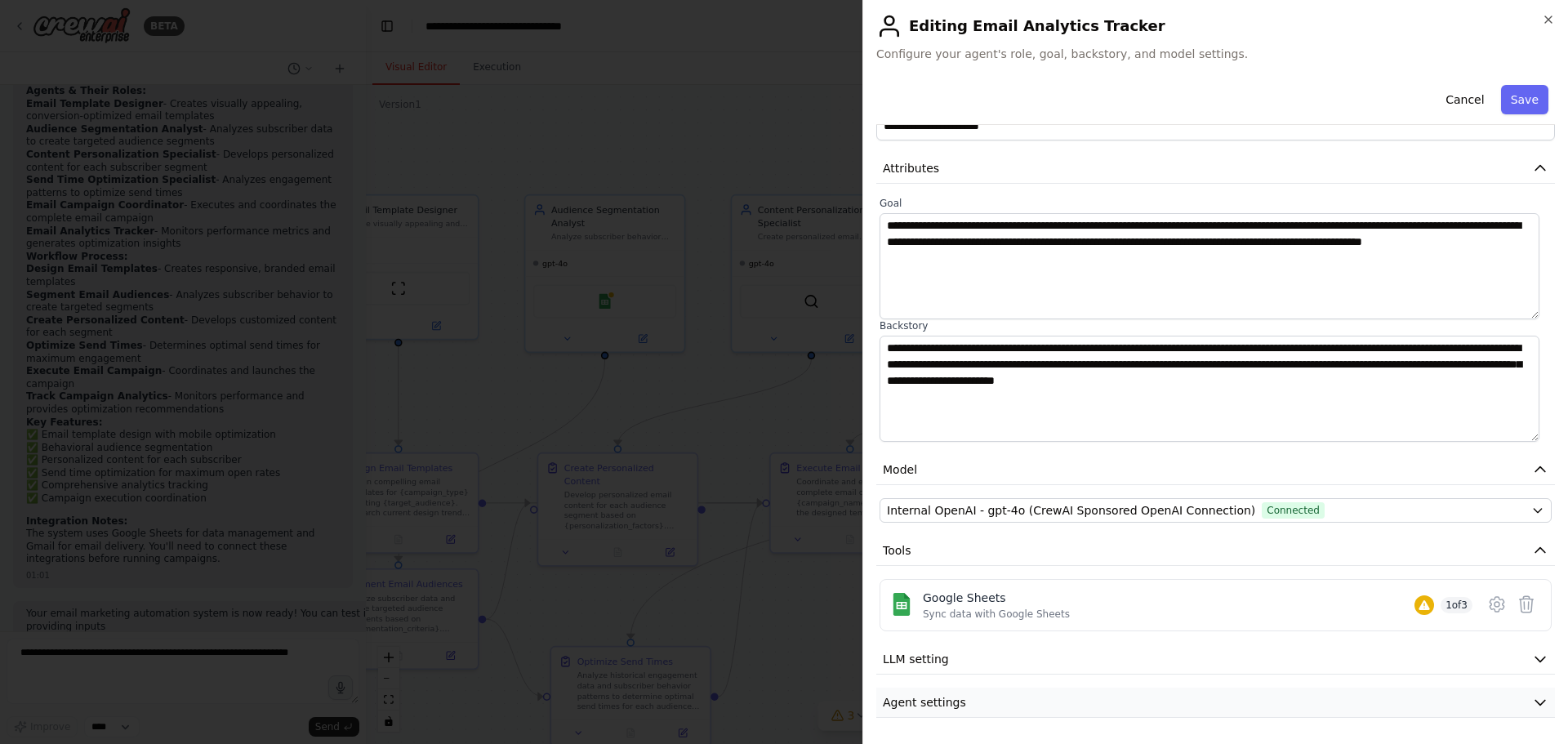
click at [933, 701] on span "Agent settings" at bounding box center [924, 702] width 84 height 16
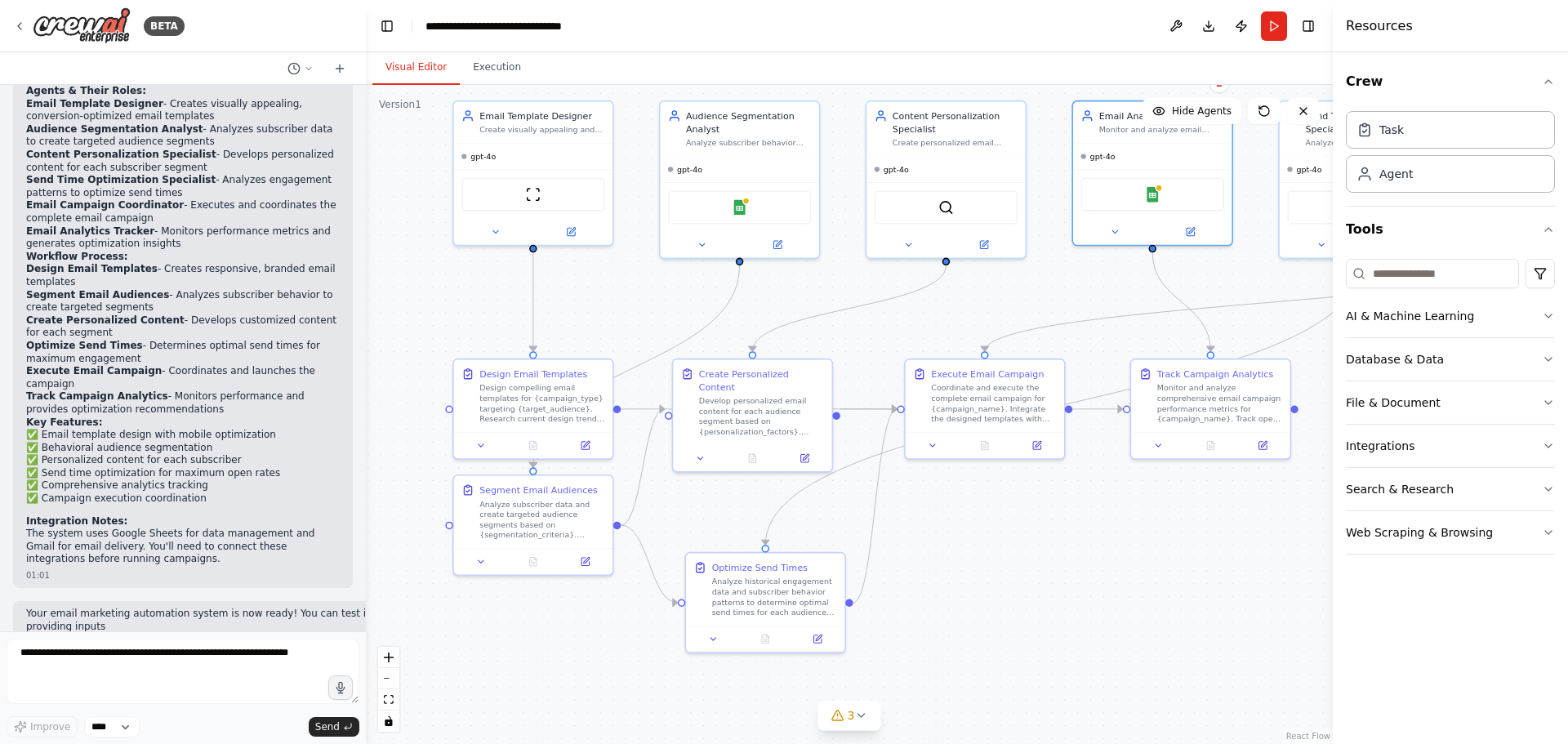
drag, startPoint x: 478, startPoint y: 394, endPoint x: 613, endPoint y: 300, distance: 164.5
click at [613, 300] on div ".deletable-edge-delete-btn { width: 20px; height: 20px; border: 0px solid #ffff…" at bounding box center [849, 414] width 967 height 659
click at [1170, 20] on button at bounding box center [1176, 26] width 27 height 29
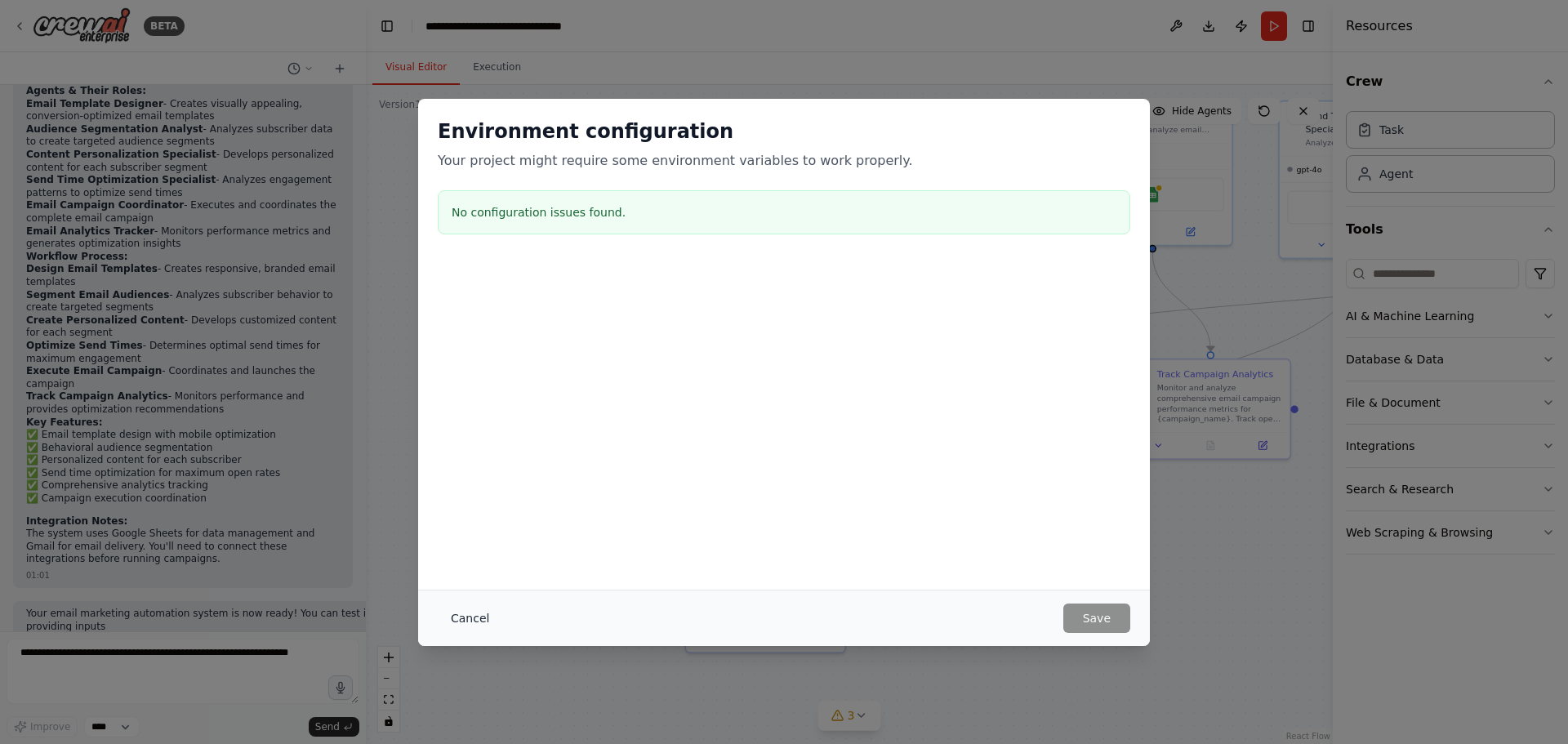
click at [464, 620] on button "Cancel" at bounding box center [470, 618] width 65 height 29
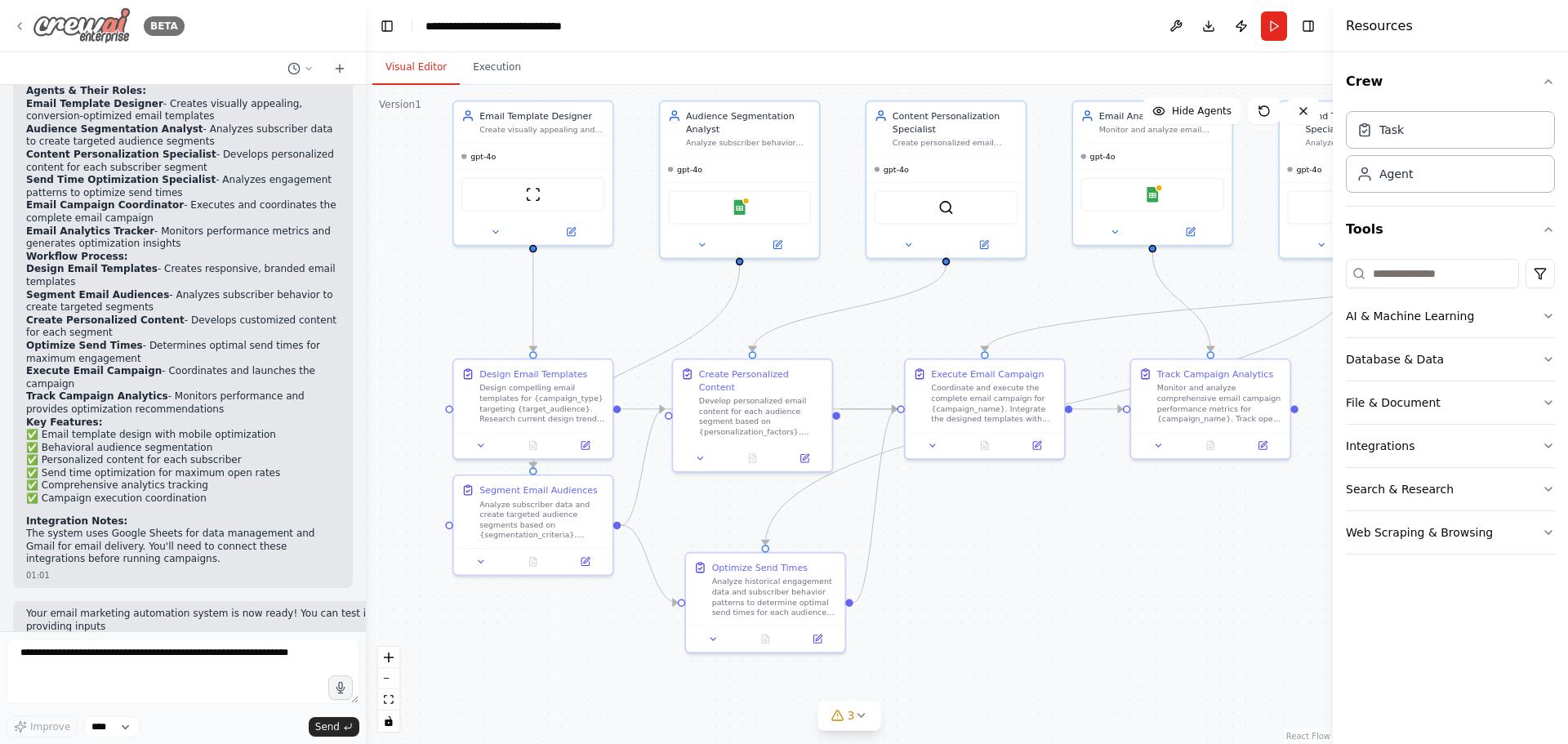
click at [33, 31] on img at bounding box center [81, 26] width 98 height 37
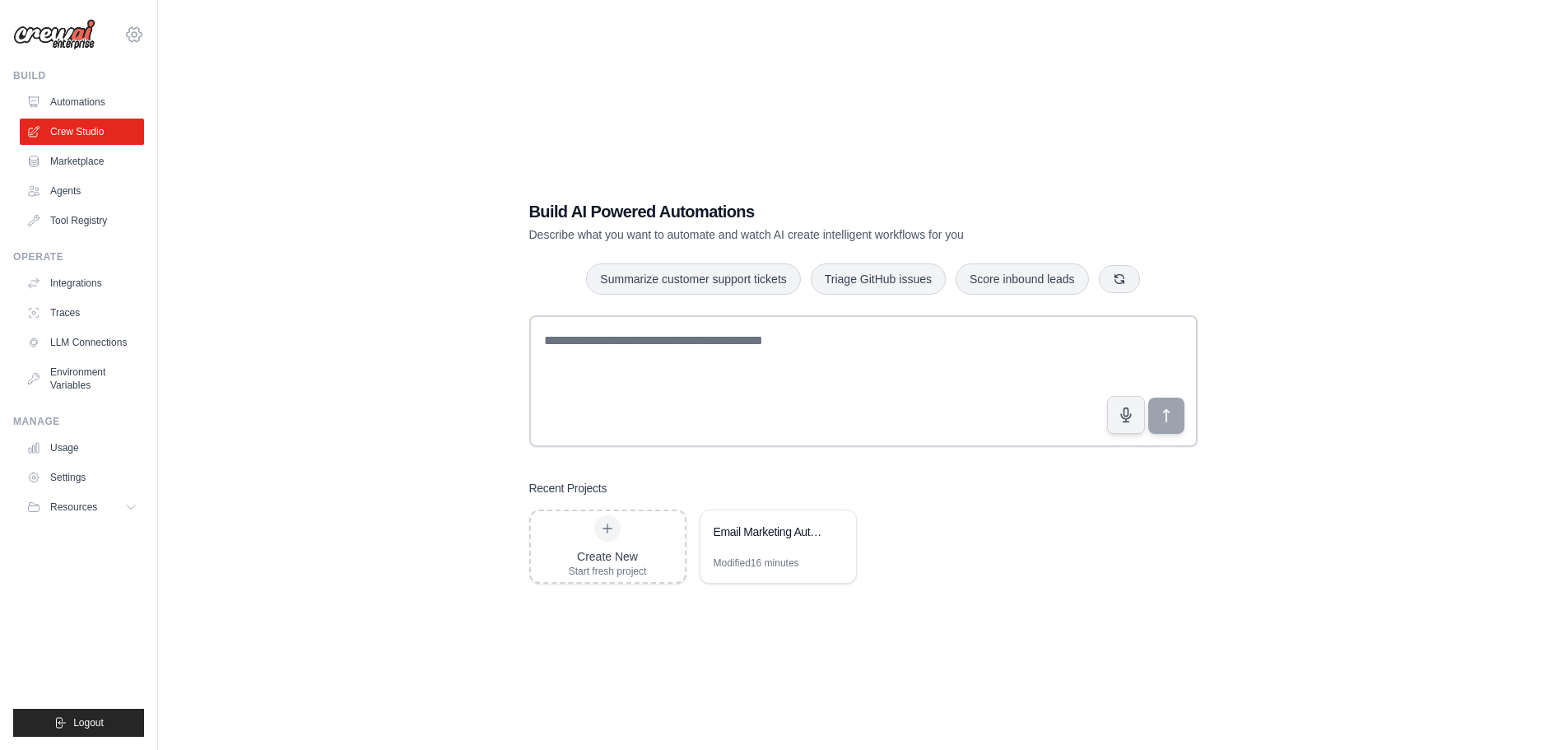
click at [137, 33] on icon at bounding box center [134, 34] width 5 height 5
click at [91, 109] on link "Settings" at bounding box center [133, 111] width 145 height 30
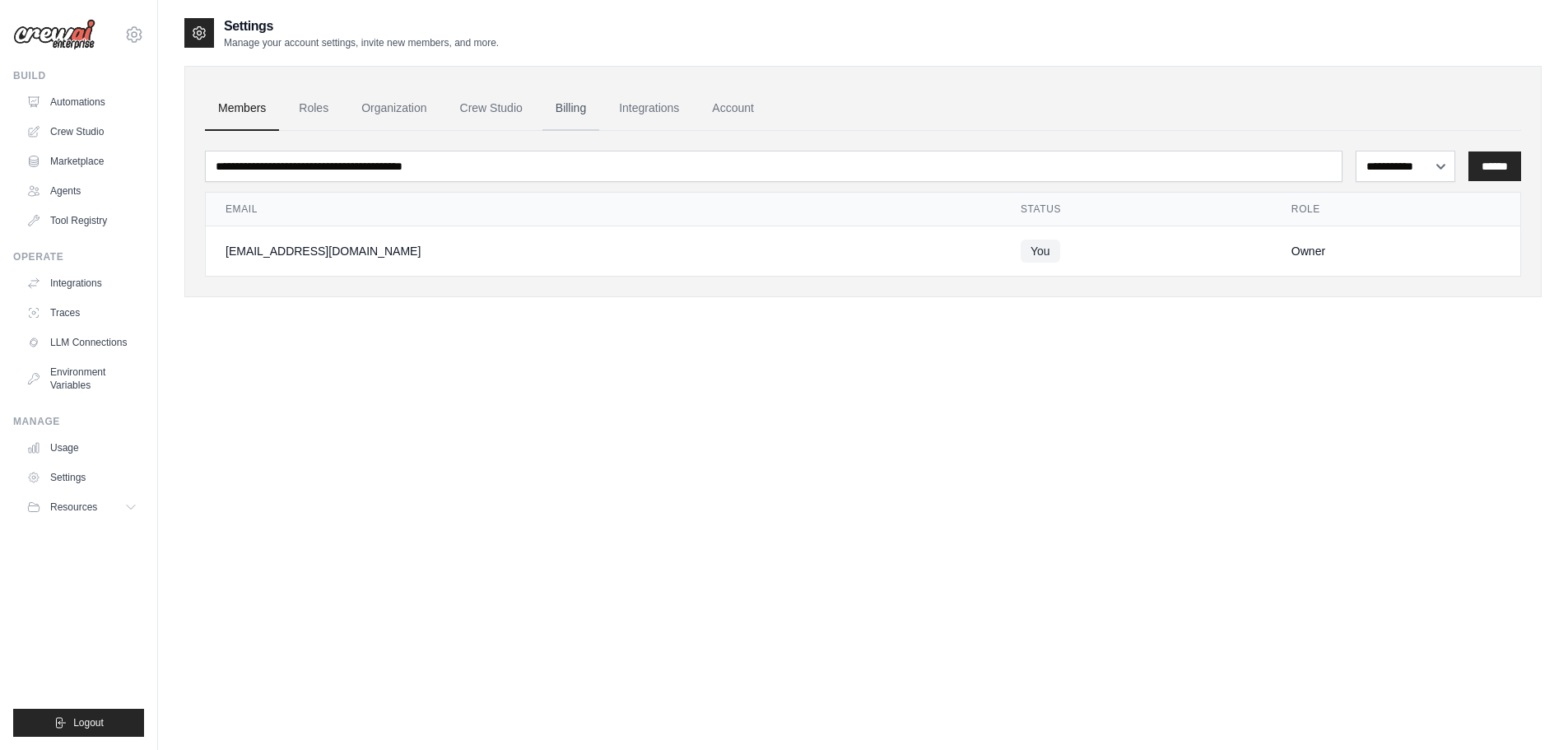
click at [566, 117] on link "Billing" at bounding box center [571, 108] width 56 height 44
